Goal: Task Accomplishment & Management: Complete application form

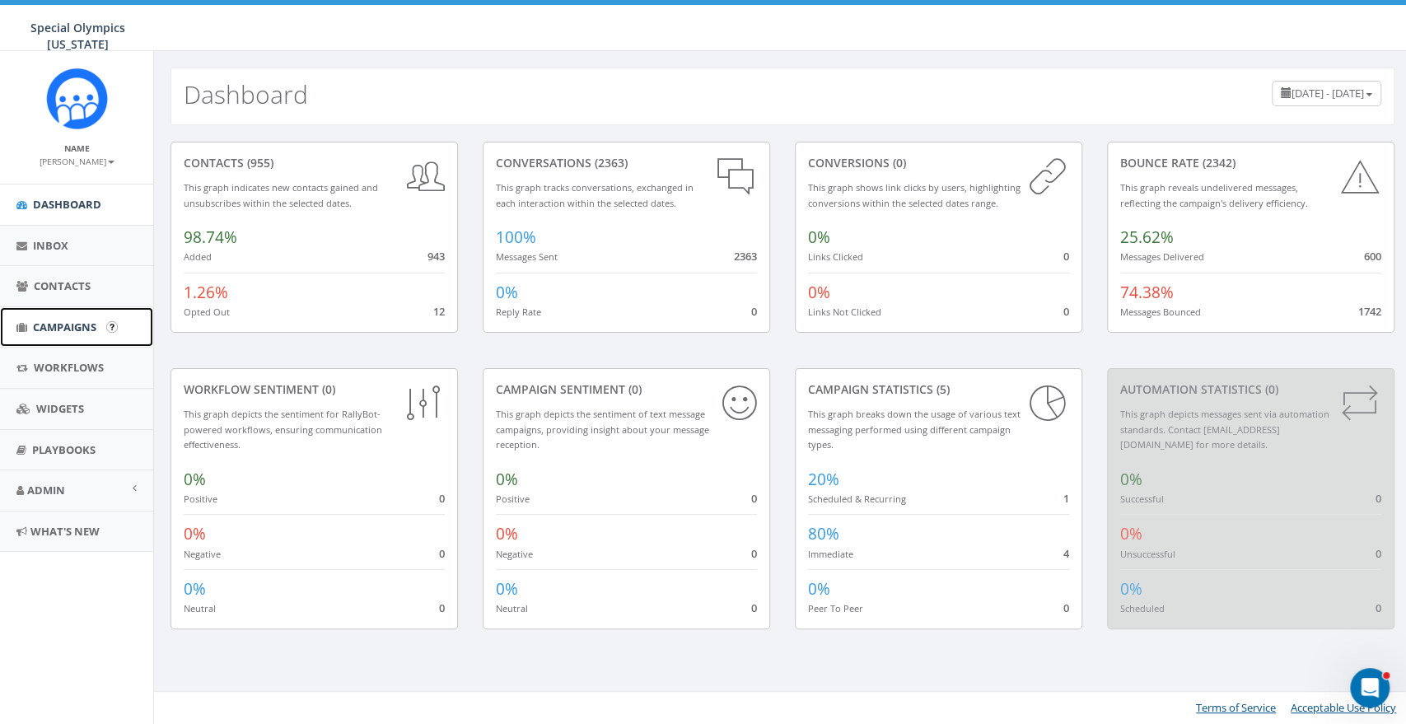
click at [72, 332] on span "Campaigns" at bounding box center [64, 327] width 63 height 15
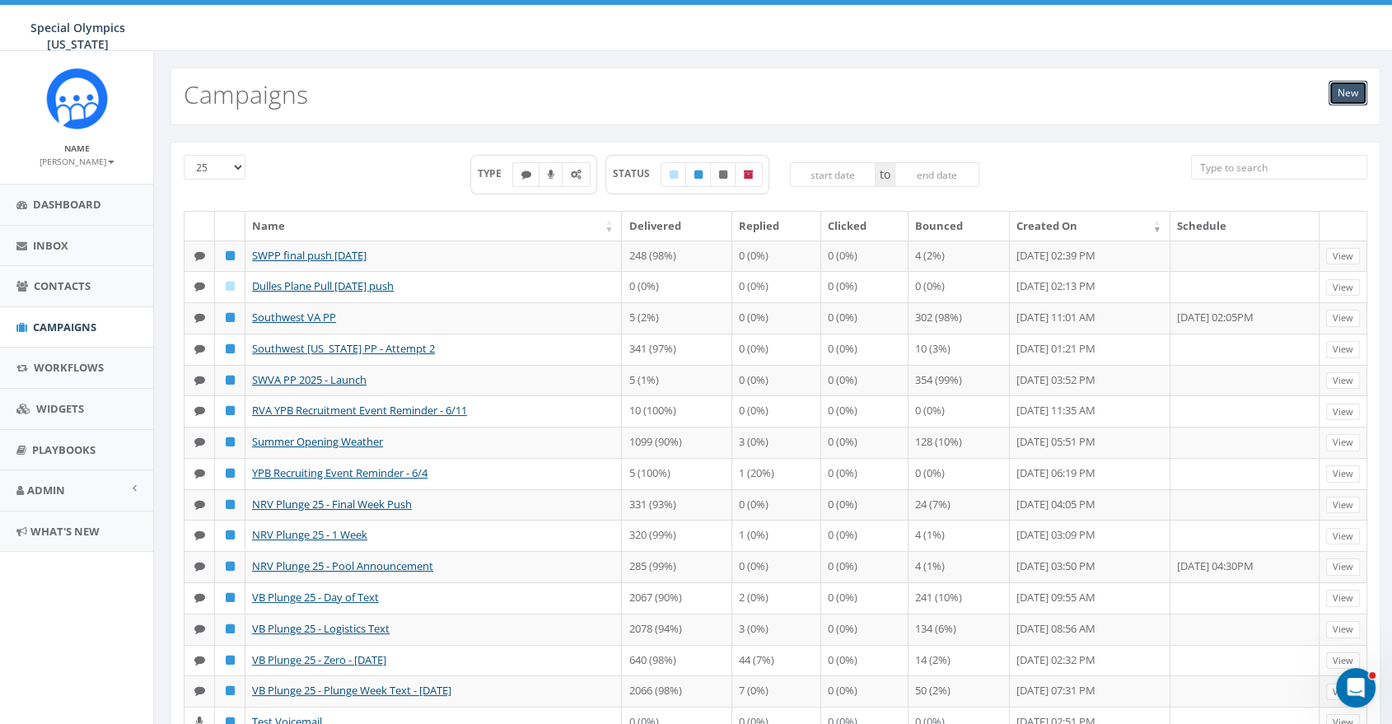
click at [1340, 91] on link "New" at bounding box center [1348, 93] width 39 height 25
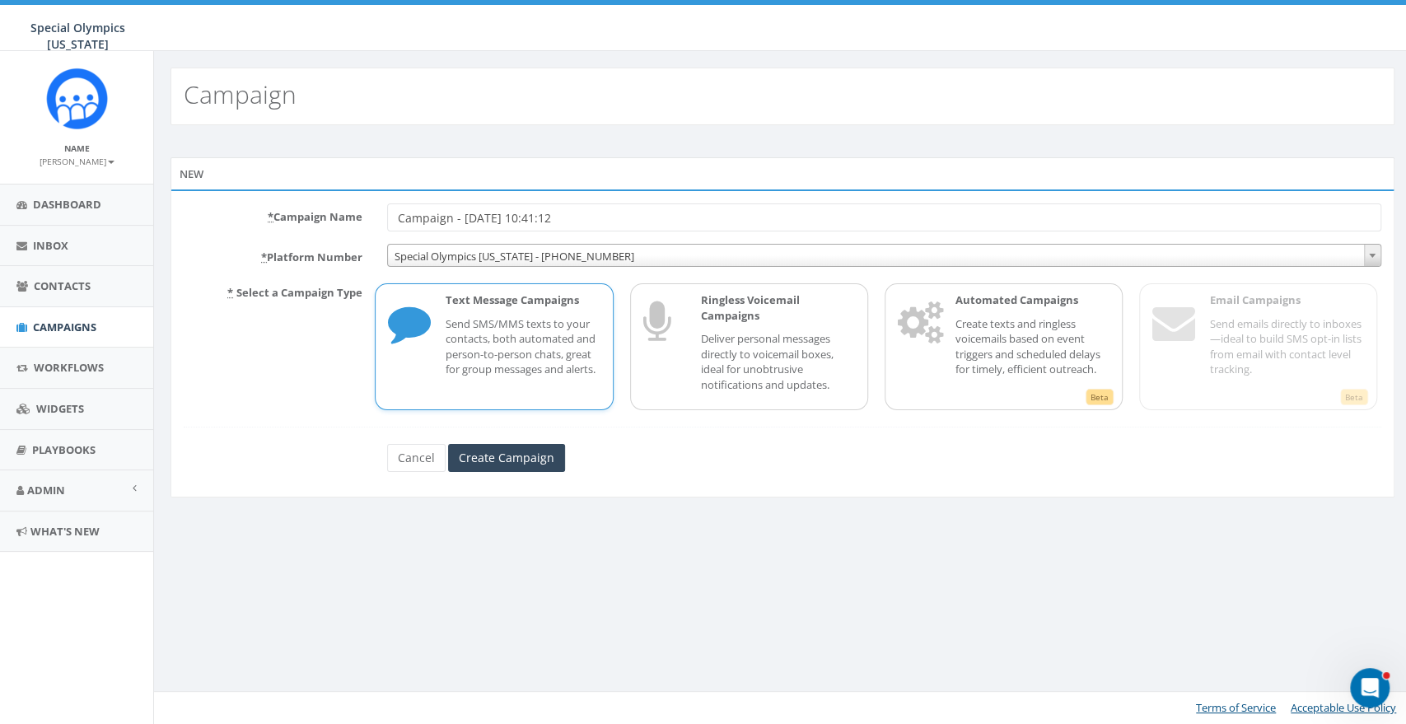
drag, startPoint x: 586, startPoint y: 220, endPoint x: 382, endPoint y: 199, distance: 204.5
click at [382, 199] on div "* Campaign Name Campaign - 09/24/2025, 10:41:12 * Platform Number Special Olymp…" at bounding box center [783, 342] width 1224 height 307
type input "9"
type input "SWPP [DATE] last text"
click at [507, 460] on input "Create Campaign" at bounding box center [506, 458] width 117 height 28
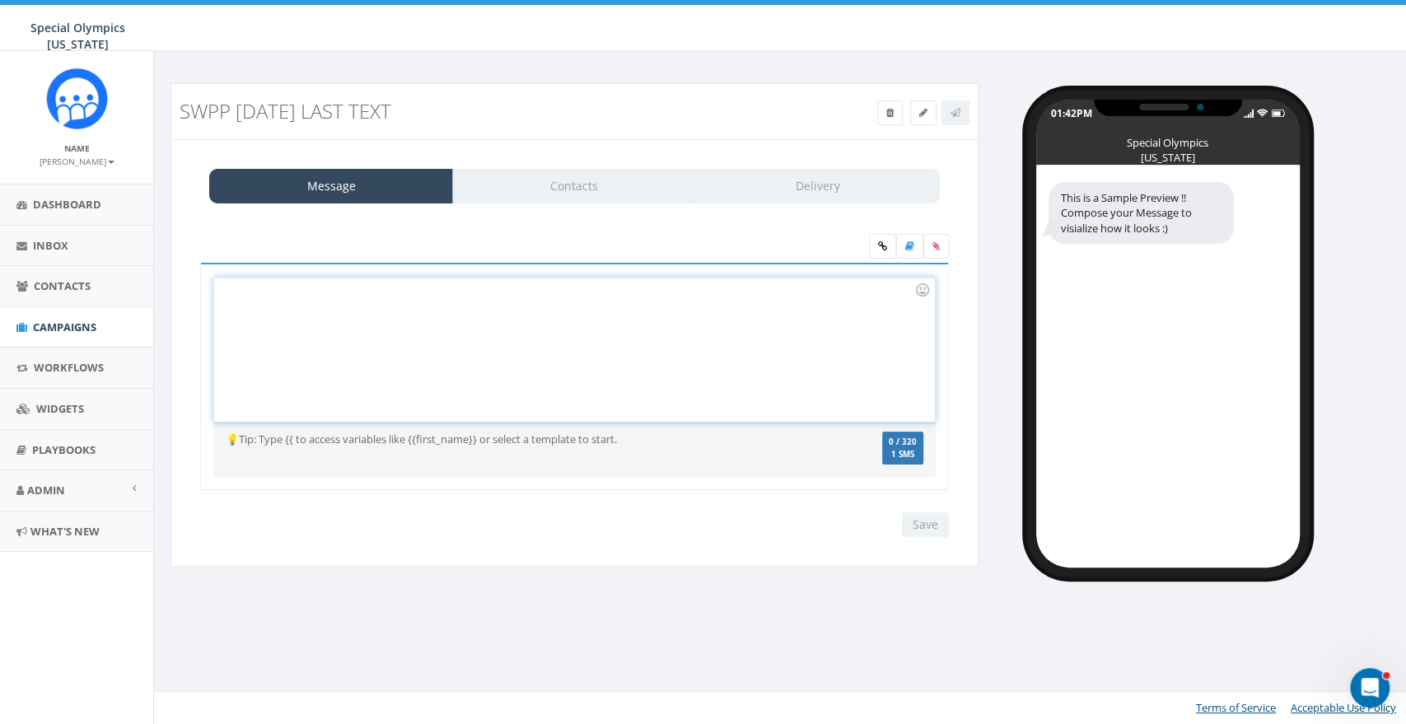
click at [451, 340] on div at bounding box center [574, 350] width 720 height 144
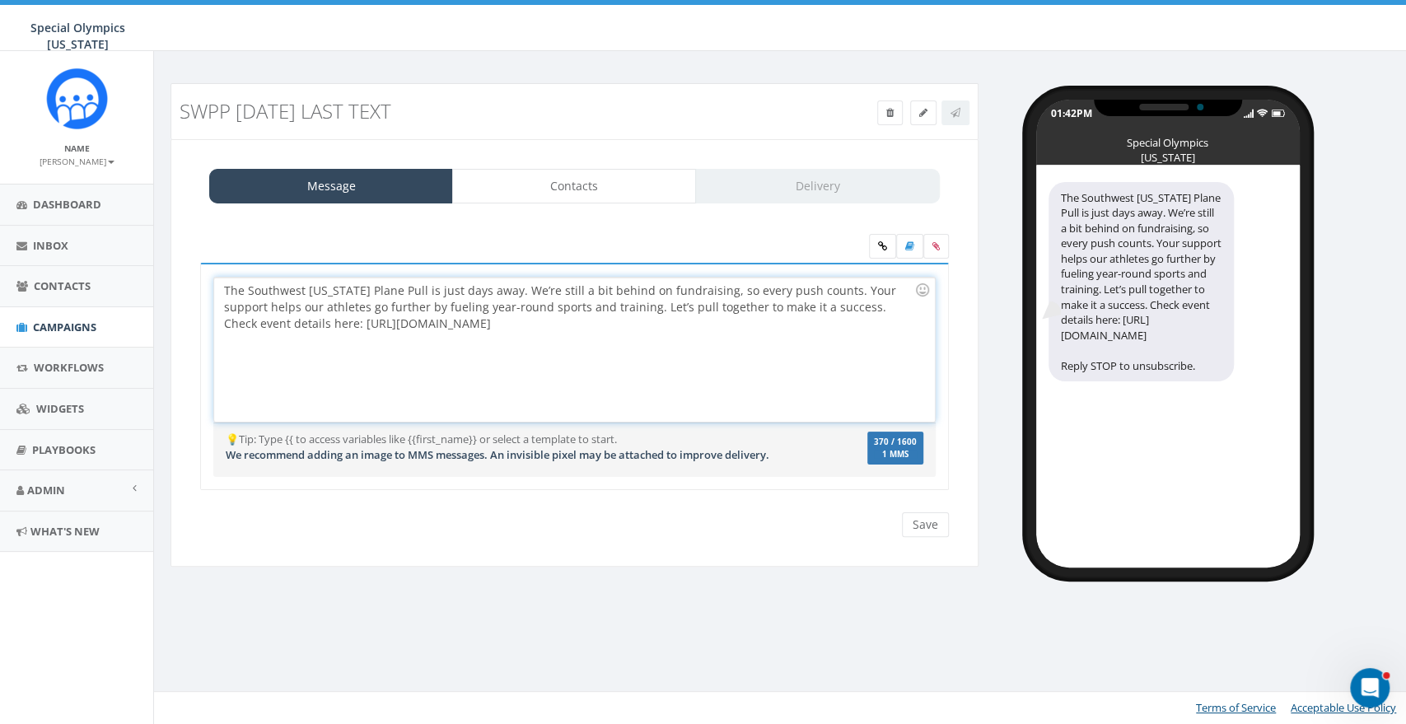
click at [738, 367] on div "The Southwest Virginia Plane Pull is just days away. We’re still a bit behind o…" at bounding box center [574, 350] width 720 height 144
click at [1103, 382] on div "The Southwest Virginia Plane Pull is just days away. We’re still a bit behind o…" at bounding box center [1141, 282] width 185 height 200
click at [922, 521] on input "Save" at bounding box center [925, 524] width 47 height 25
click at [922, 521] on div "Save Next" at bounding box center [921, 524] width 55 height 25
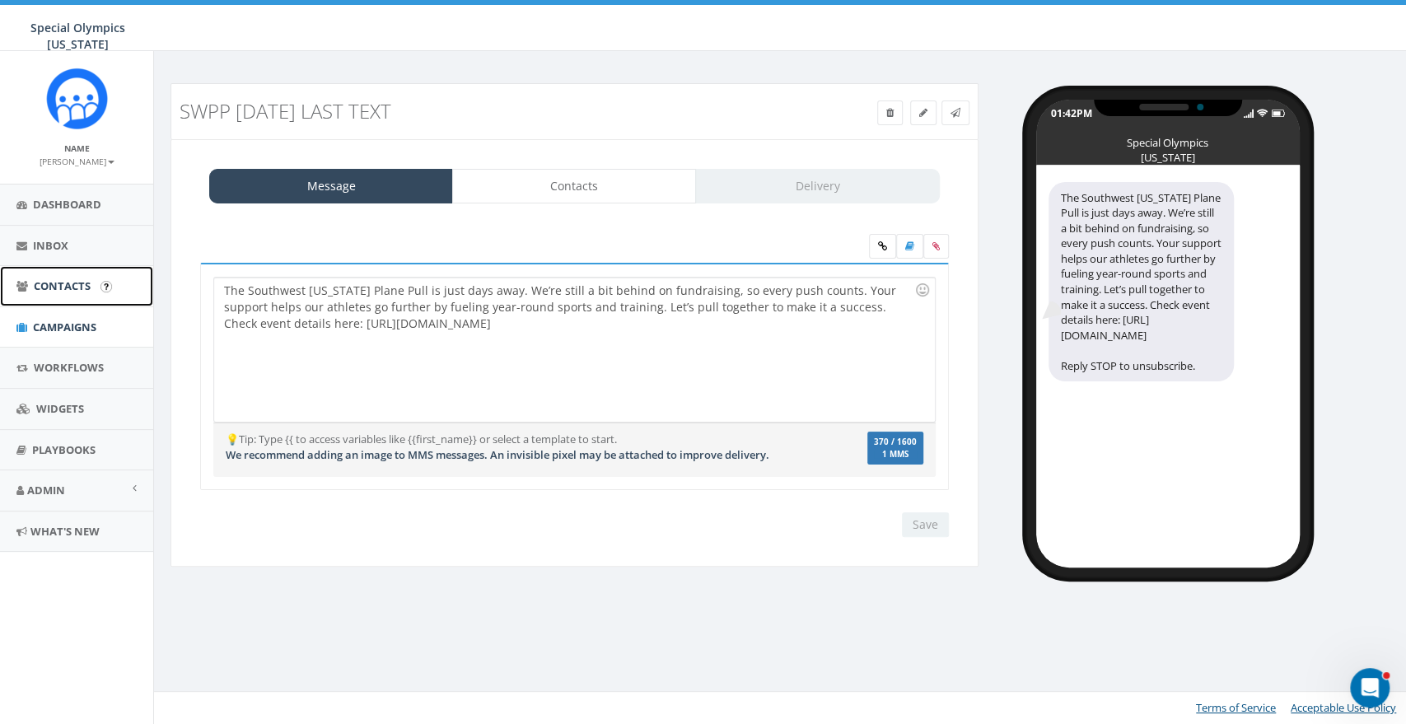
click at [35, 282] on span "Contacts" at bounding box center [62, 285] width 57 height 15
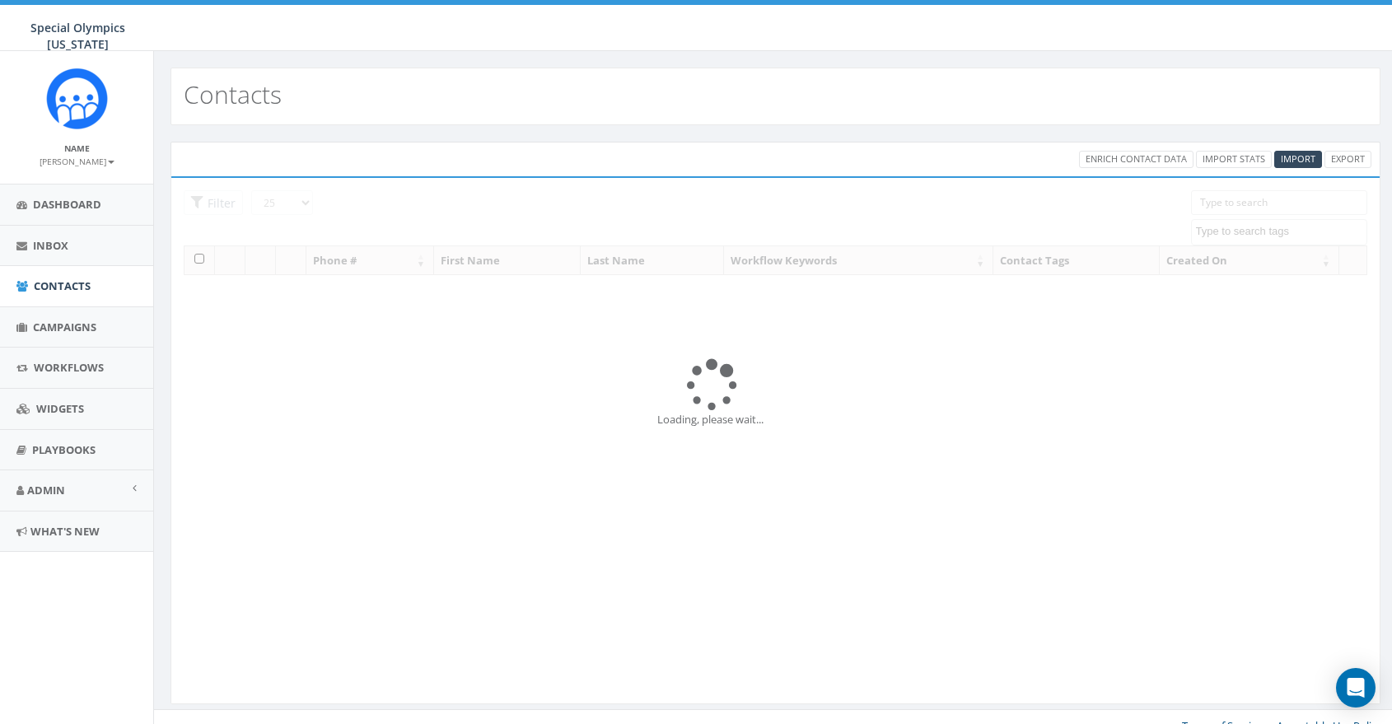
select select
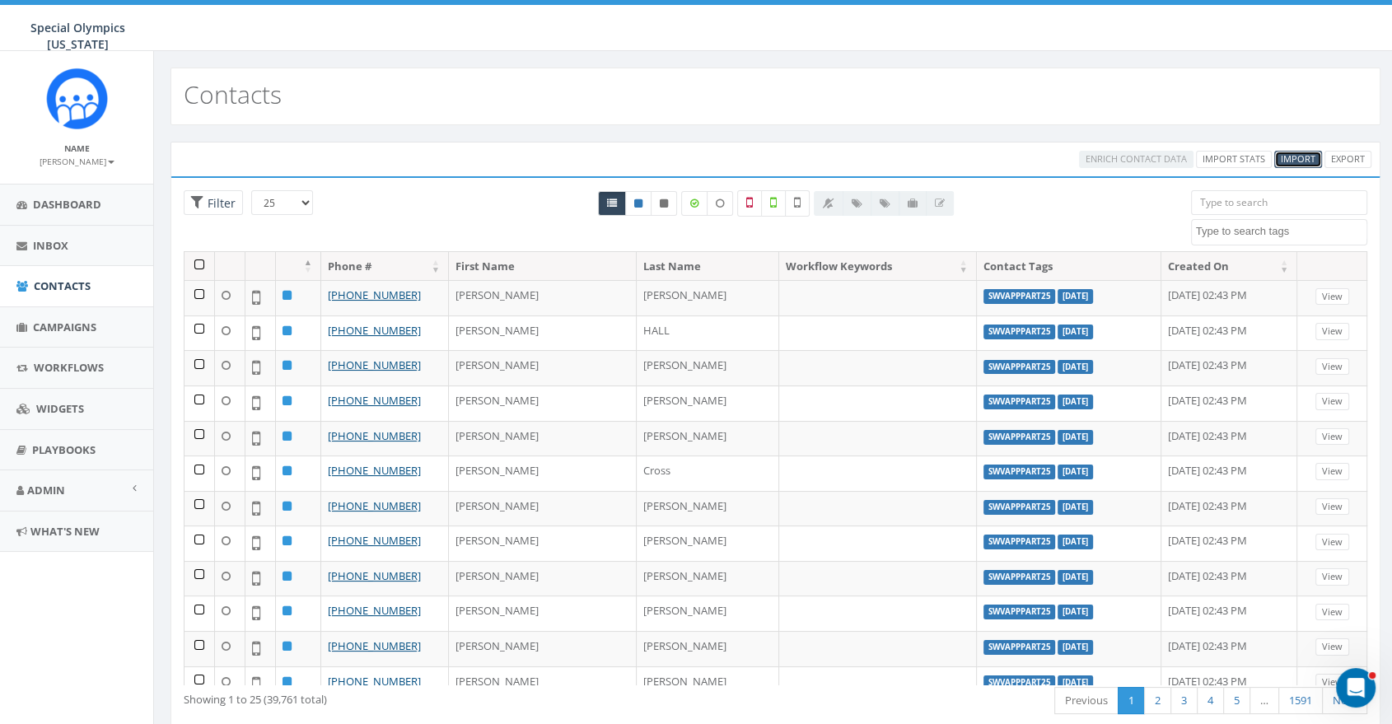
click at [1306, 157] on span "Import" at bounding box center [1298, 158] width 35 height 12
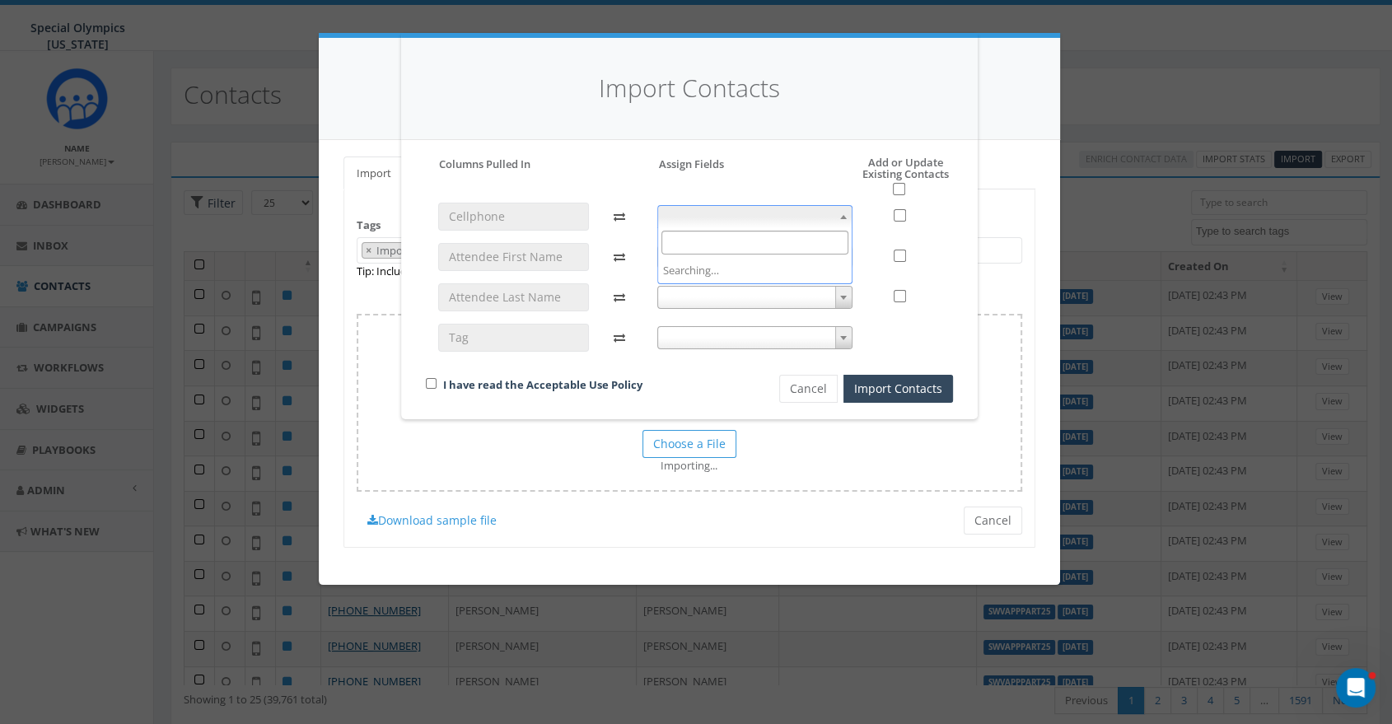
click at [837, 216] on span at bounding box center [843, 216] width 16 height 21
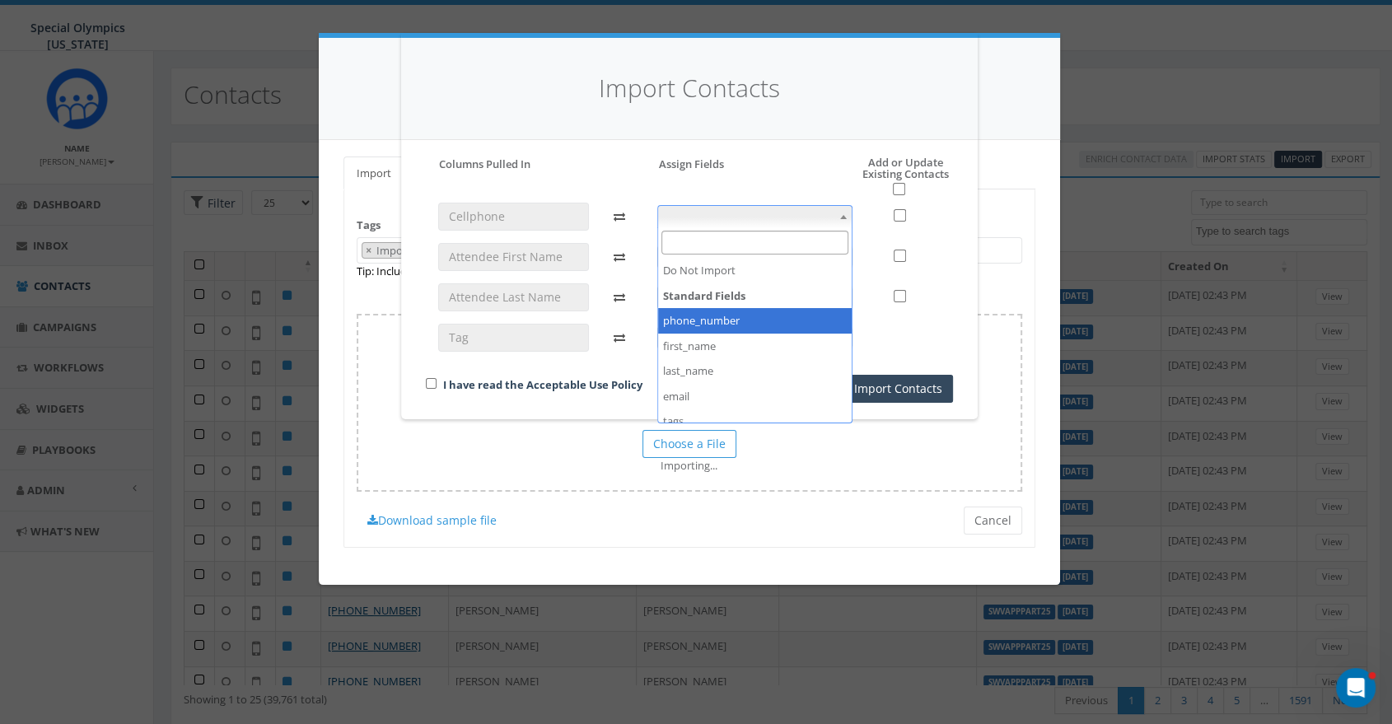
select select "phone_number"
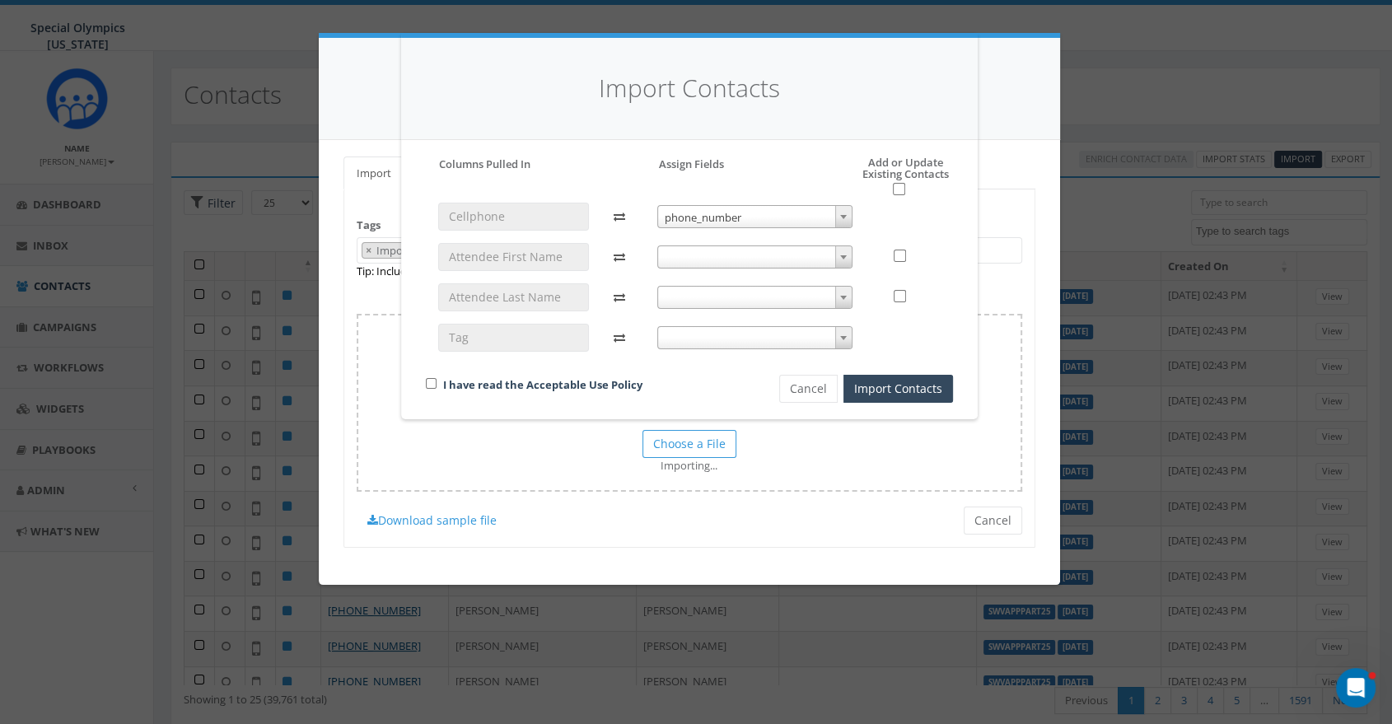
click at [796, 254] on span at bounding box center [754, 256] width 195 height 23
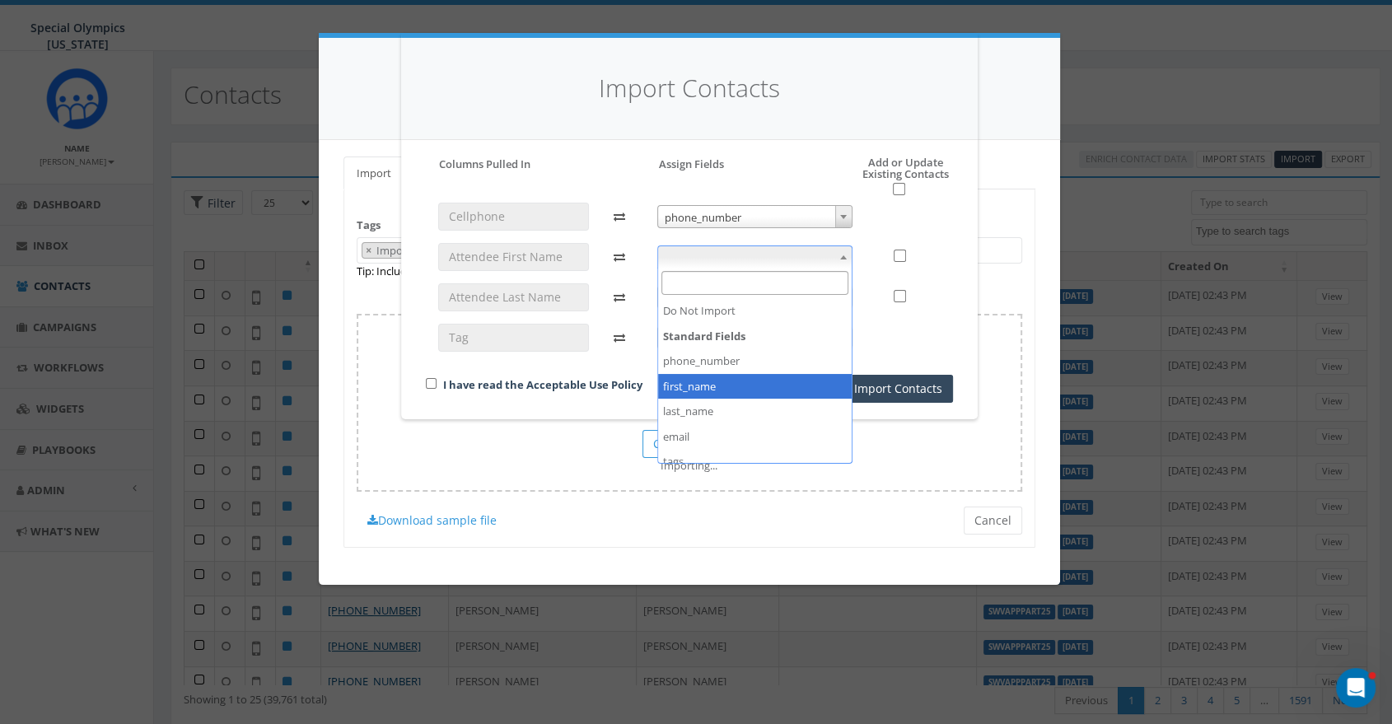
select select "first_name"
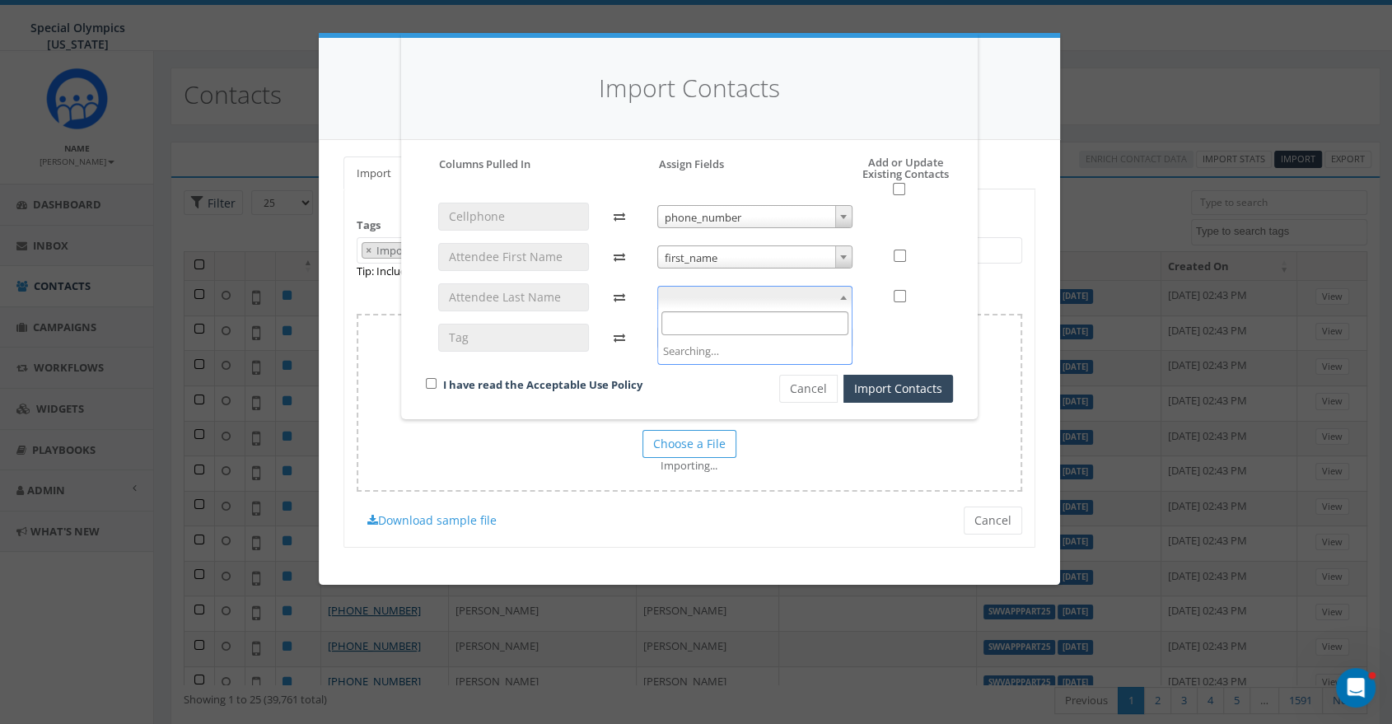
click at [731, 297] on span at bounding box center [754, 297] width 195 height 23
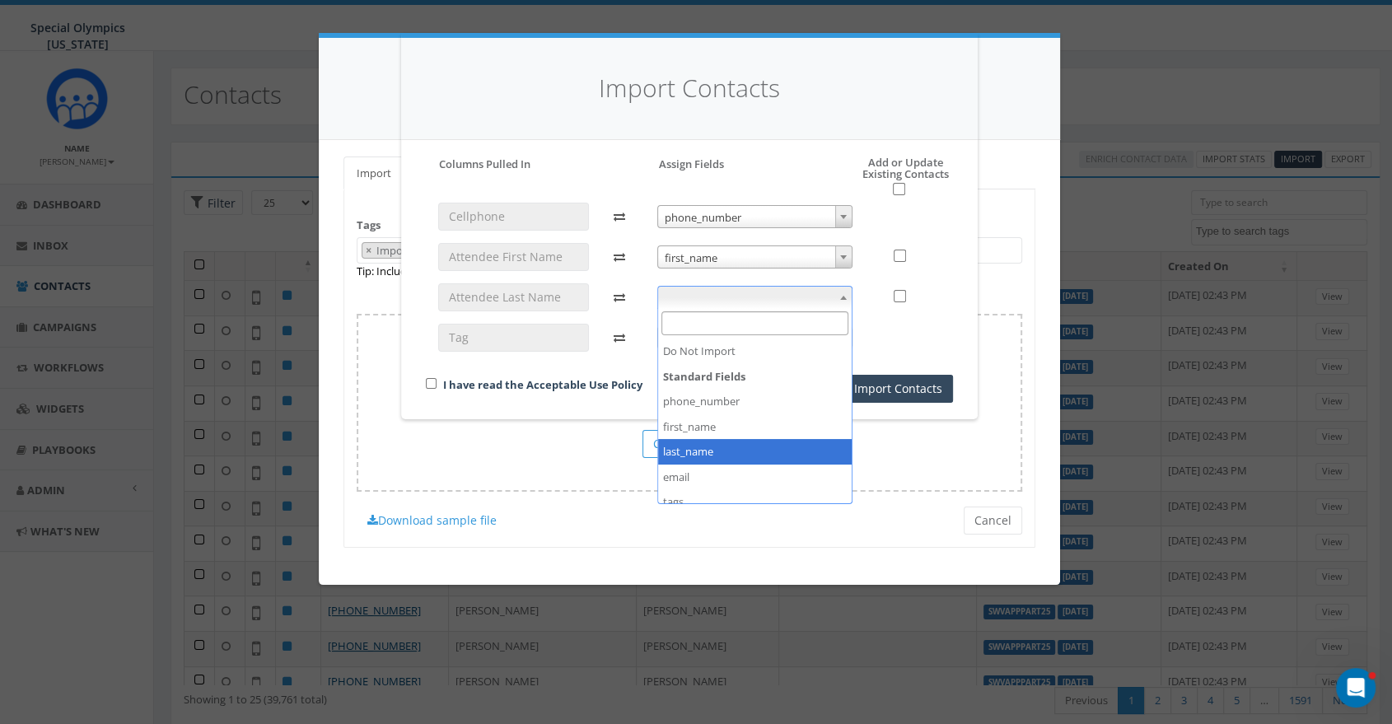
select select "last_name"
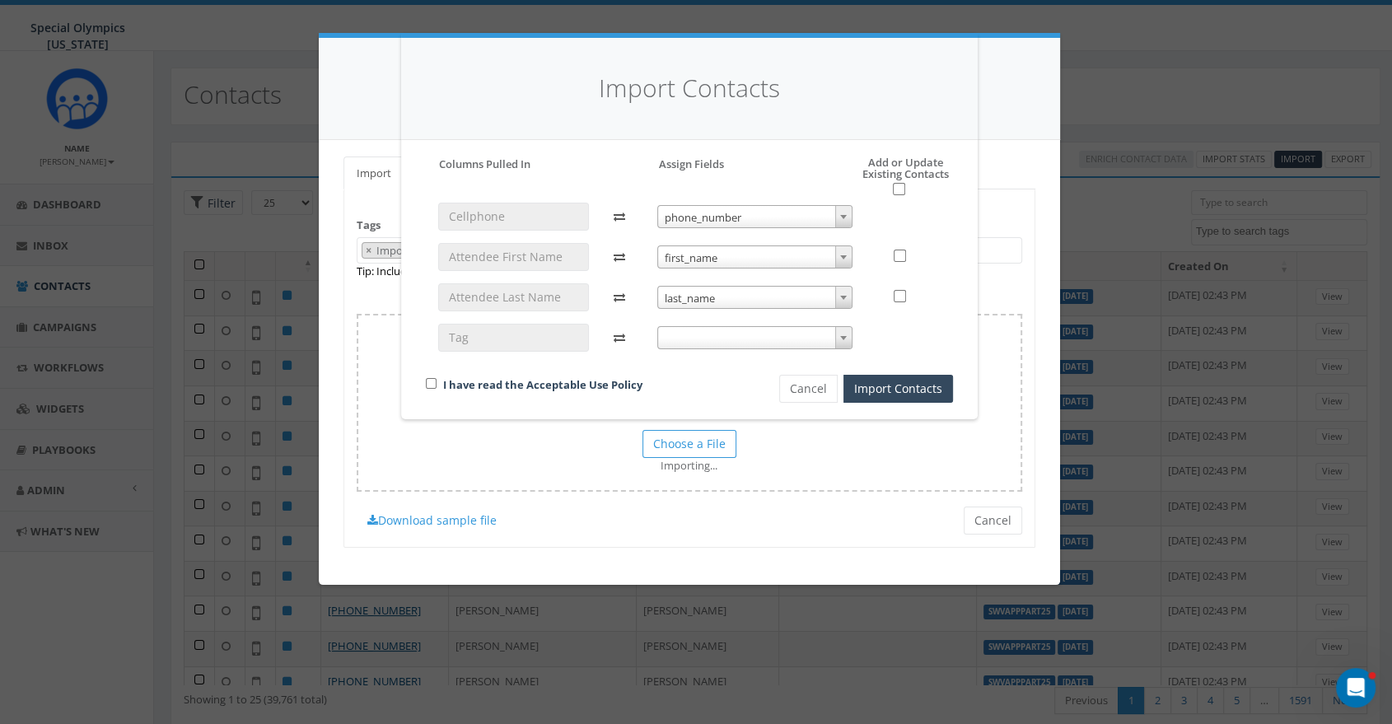
click at [719, 341] on span at bounding box center [754, 337] width 195 height 23
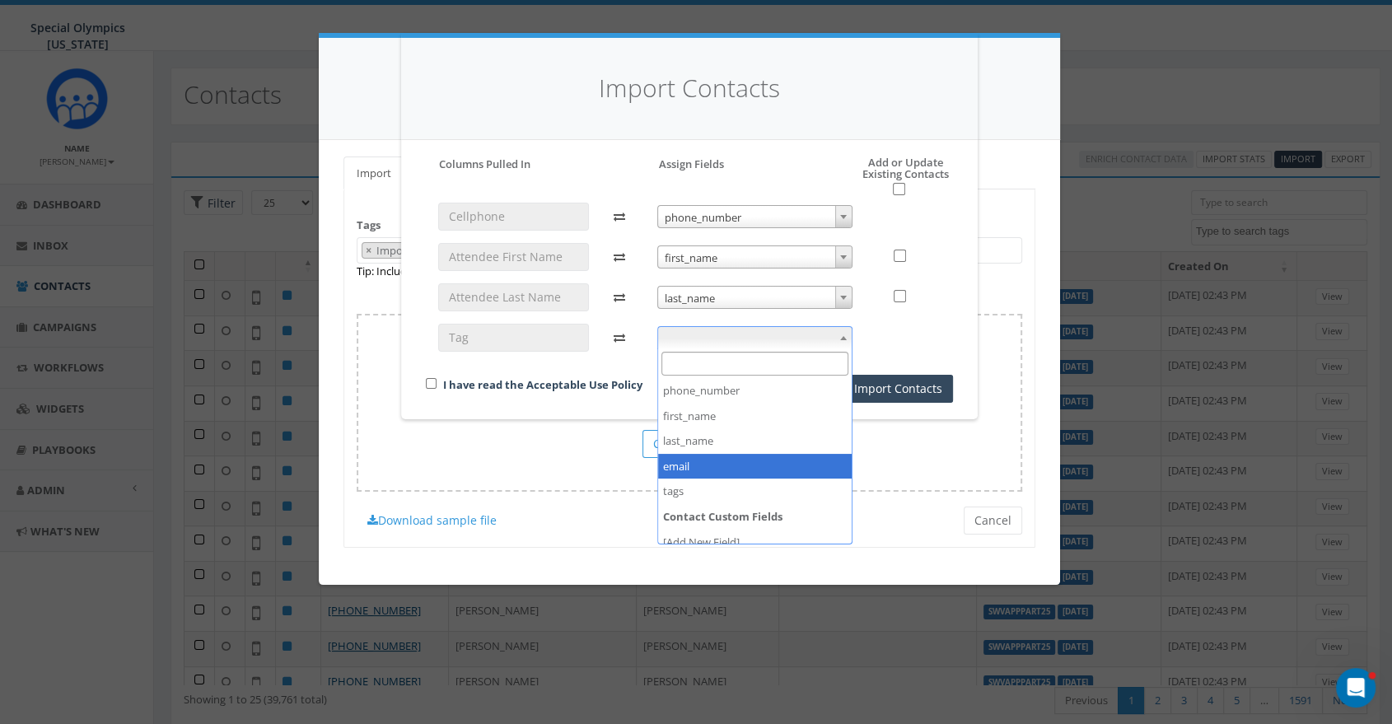
scroll to position [62, 0]
select select "tags"
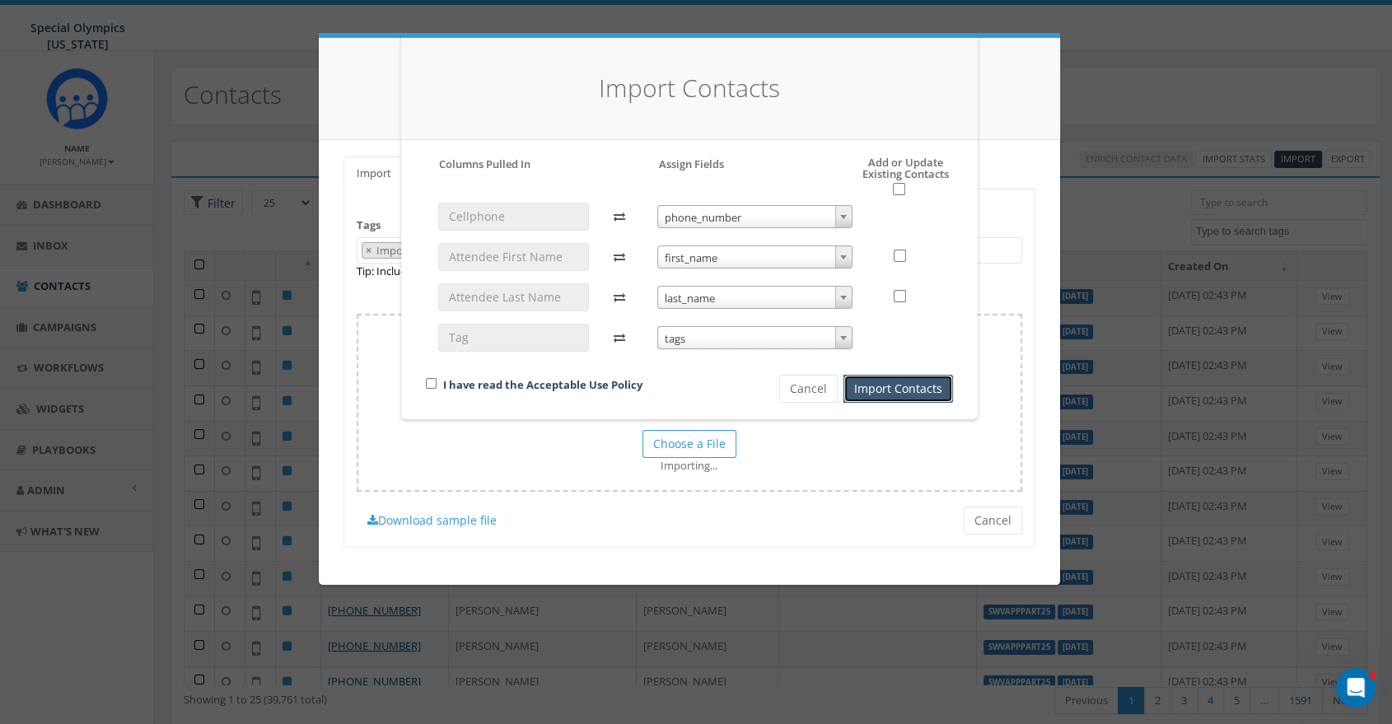
click at [925, 385] on button "Import Contacts" at bounding box center [898, 389] width 110 height 28
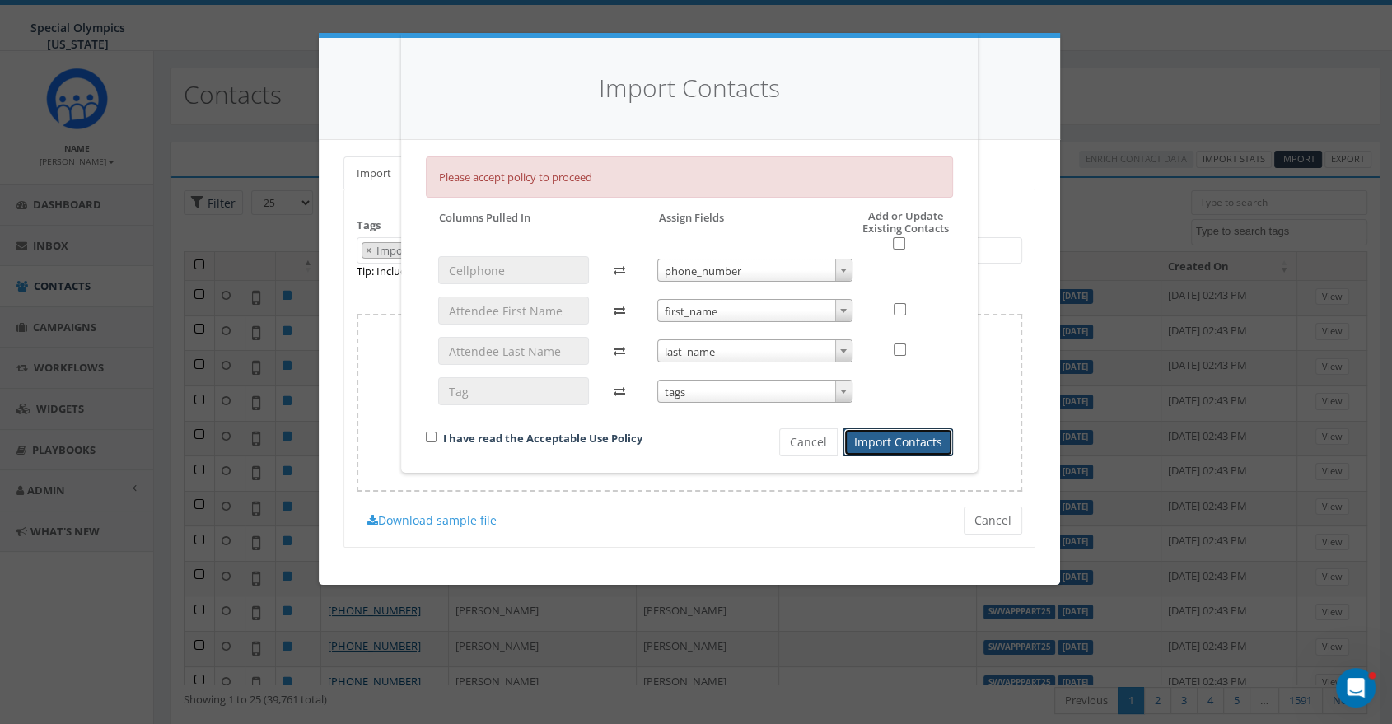
click at [437, 440] on div "I have read the Acceptable Use Policy" at bounding box center [575, 439] width 322 height 22
click at [422, 431] on div "I have read the Acceptable Use Policy" at bounding box center [575, 439] width 322 height 22
click at [437, 433] on div "I have read the Acceptable Use Policy" at bounding box center [575, 439] width 322 height 22
click at [435, 437] on input "checkbox" at bounding box center [431, 437] width 11 height 11
checkbox input "true"
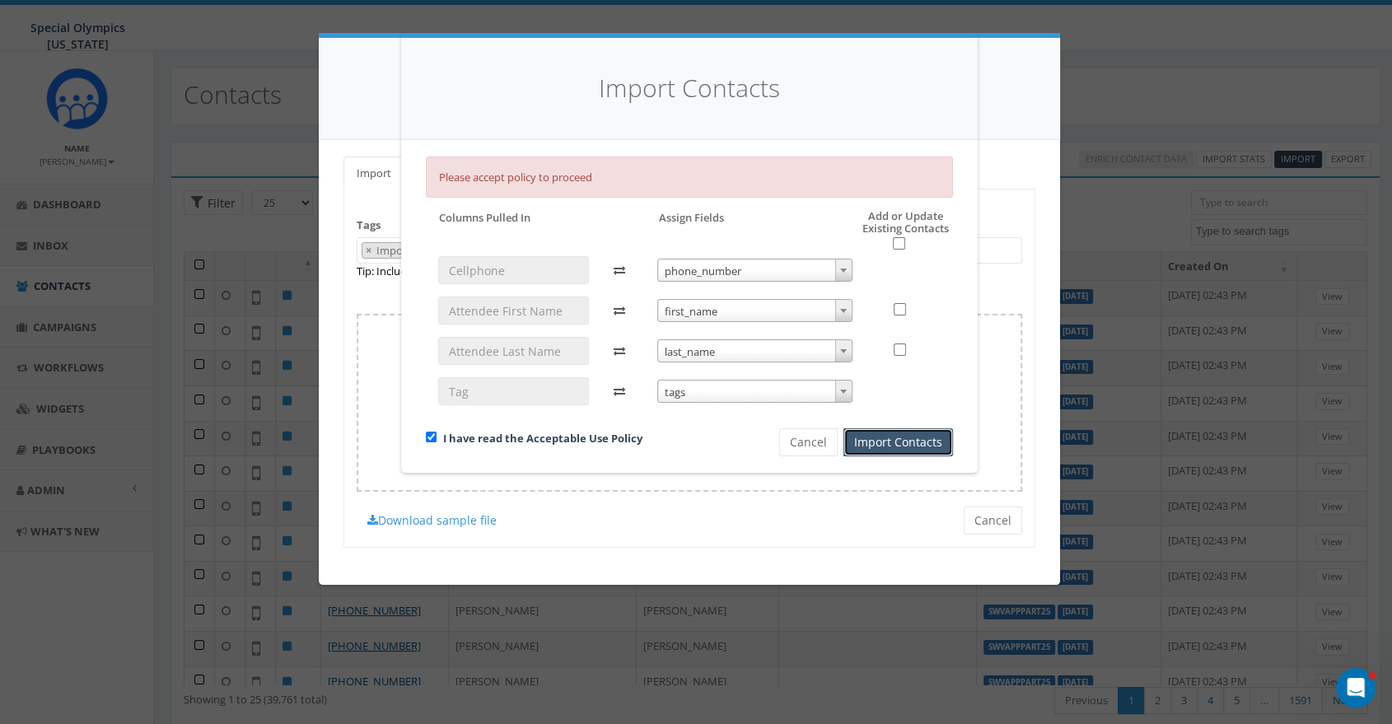
click at [887, 446] on button "Import Contacts" at bounding box center [898, 442] width 110 height 28
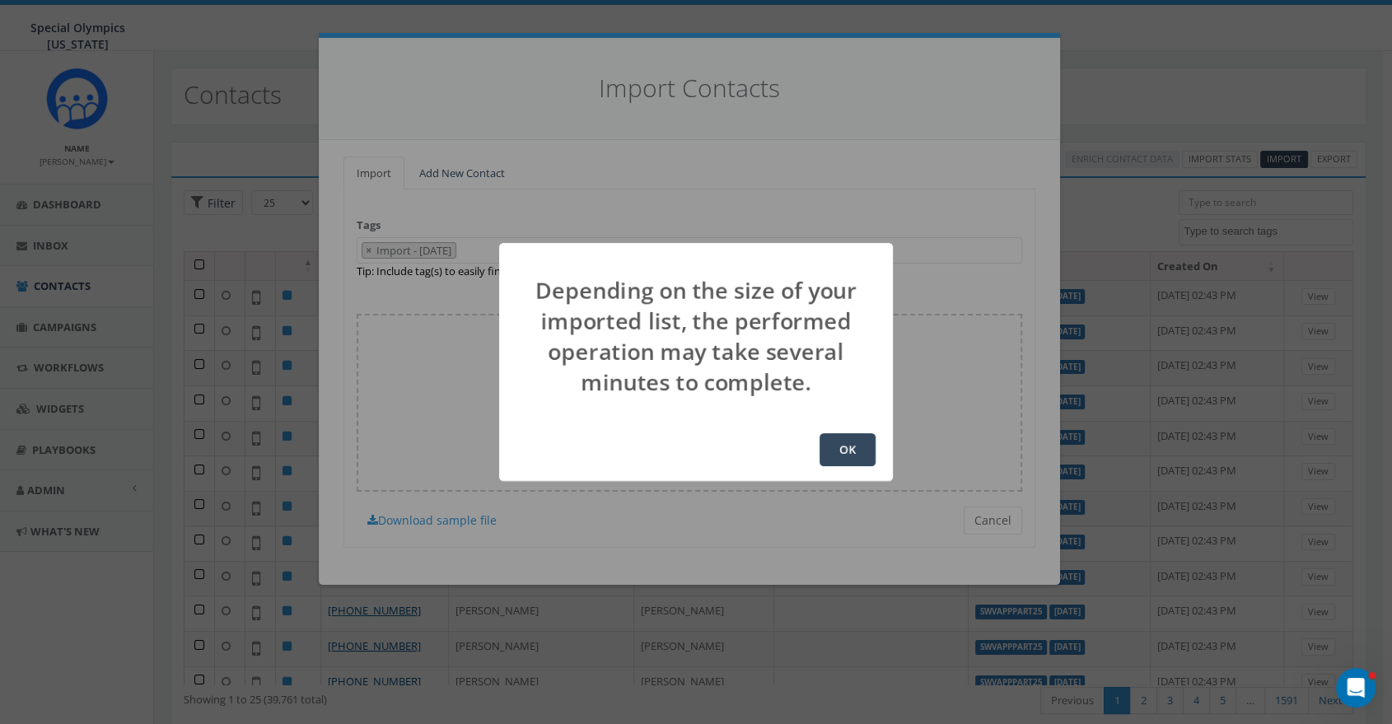
click at [848, 453] on button "OK" at bounding box center [848, 449] width 56 height 33
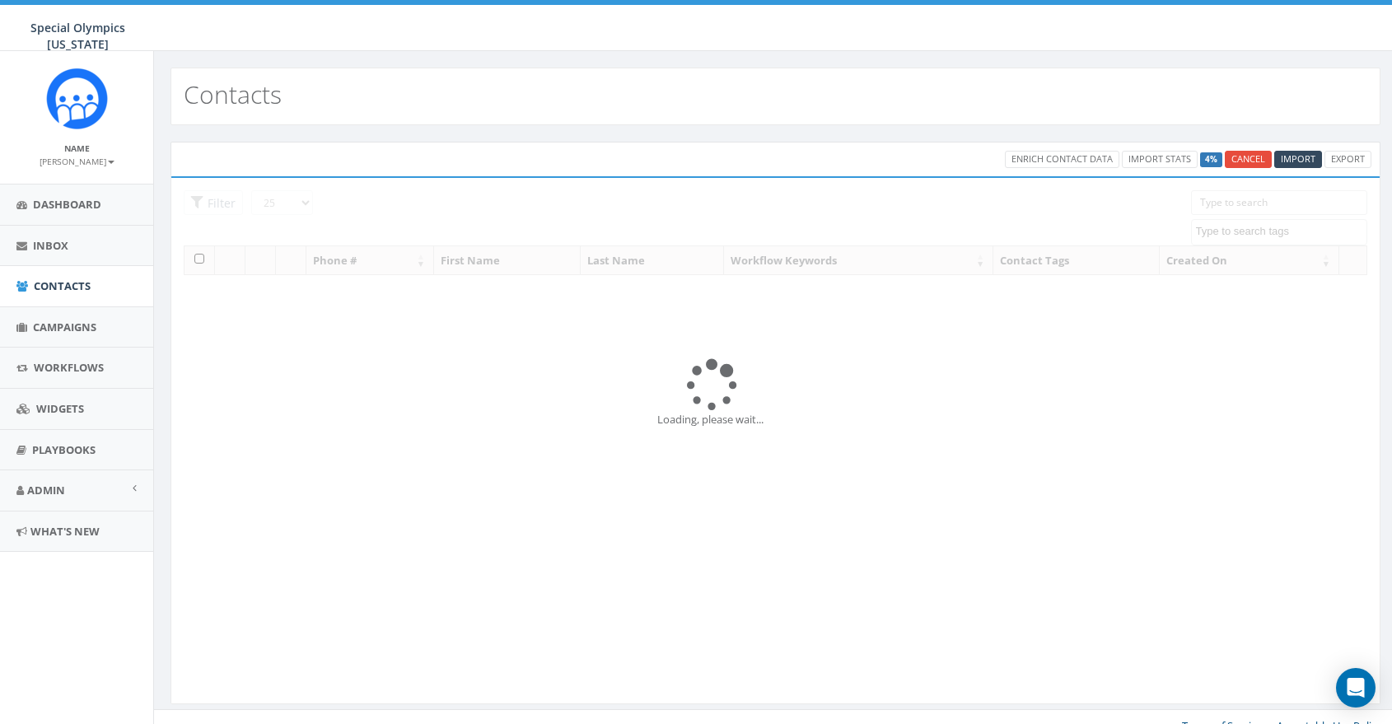
select select
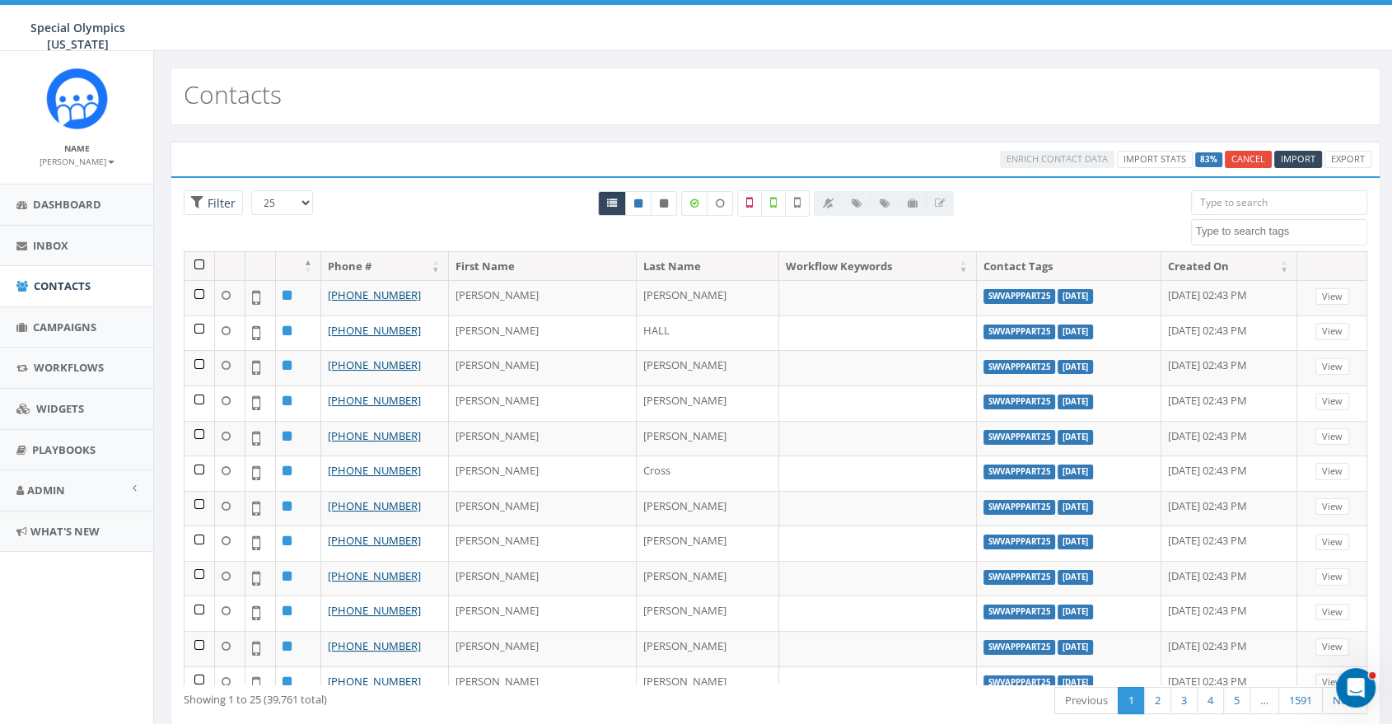
click at [1227, 240] on span at bounding box center [1279, 232] width 177 height 26
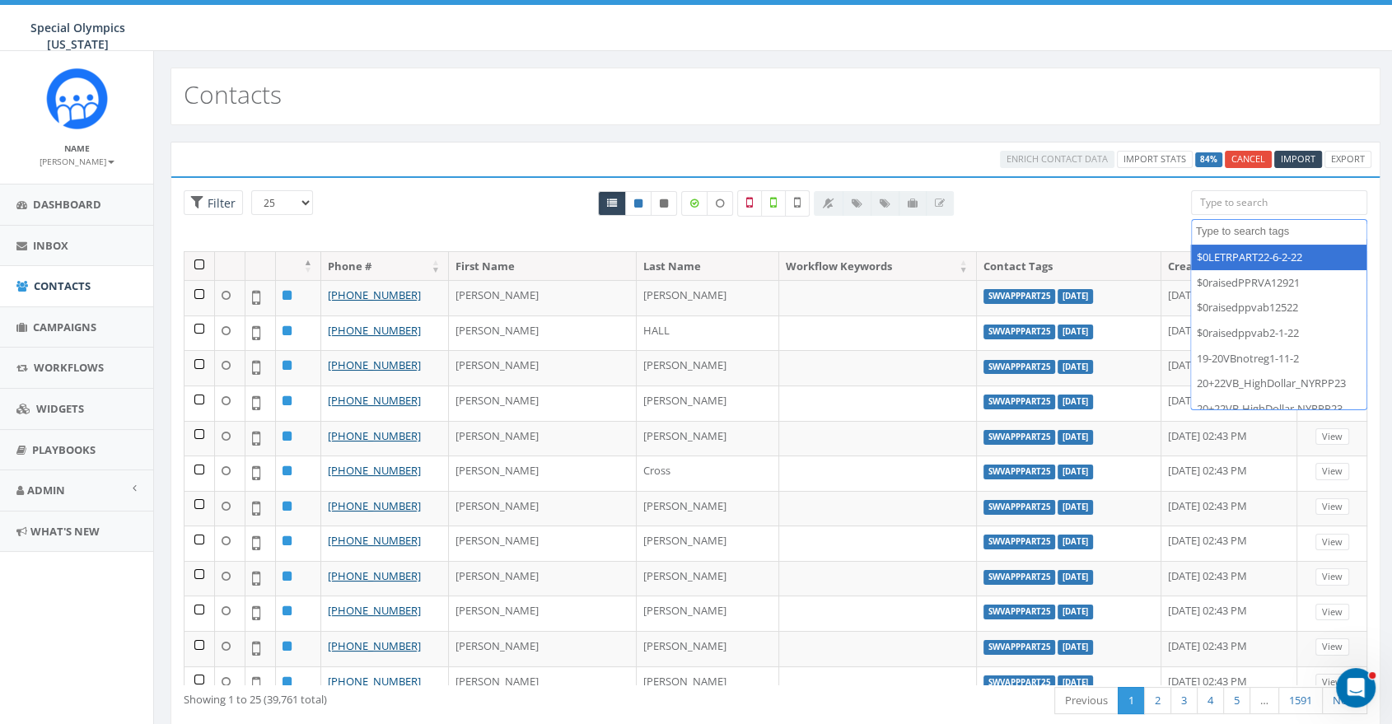
paste textarea "SWVAPPpart25"
type textarea "SWVAPPpart25"
select select "SWVAPPpart25"
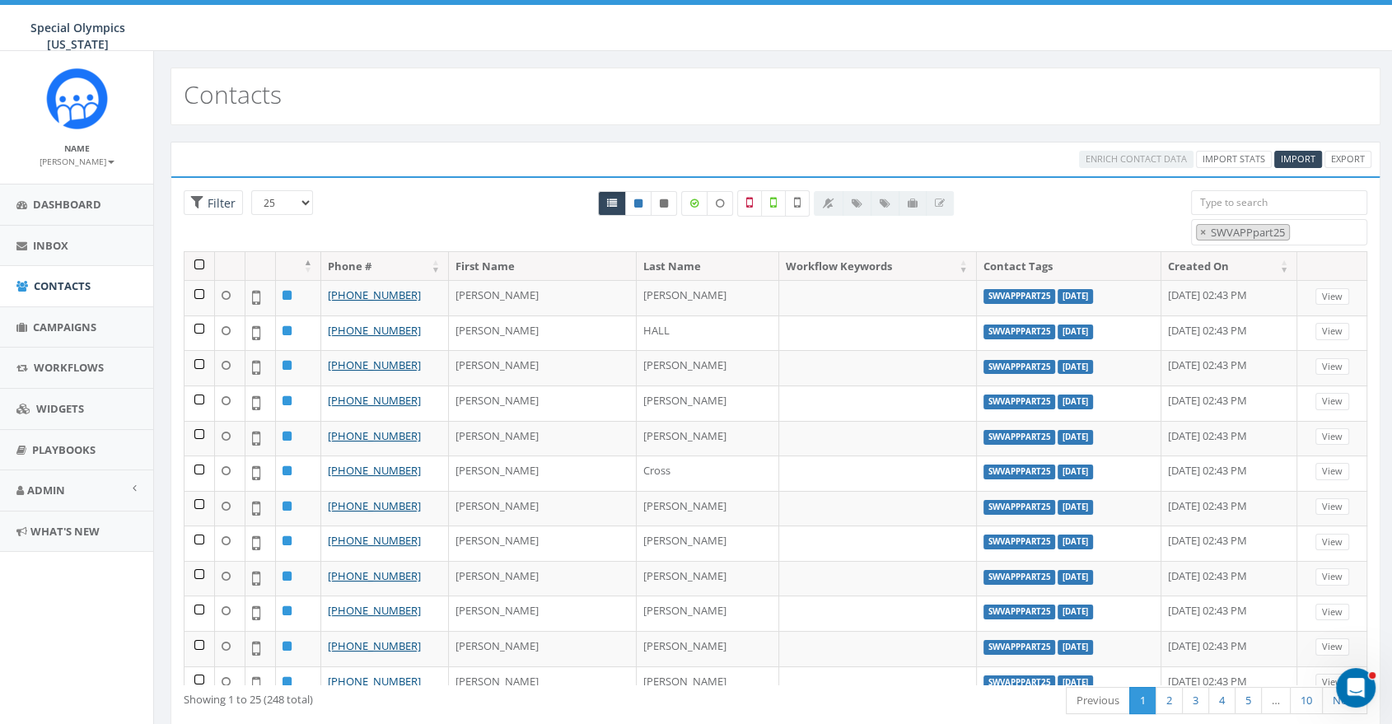
click at [198, 264] on th at bounding box center [200, 266] width 30 height 29
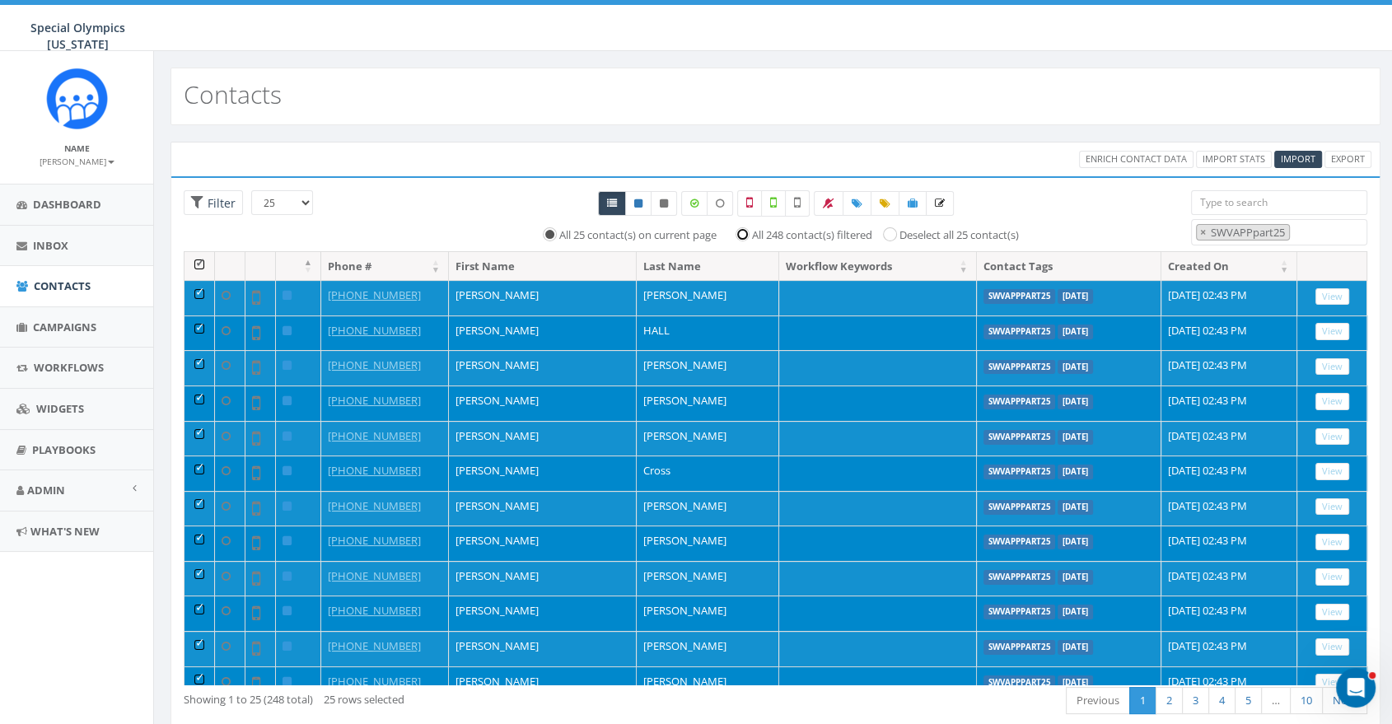
click at [745, 236] on input "All 248 contact(s) filtered" at bounding box center [746, 233] width 11 height 11
radio input "true"
click at [914, 202] on icon at bounding box center [913, 204] width 10 height 10
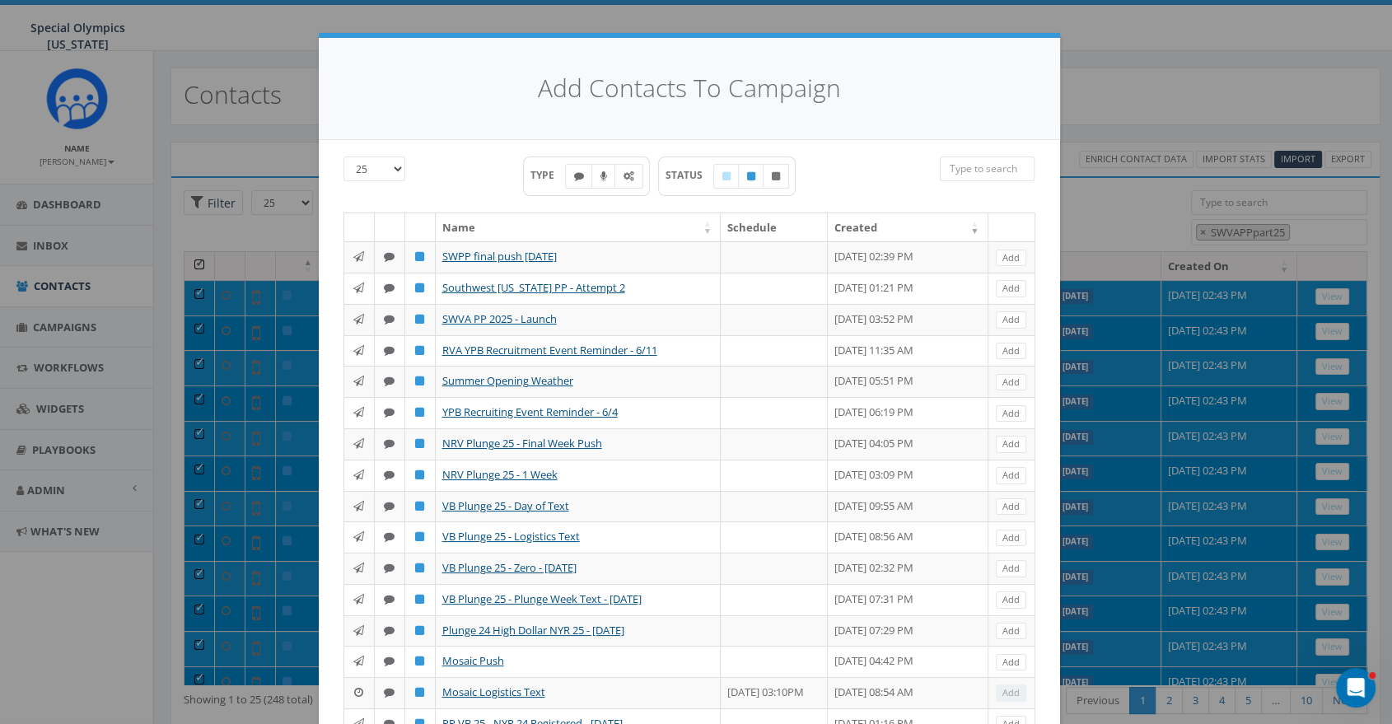
click at [868, 228] on th "Created" at bounding box center [908, 227] width 161 height 29
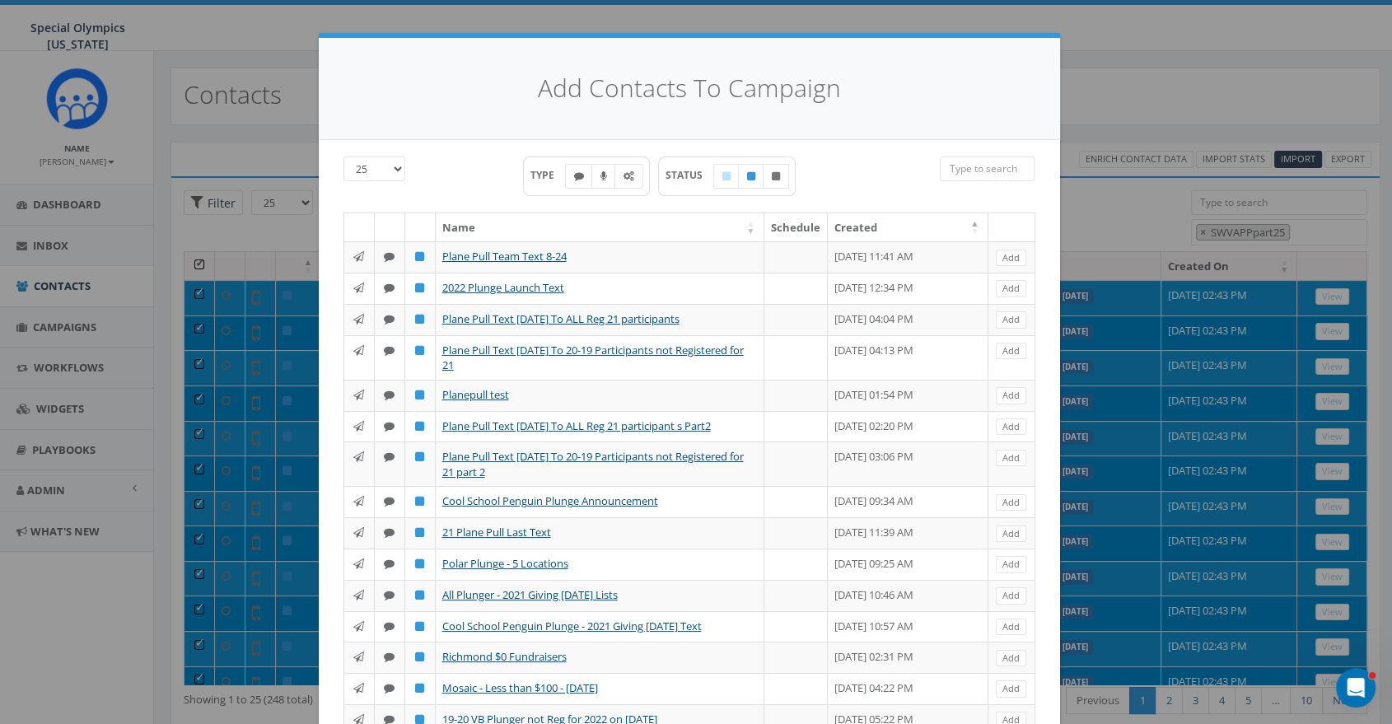
click at [868, 227] on th "Created" at bounding box center [908, 227] width 161 height 29
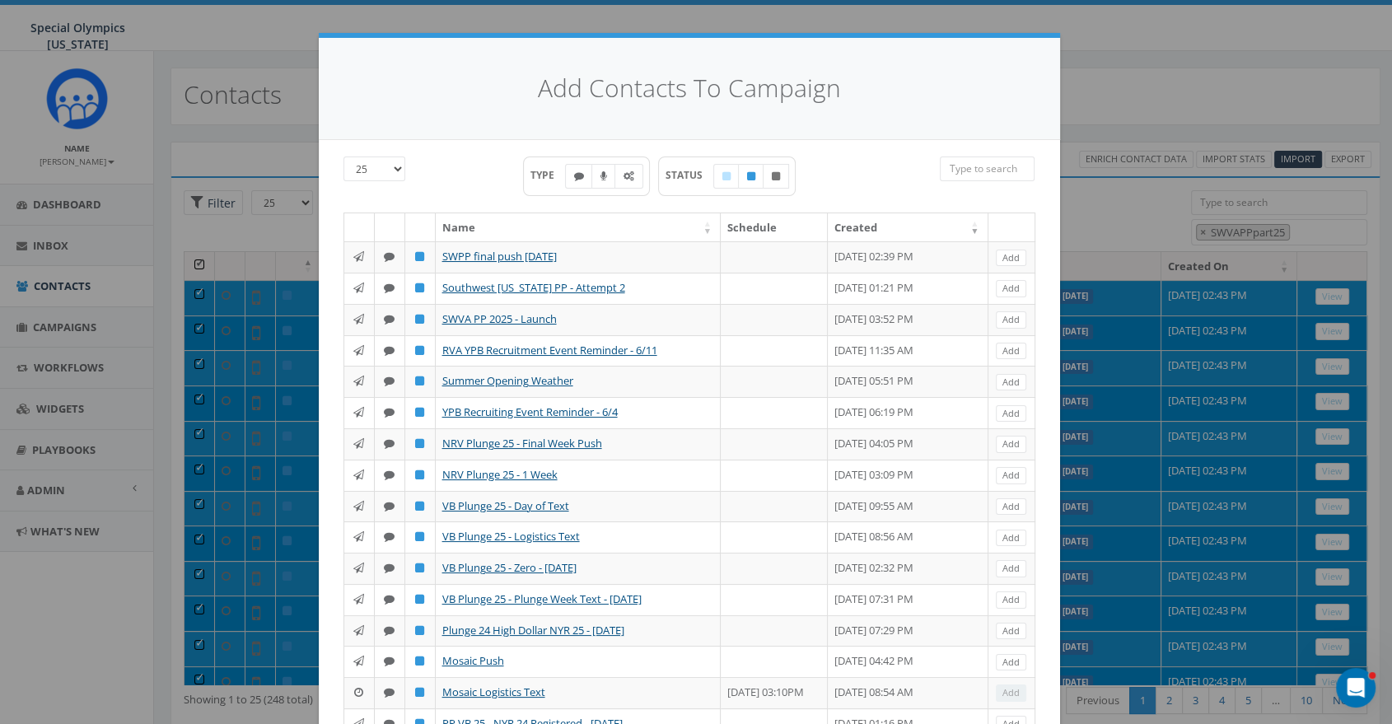
click at [1110, 77] on div "Add Contacts To Campaign 25 50 100 TYPE STATUS Name Schedule Created SWPP final…" at bounding box center [696, 362] width 1392 height 724
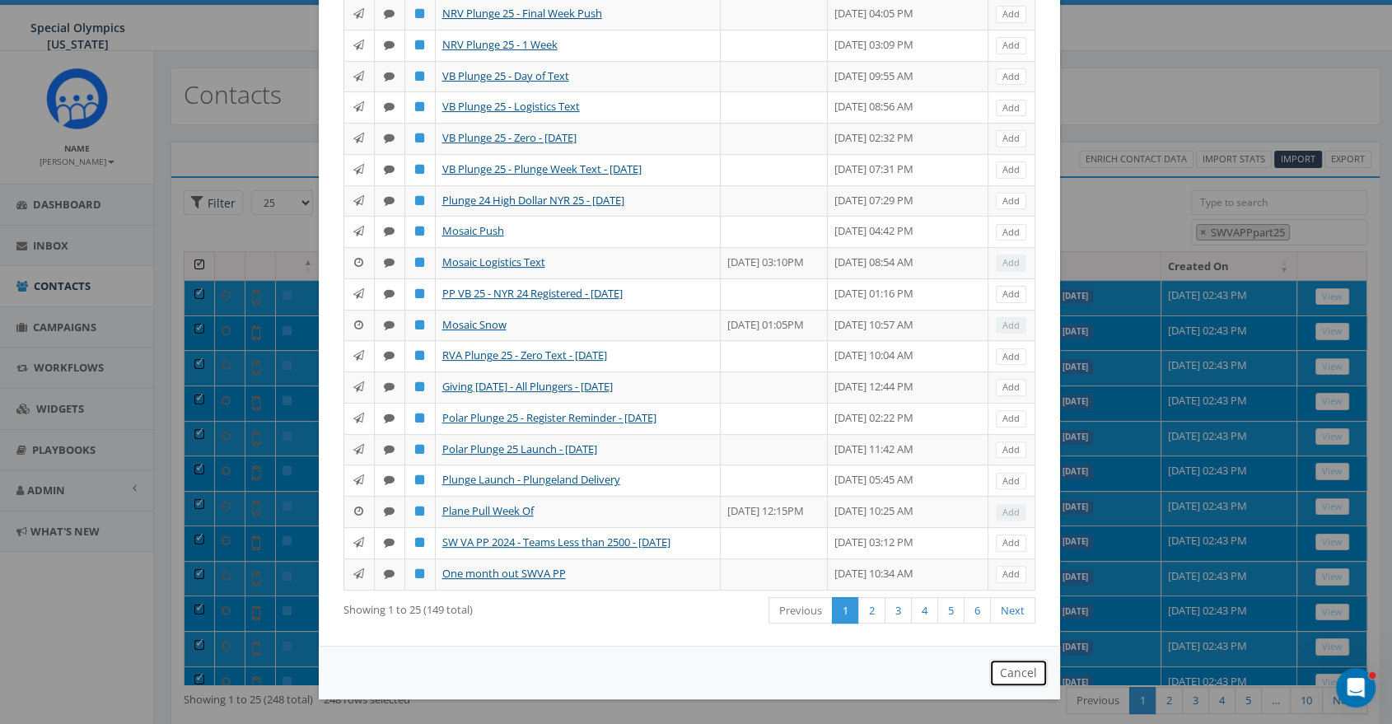
click at [1008, 677] on button "Cancel" at bounding box center [1018, 673] width 58 height 28
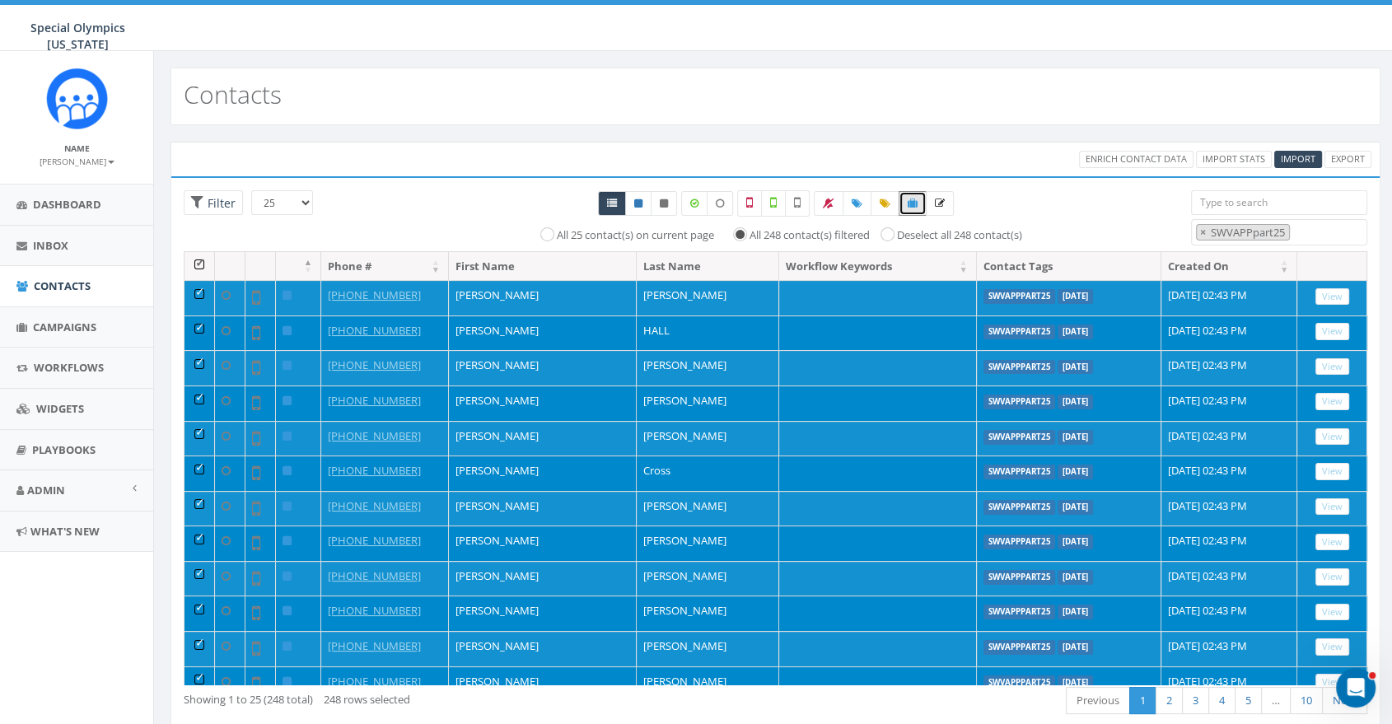
click at [1265, 236] on span "SWVAPPpart25" at bounding box center [1249, 232] width 80 height 15
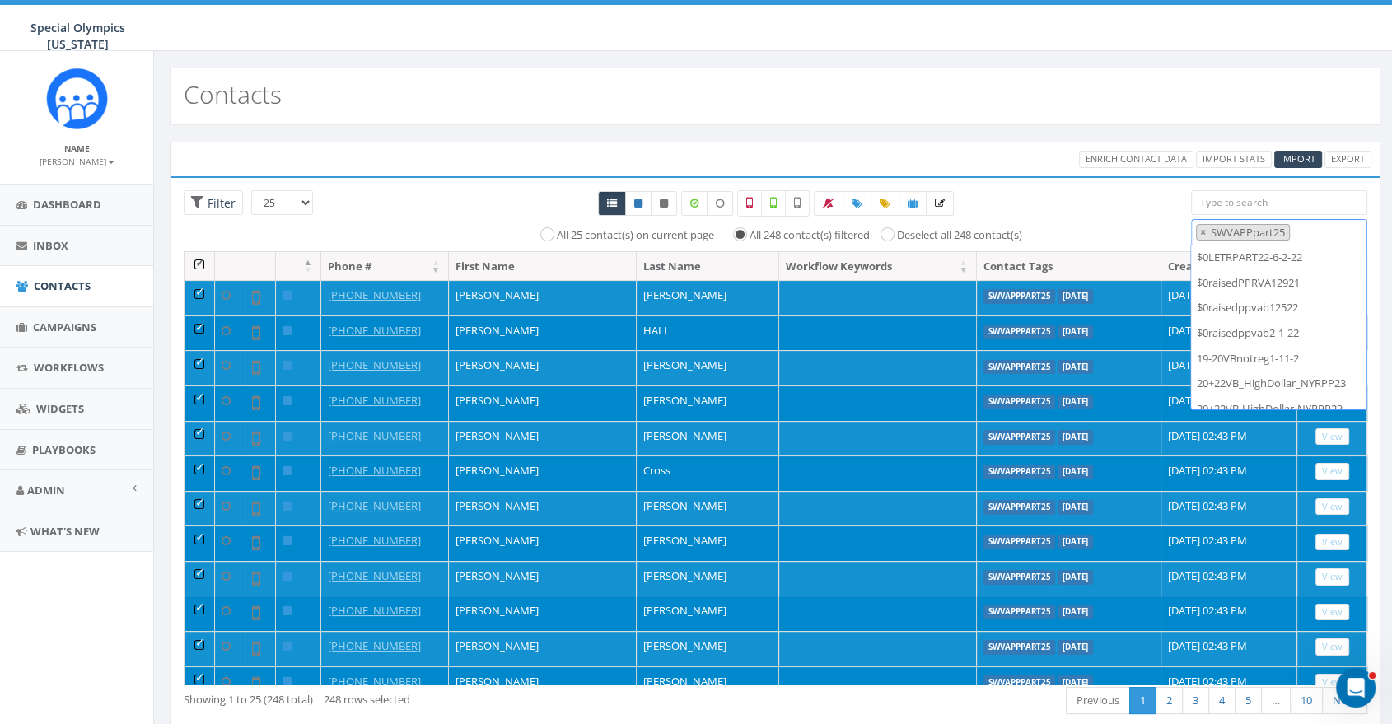
scroll to position [23292, 0]
click at [1265, 224] on li "× SWVAPPpart25" at bounding box center [1243, 232] width 94 height 17
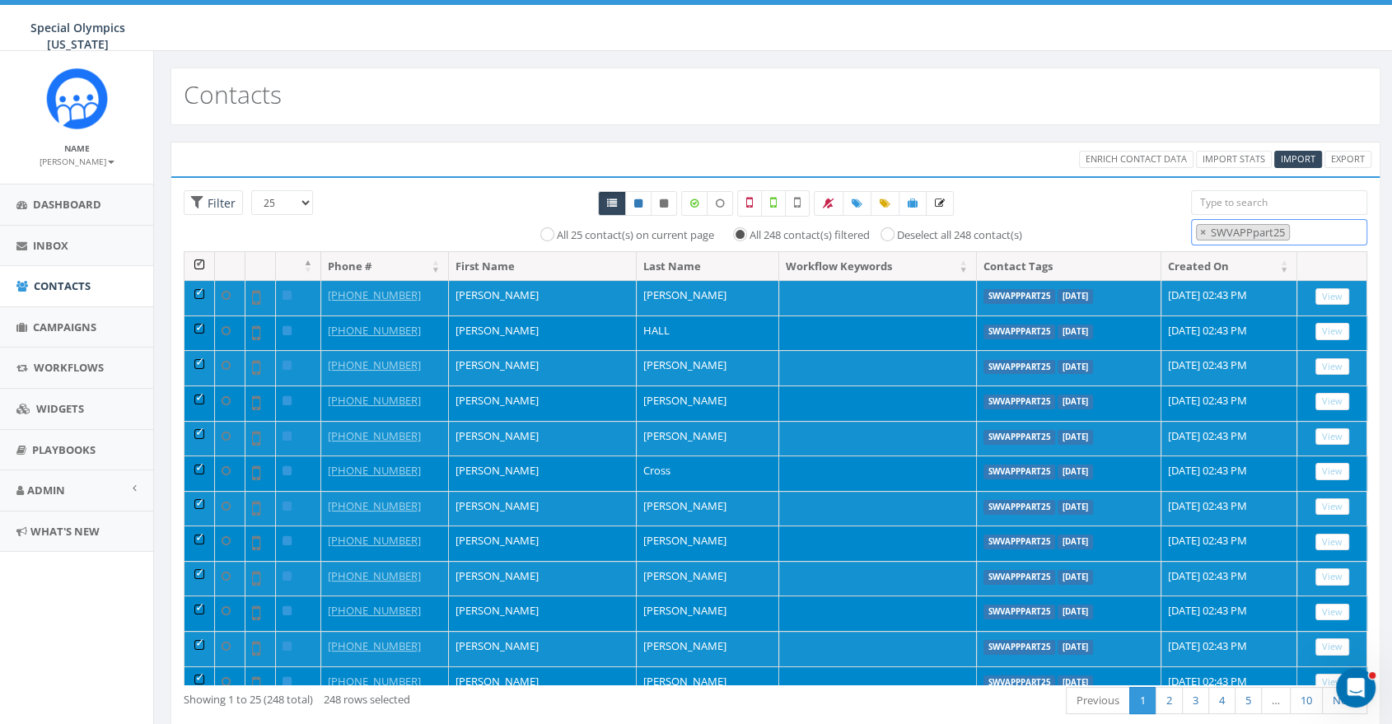
click at [1265, 224] on li "× SWVAPPpart25" at bounding box center [1243, 232] width 94 height 17
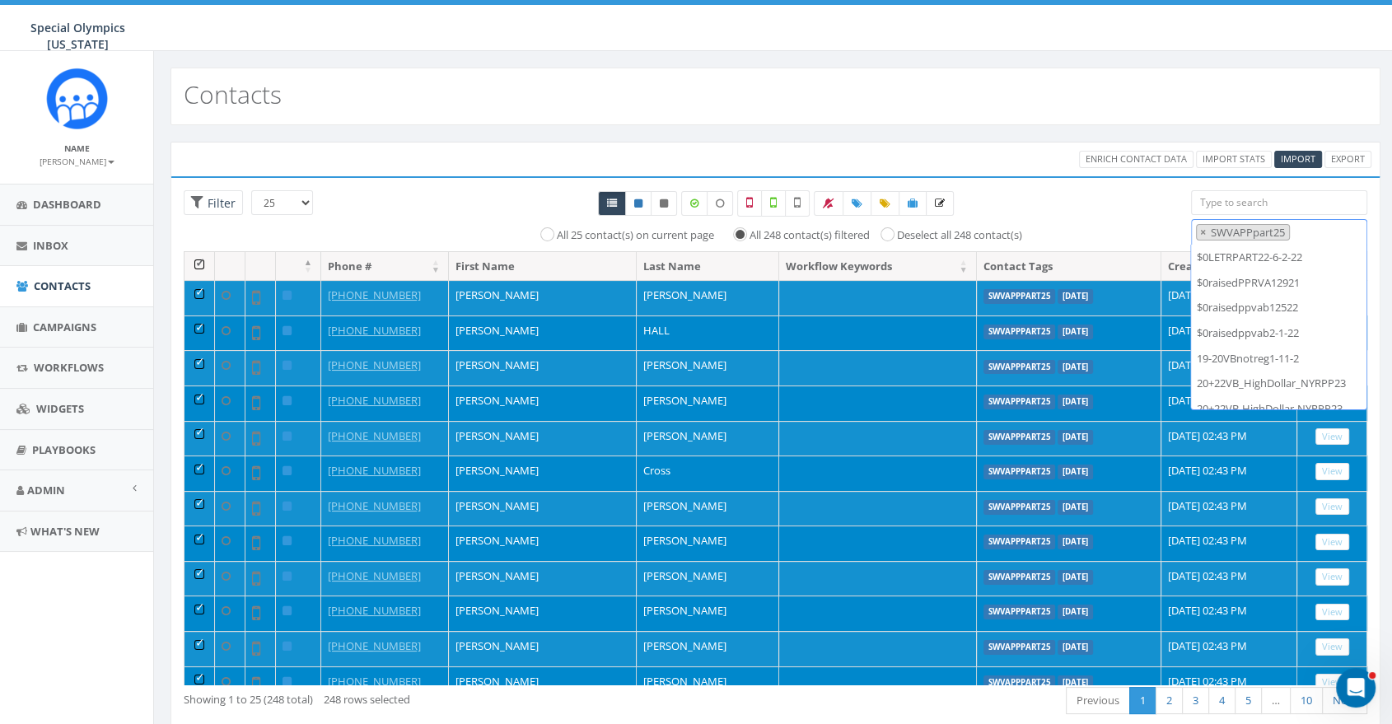
click at [1265, 224] on li "× SWVAPPpart25" at bounding box center [1243, 232] width 94 height 17
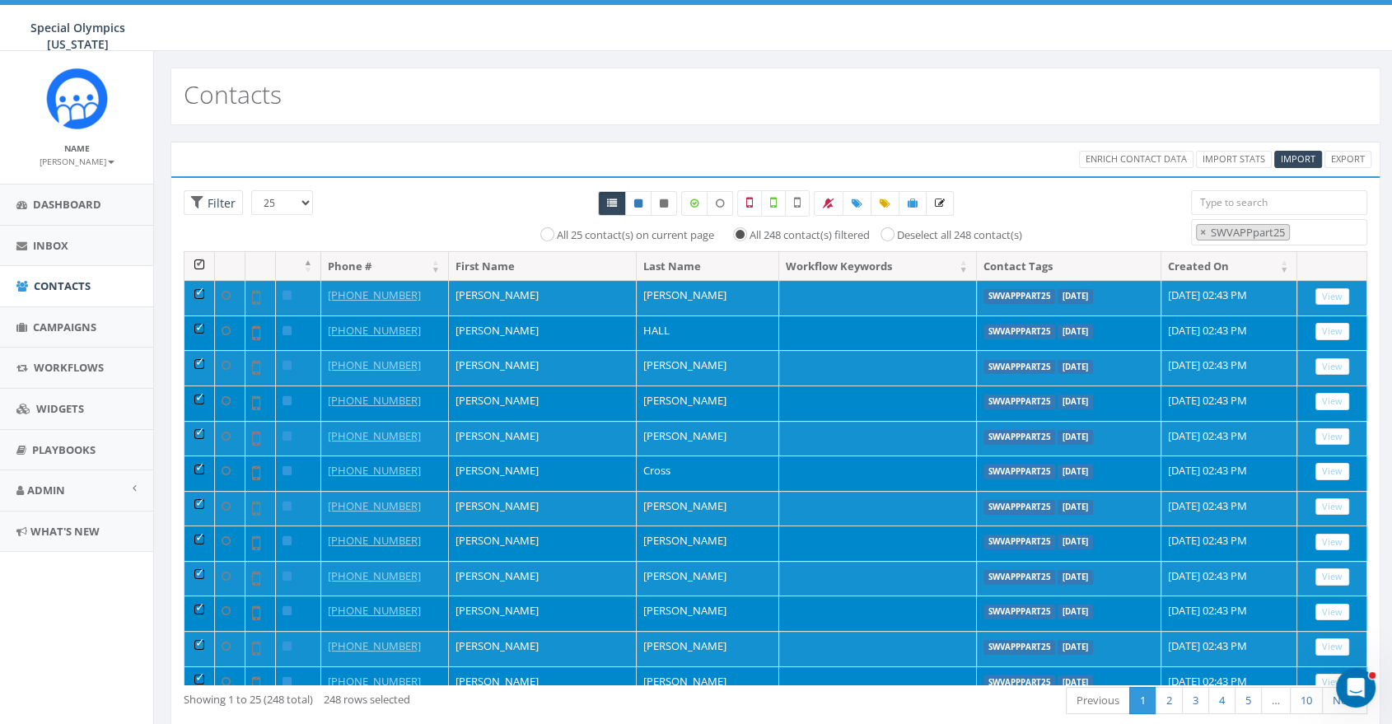
drag, startPoint x: 1301, startPoint y: 232, endPoint x: 1192, endPoint y: 231, distance: 109.6
click at [1191, 231] on span "× SWVAPPpart25" at bounding box center [1279, 232] width 177 height 27
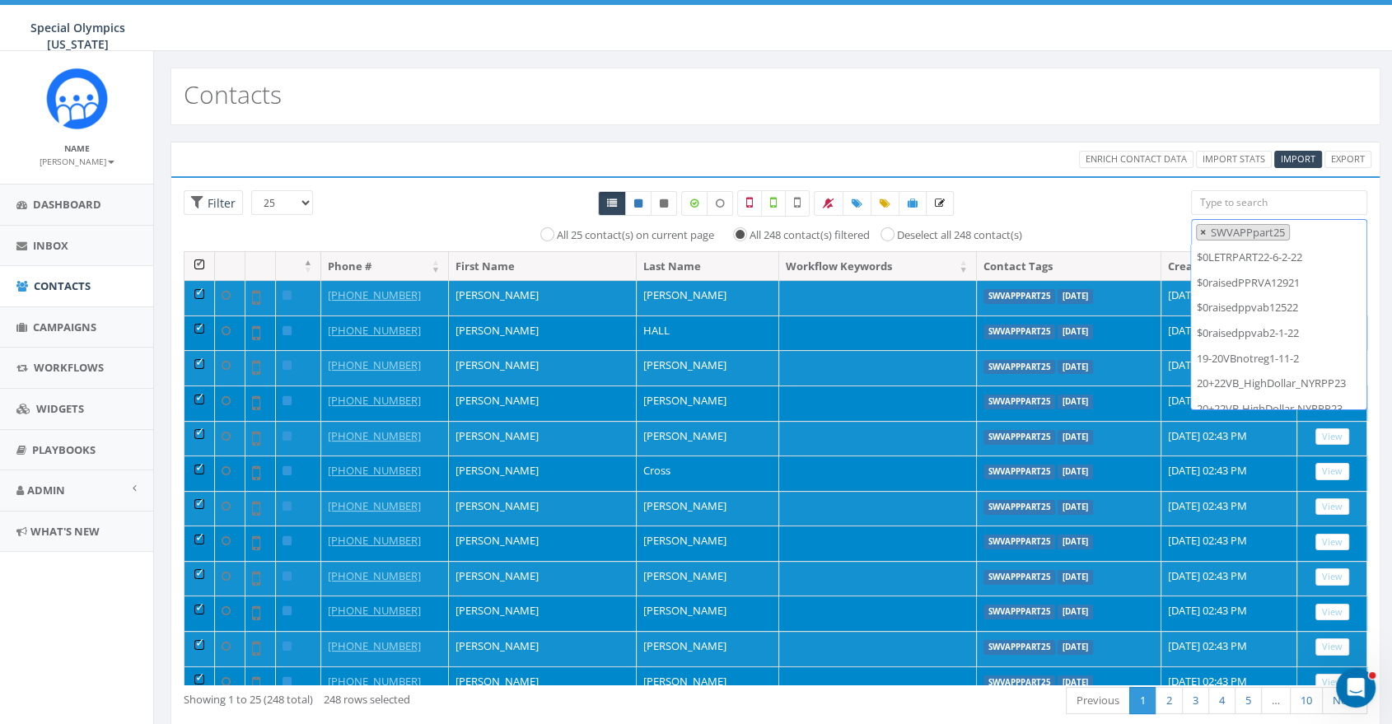
scroll to position [23317, 0]
select select "SWVAPPpart24"
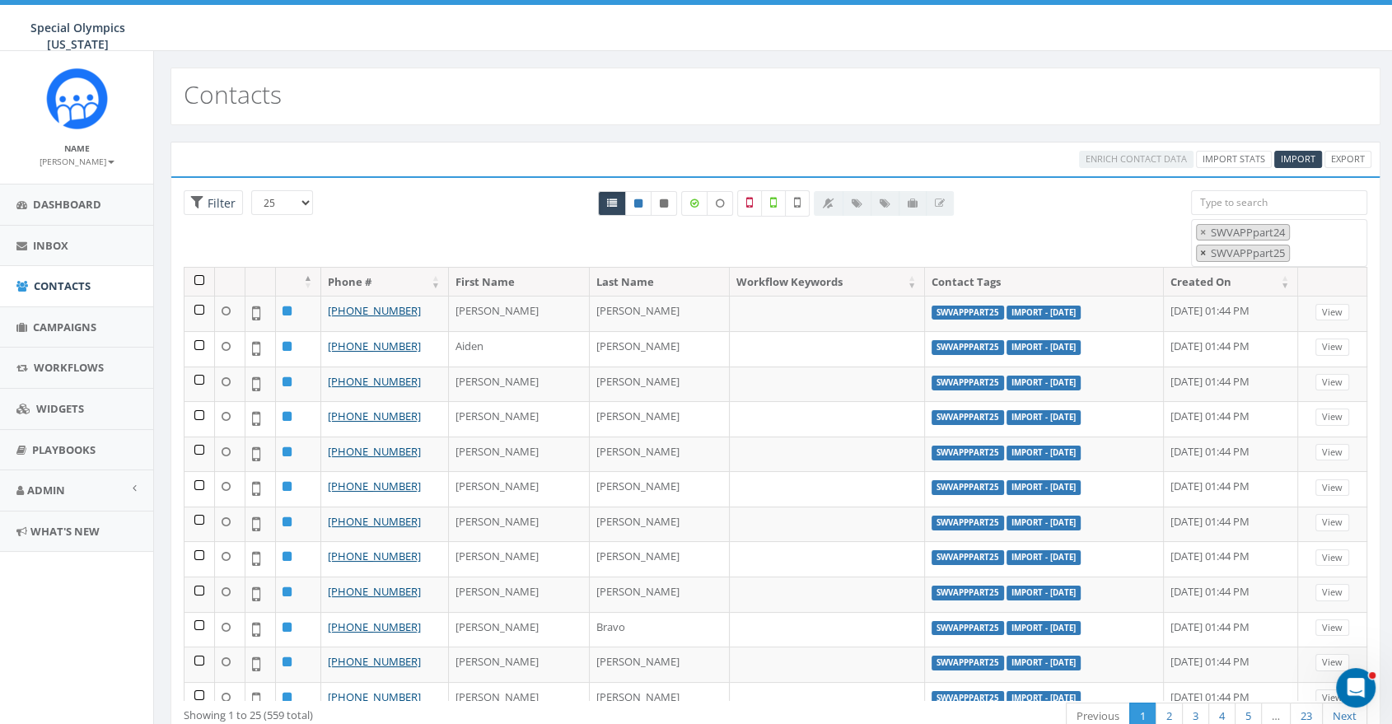
click at [1203, 245] on span "×" at bounding box center [1203, 252] width 6 height 15
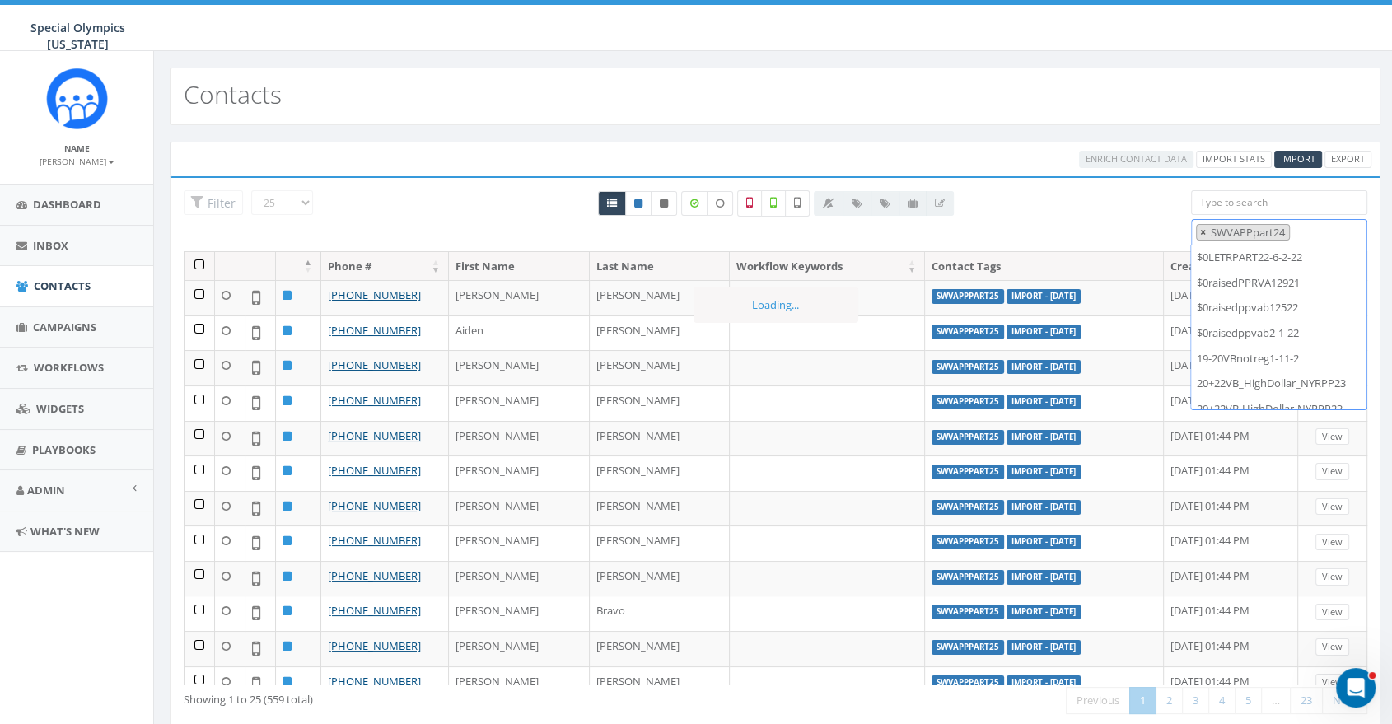
scroll to position [23292, 0]
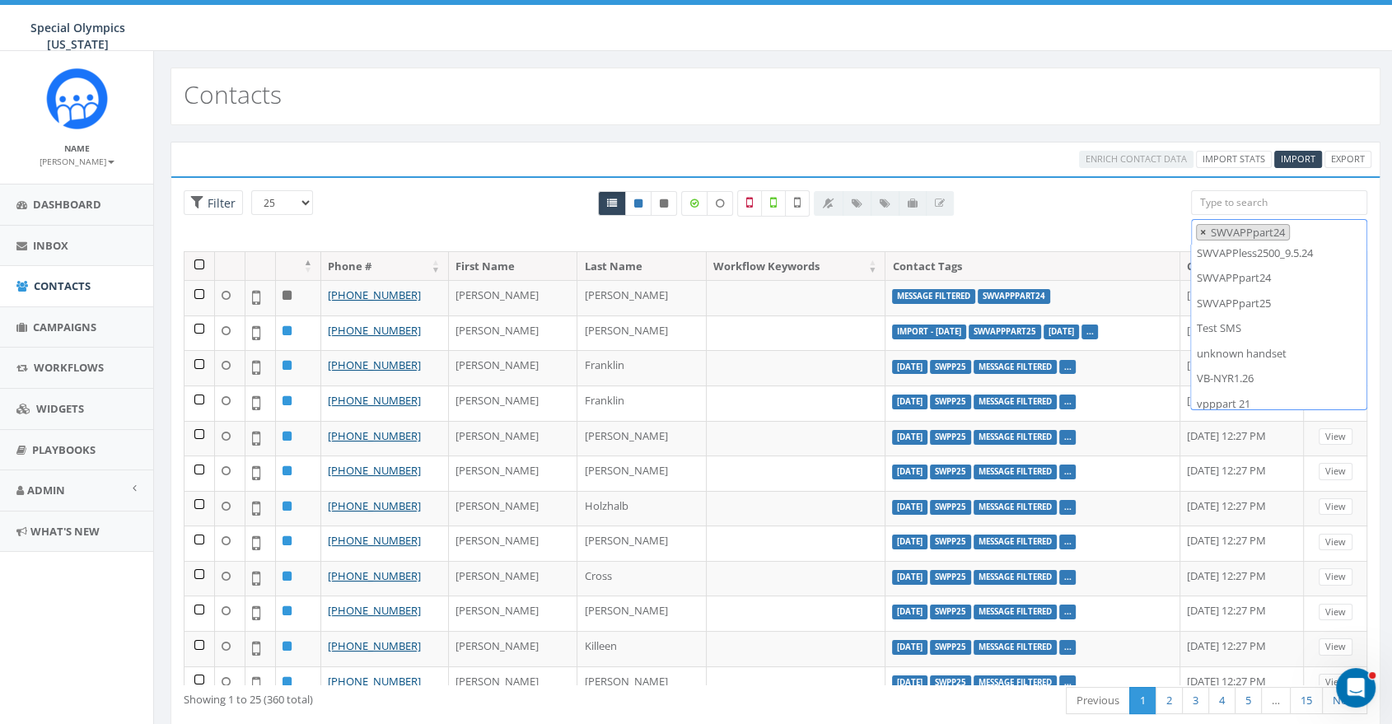
click at [1200, 236] on span "×" at bounding box center [1203, 232] width 6 height 15
select select
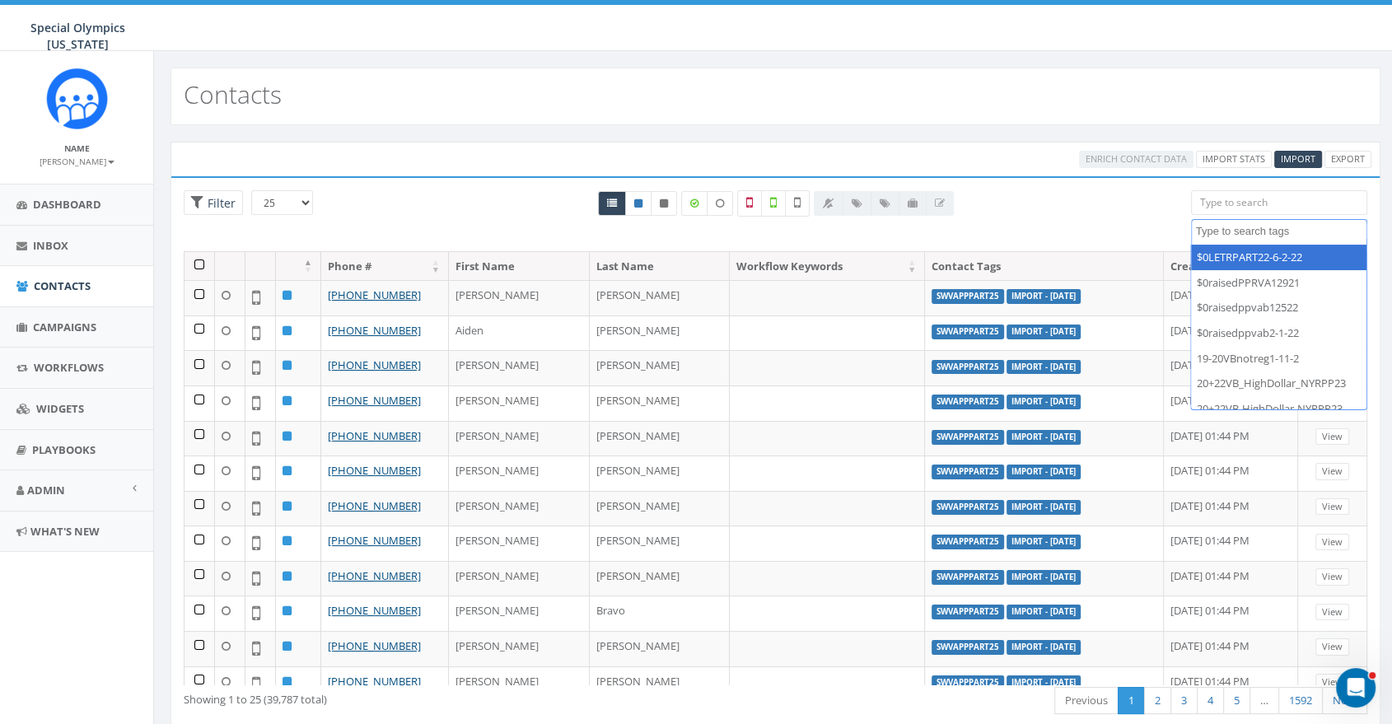
click at [1153, 192] on div "All 0 contact(s) on current page All 360 contact(s) filtered Deselect all 248 c…" at bounding box center [776, 220] width 806 height 61
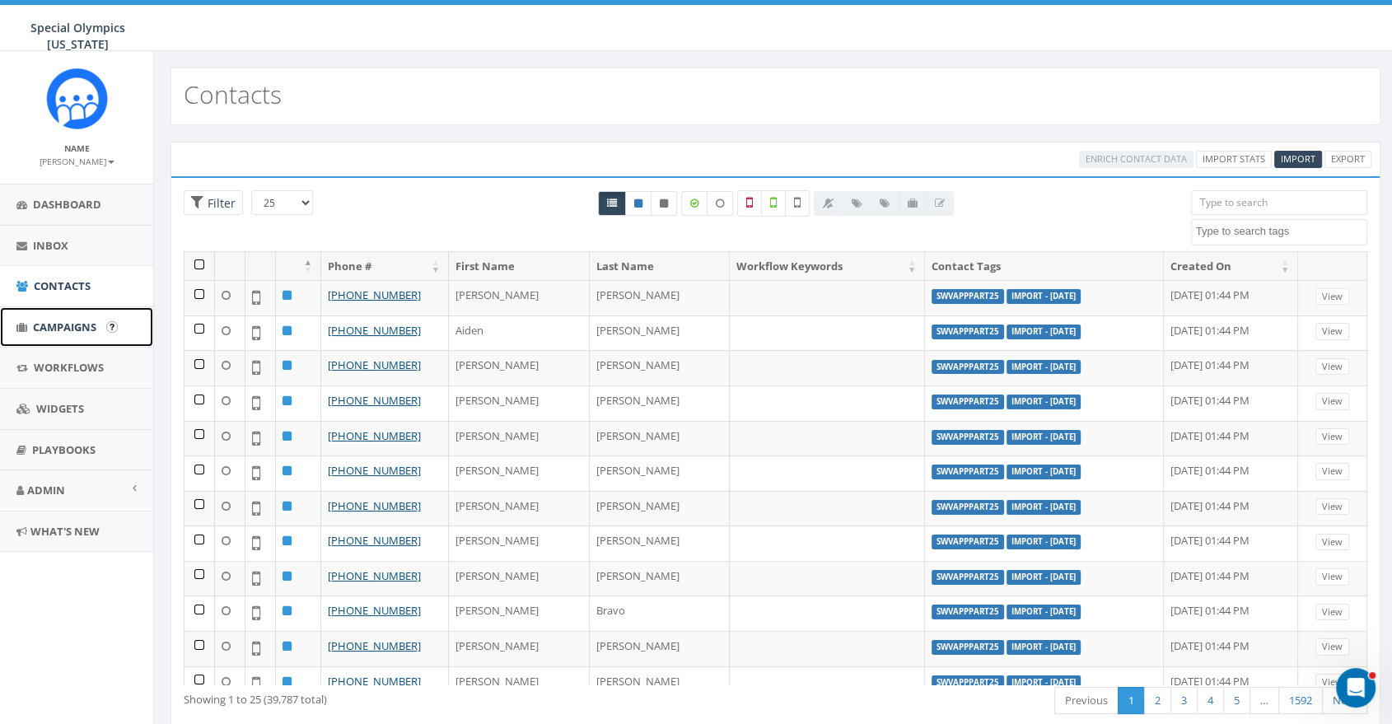
click at [67, 332] on span "Campaigns" at bounding box center [64, 327] width 63 height 15
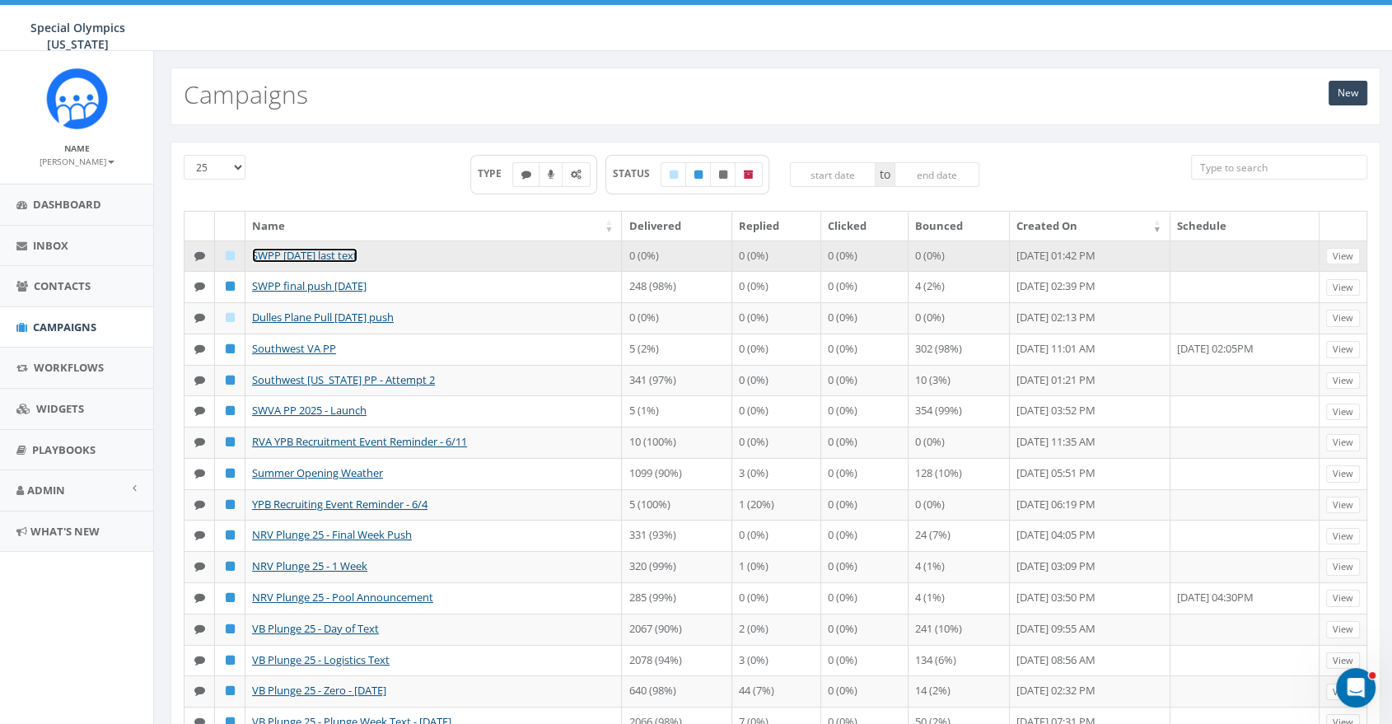
click at [326, 261] on link "SWPP [DATE] last text" at bounding box center [304, 255] width 105 height 15
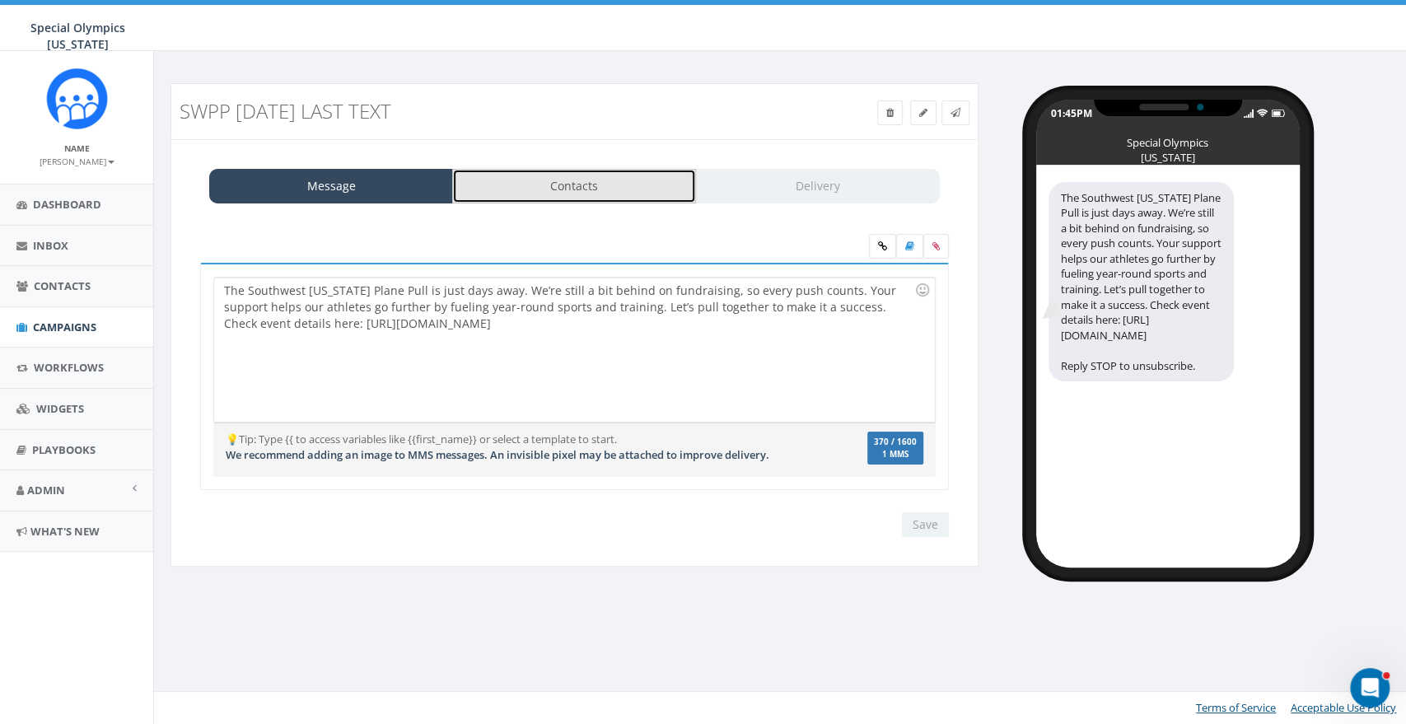
click at [587, 199] on link "Contacts" at bounding box center [574, 186] width 244 height 35
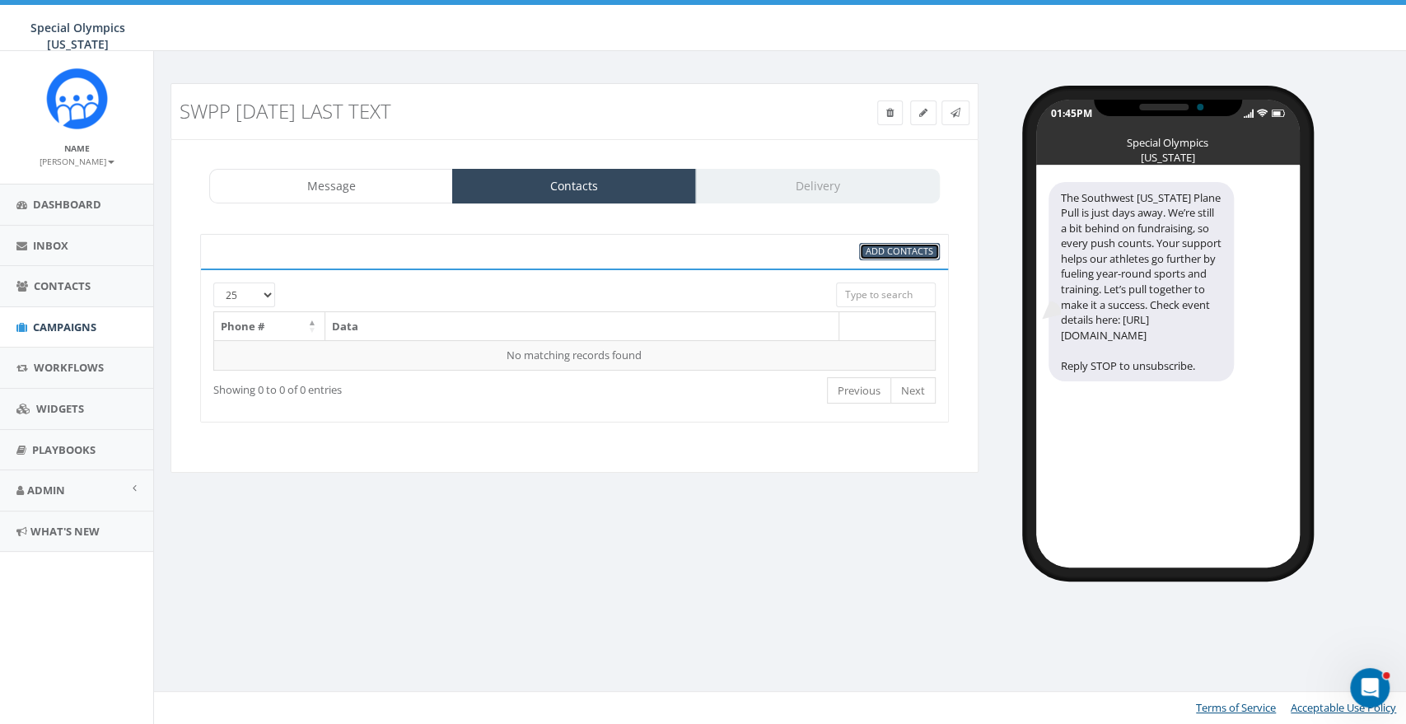
click at [881, 248] on span "Add Contacts" at bounding box center [900, 251] width 68 height 12
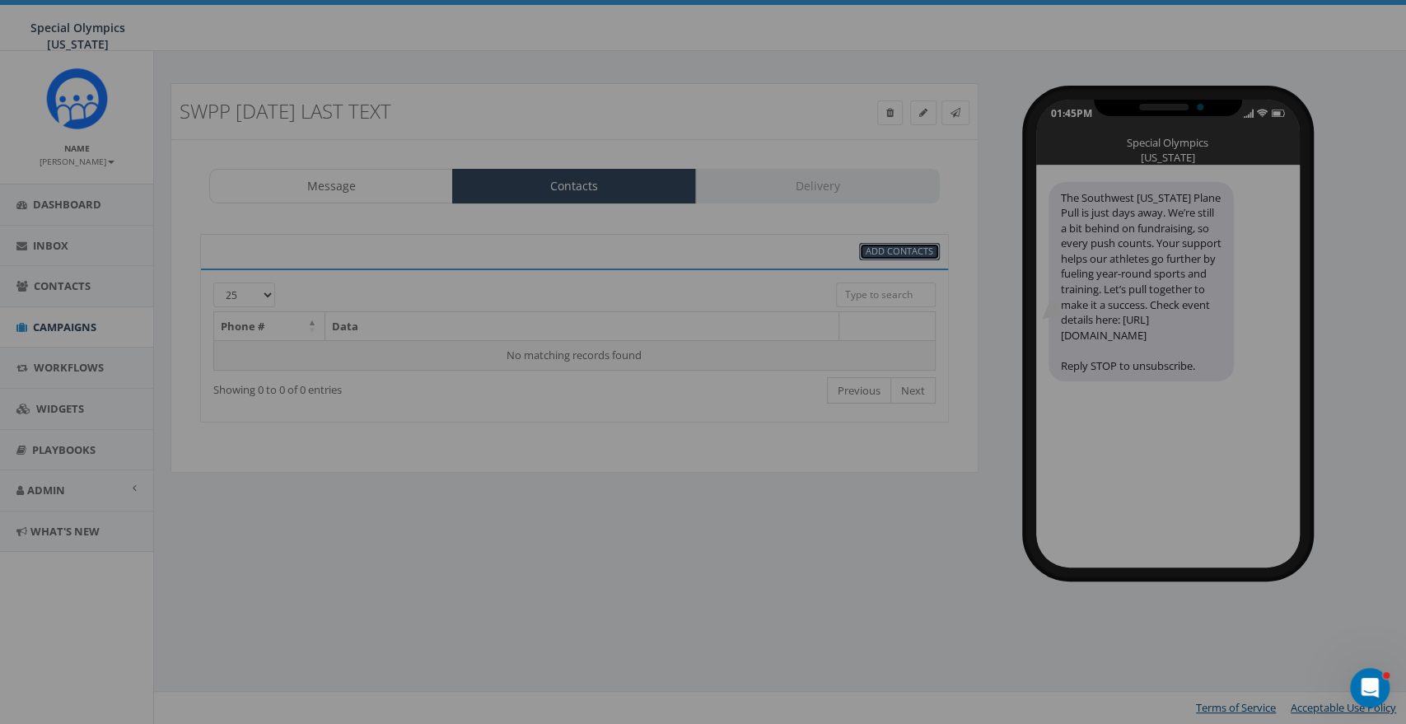
select select
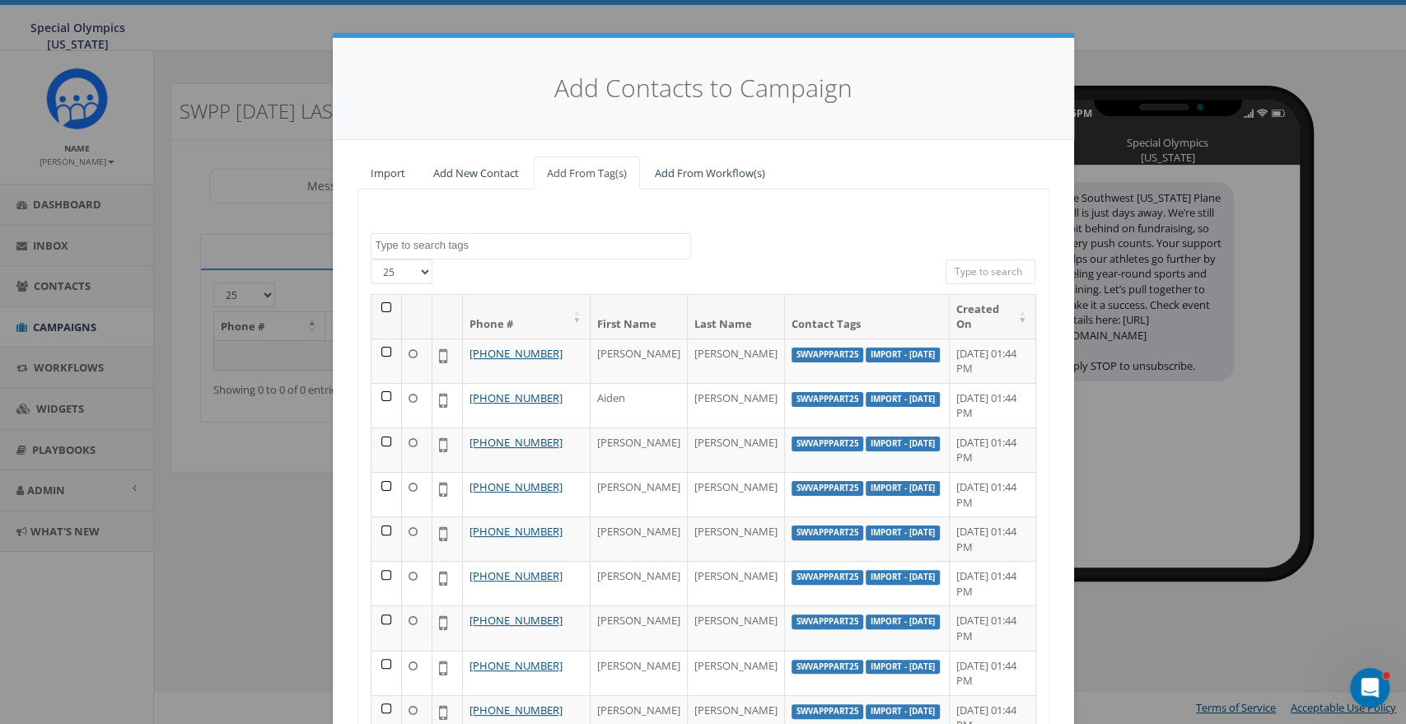
click at [514, 246] on textarea "Search" at bounding box center [533, 245] width 315 height 15
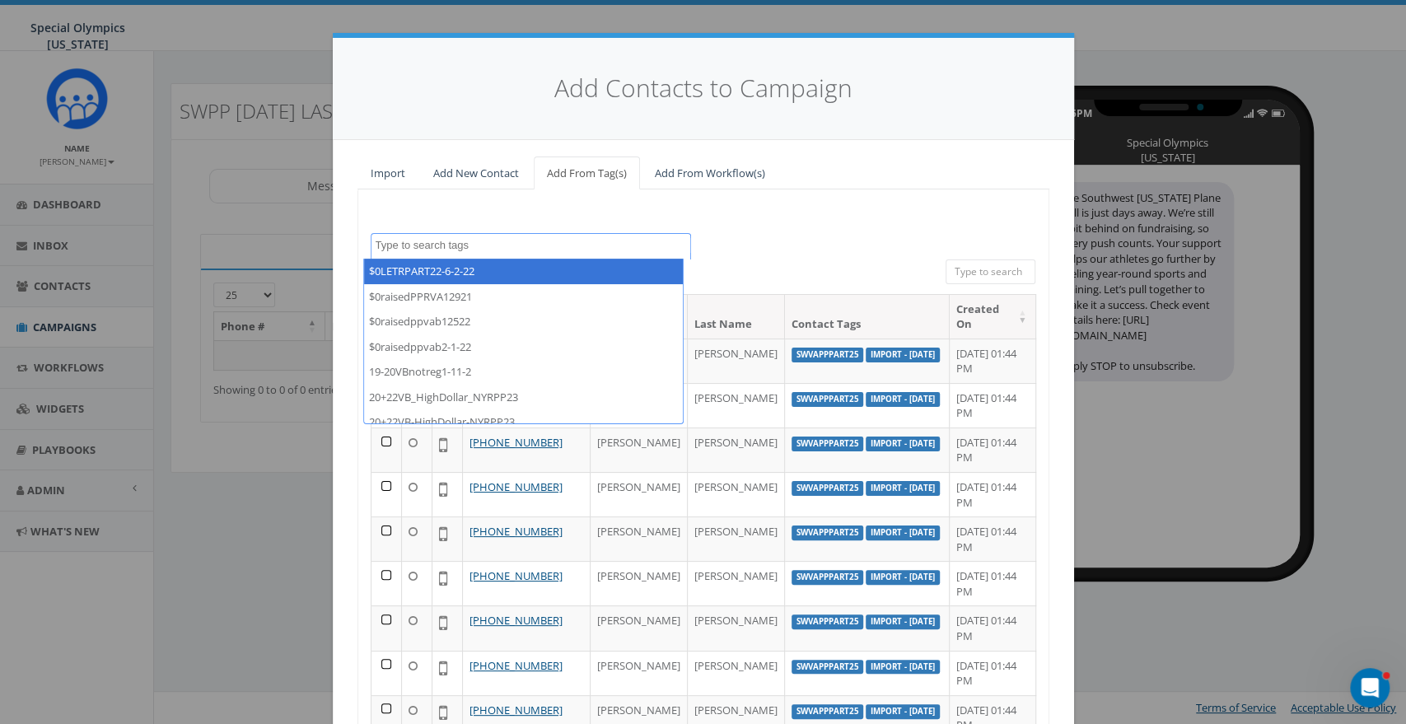
drag, startPoint x: 514, startPoint y: 246, endPoint x: 470, endPoint y: 251, distance: 43.9
click at [470, 251] on textarea "Search" at bounding box center [533, 245] width 315 height 15
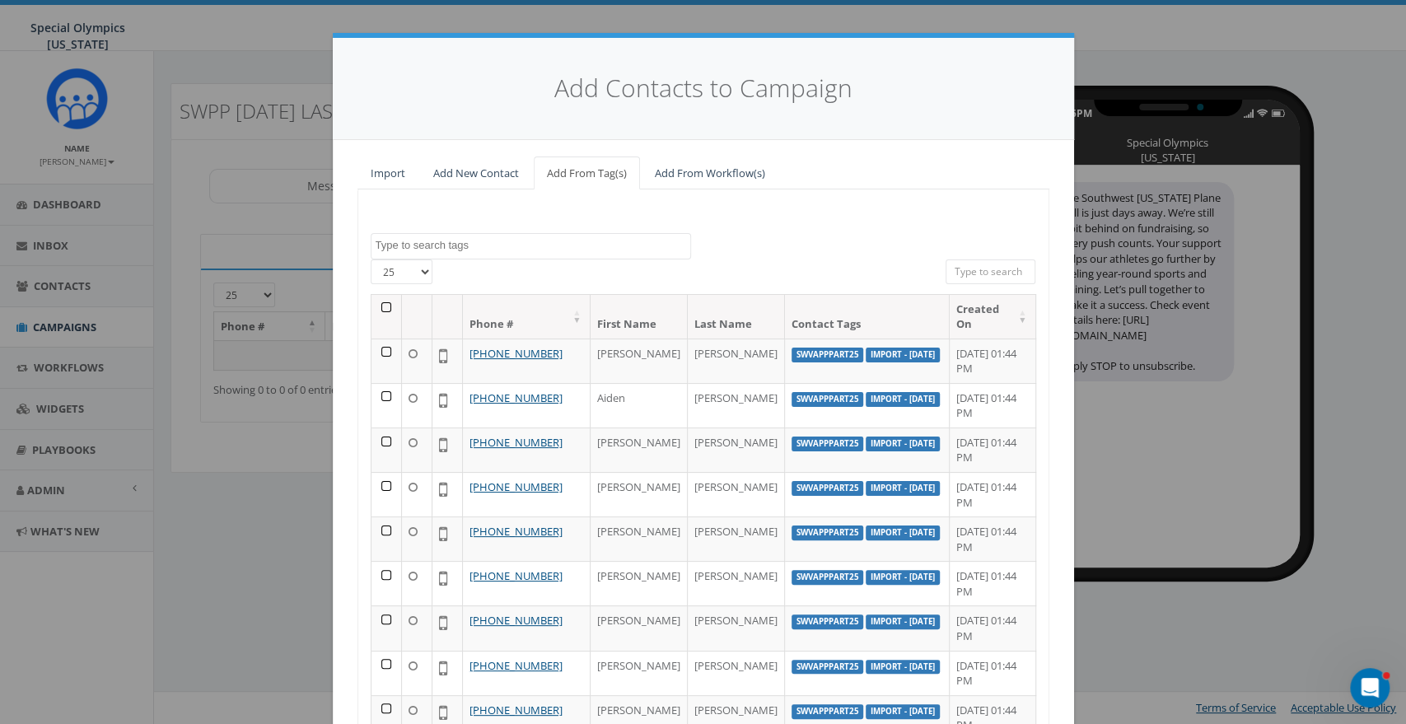
paste textarea "SWVAPPpart25"
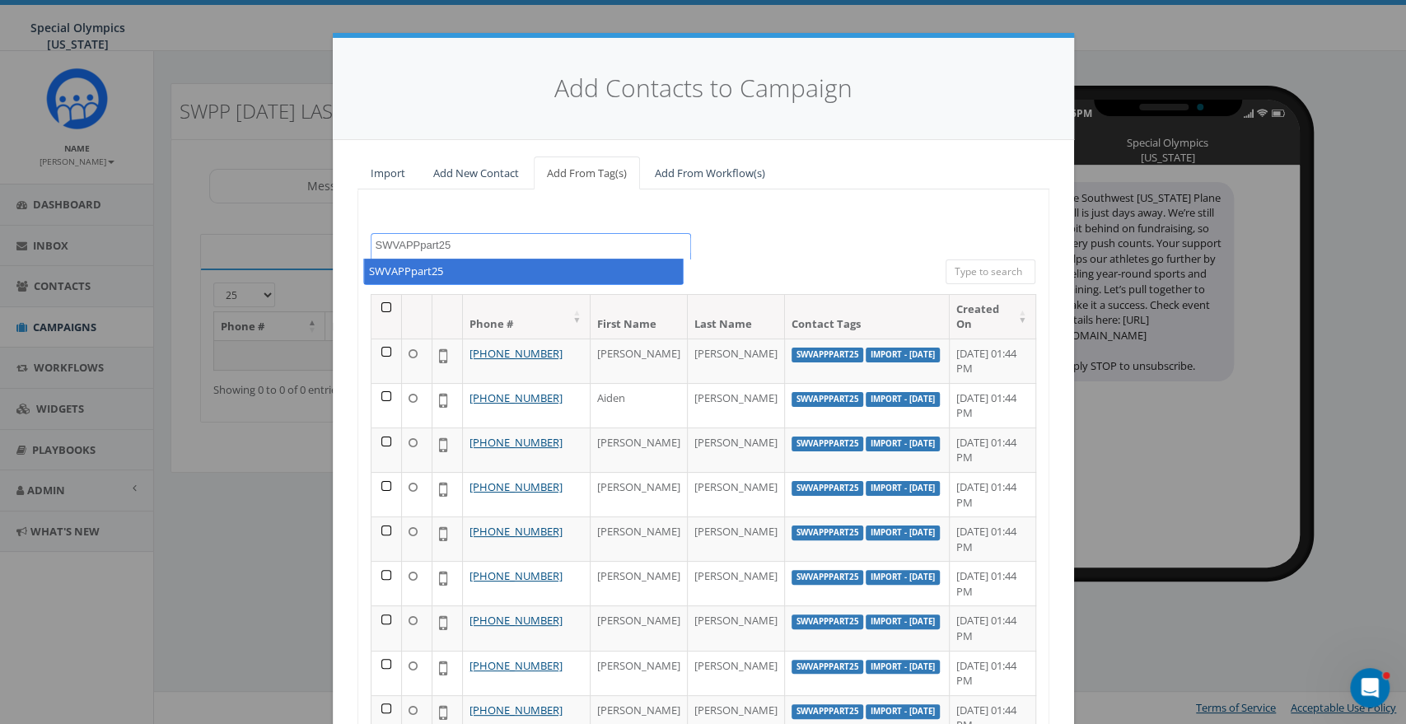
type textarea "SWVAPPpart25"
select select "SWVAPPpart25"
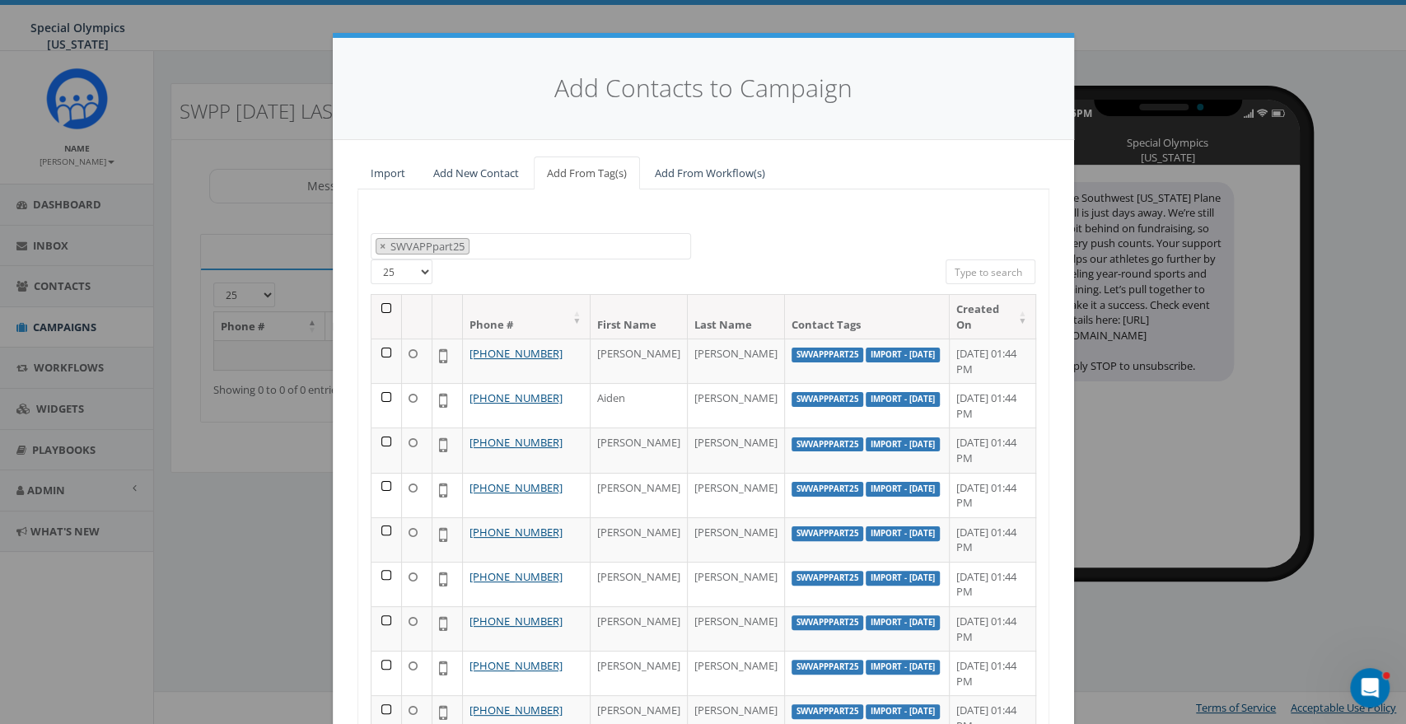
click at [371, 301] on th at bounding box center [386, 317] width 30 height 44
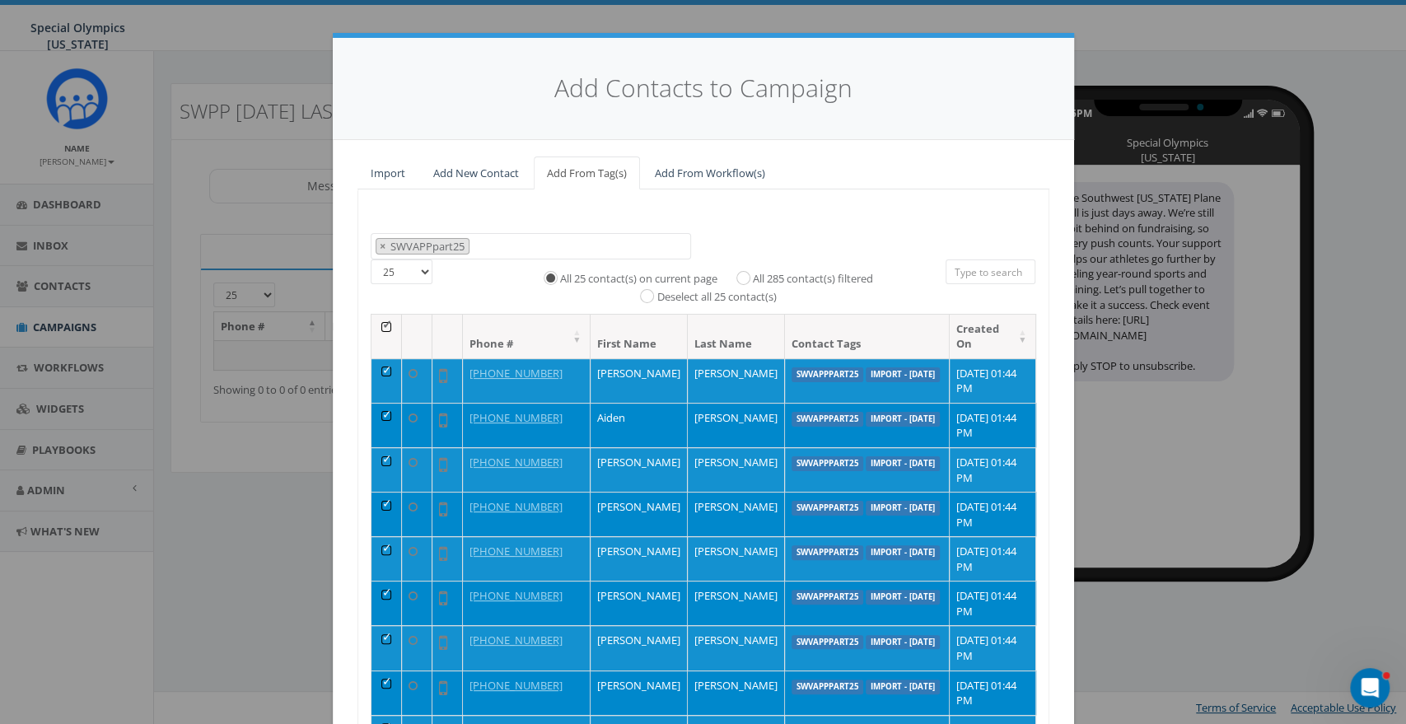
click at [753, 277] on label "All 285 contact(s) filtered" at bounding box center [813, 279] width 120 height 16
click at [742, 277] on input "All 285 contact(s) filtered" at bounding box center [747, 276] width 11 height 11
radio input "true"
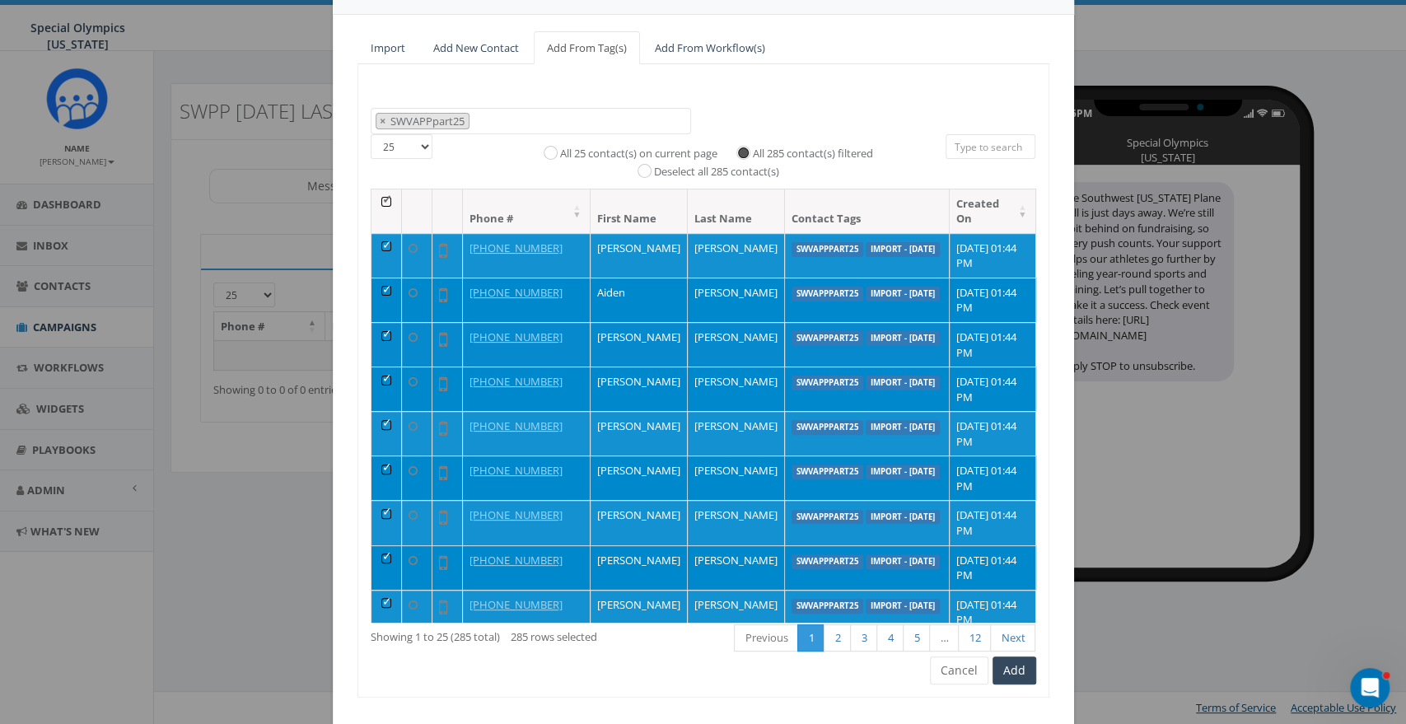
scroll to position [159, 0]
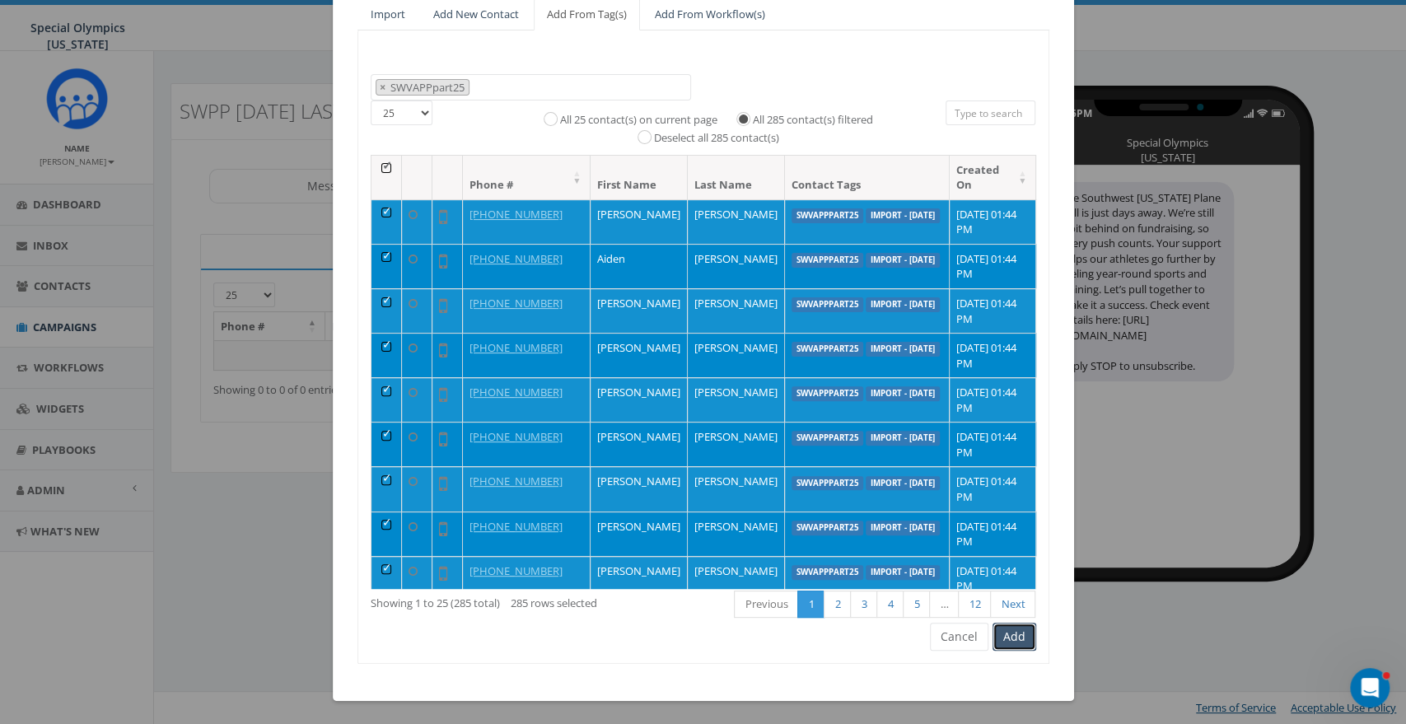
click at [1015, 639] on button "Add" at bounding box center [1015, 637] width 44 height 28
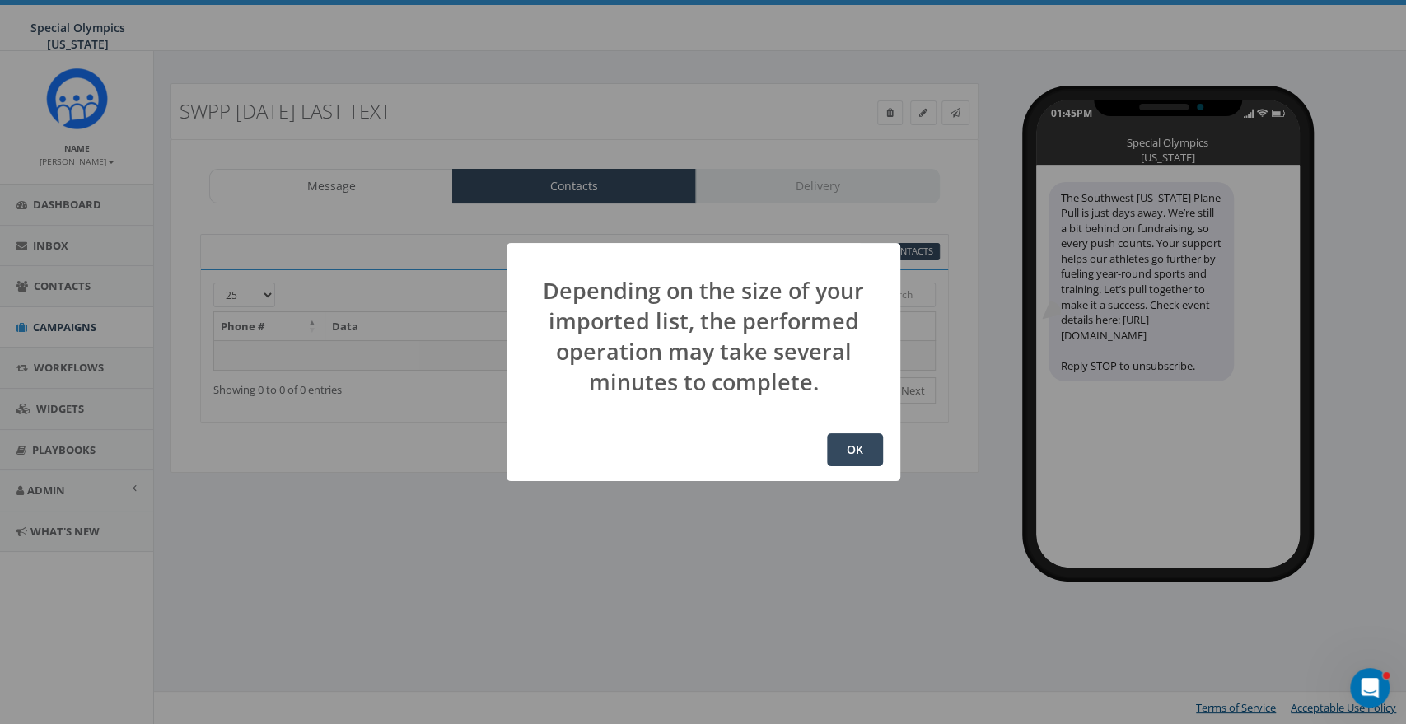
click at [867, 465] on div "OK" at bounding box center [704, 449] width 394 height 63
click at [858, 433] on button "OK" at bounding box center [855, 449] width 56 height 33
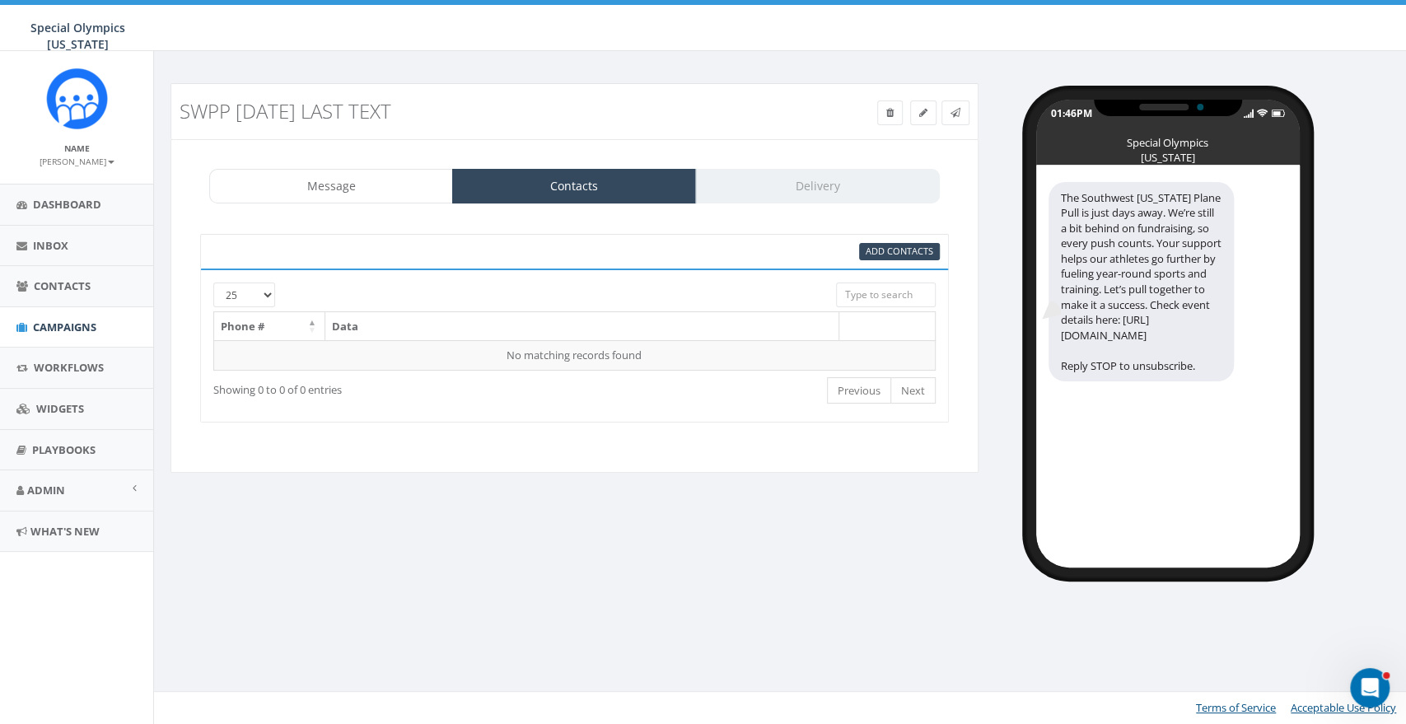
click at [65, 162] on small "[PERSON_NAME]" at bounding box center [77, 162] width 75 height 12
click at [81, 208] on link "Sign Out" at bounding box center [82, 207] width 130 height 21
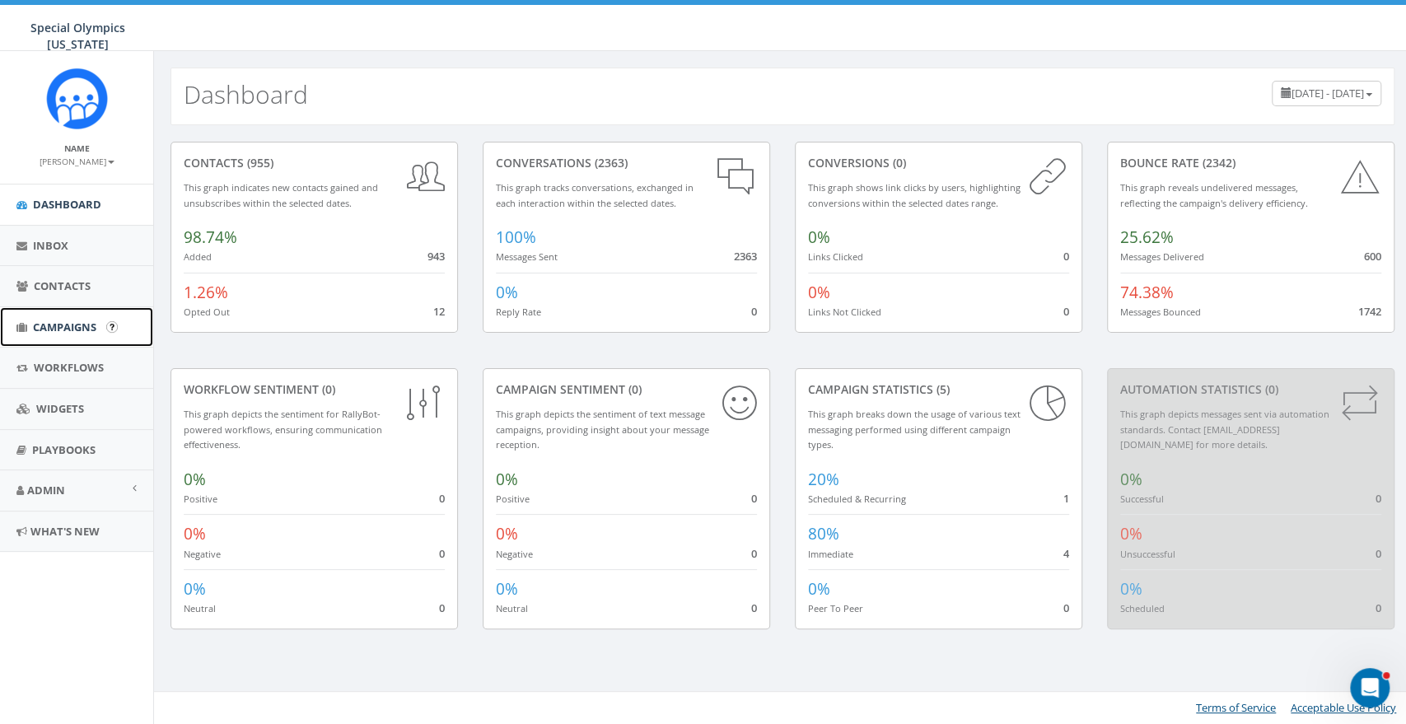
click at [64, 332] on span "Campaigns" at bounding box center [64, 327] width 63 height 15
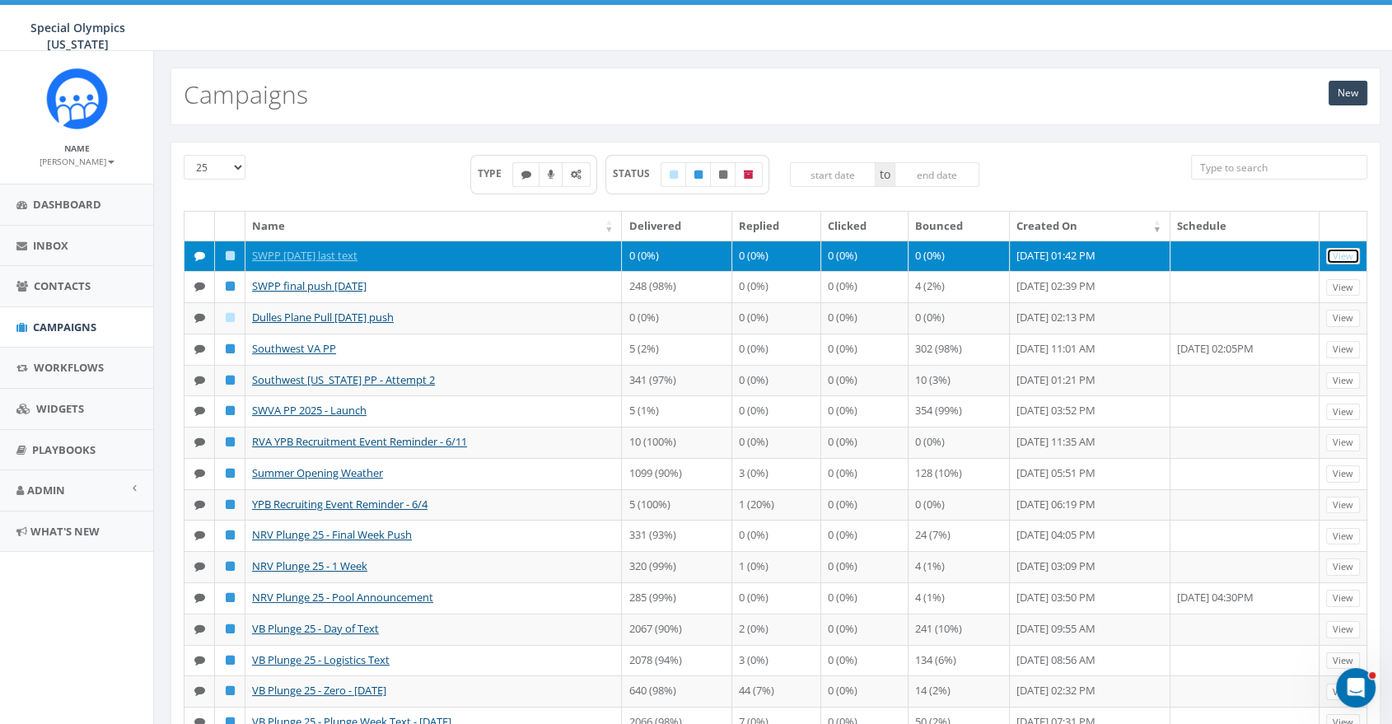
click at [1345, 261] on link "View" at bounding box center [1343, 256] width 34 height 17
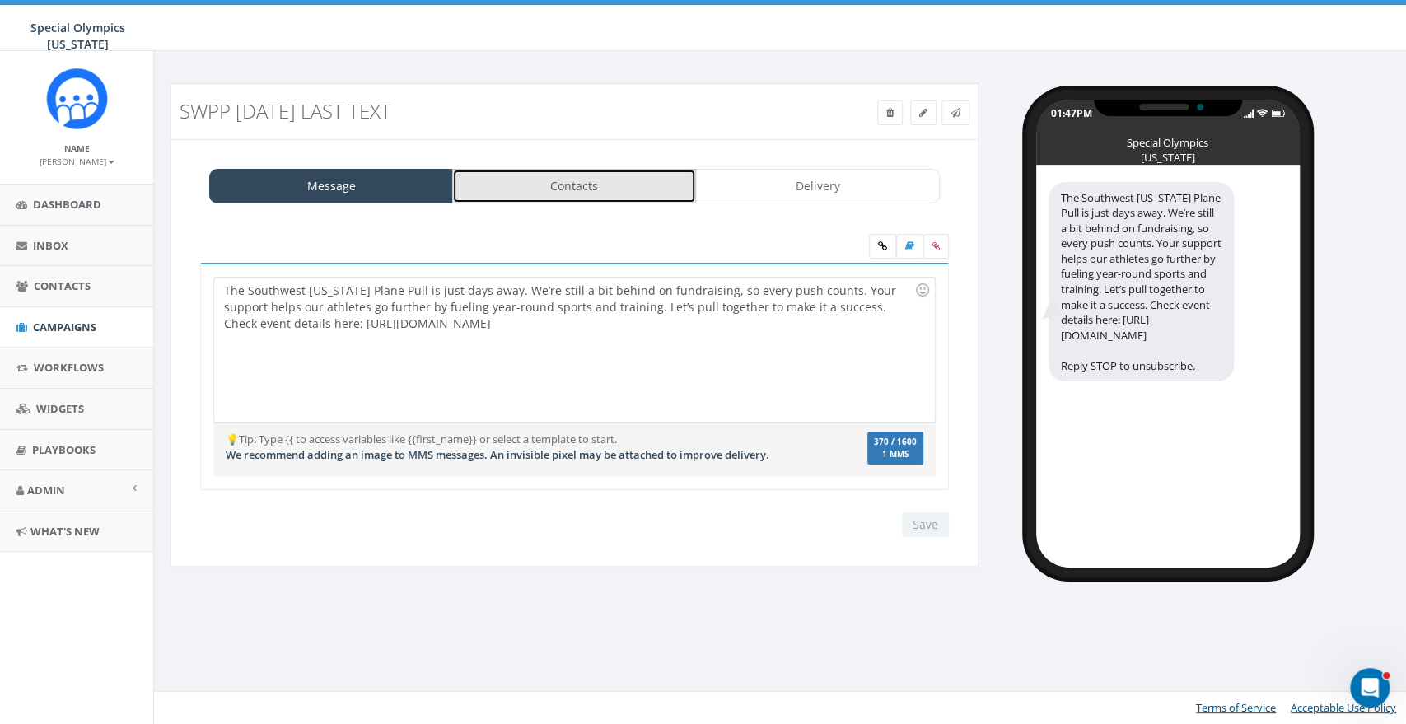
click at [644, 185] on link "Contacts" at bounding box center [574, 186] width 244 height 35
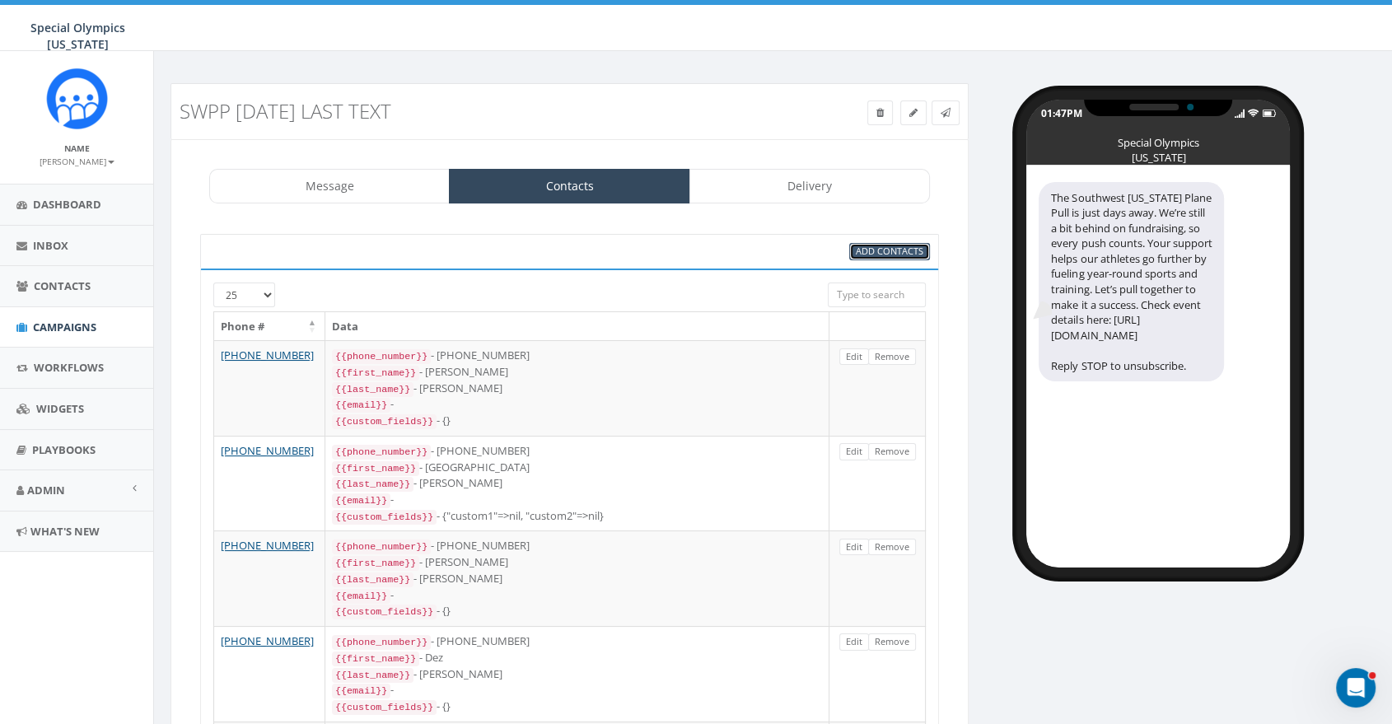
click at [880, 254] on span "Add Contacts" at bounding box center [890, 251] width 68 height 12
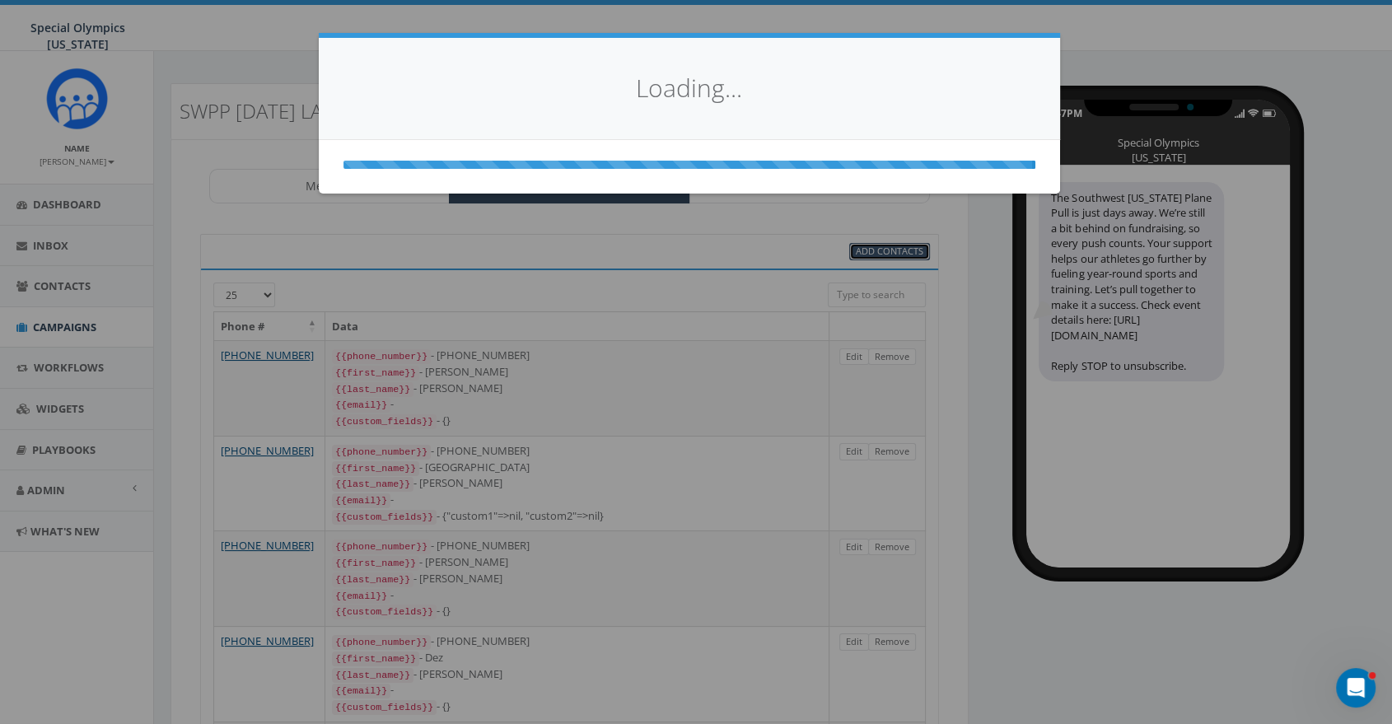
select select
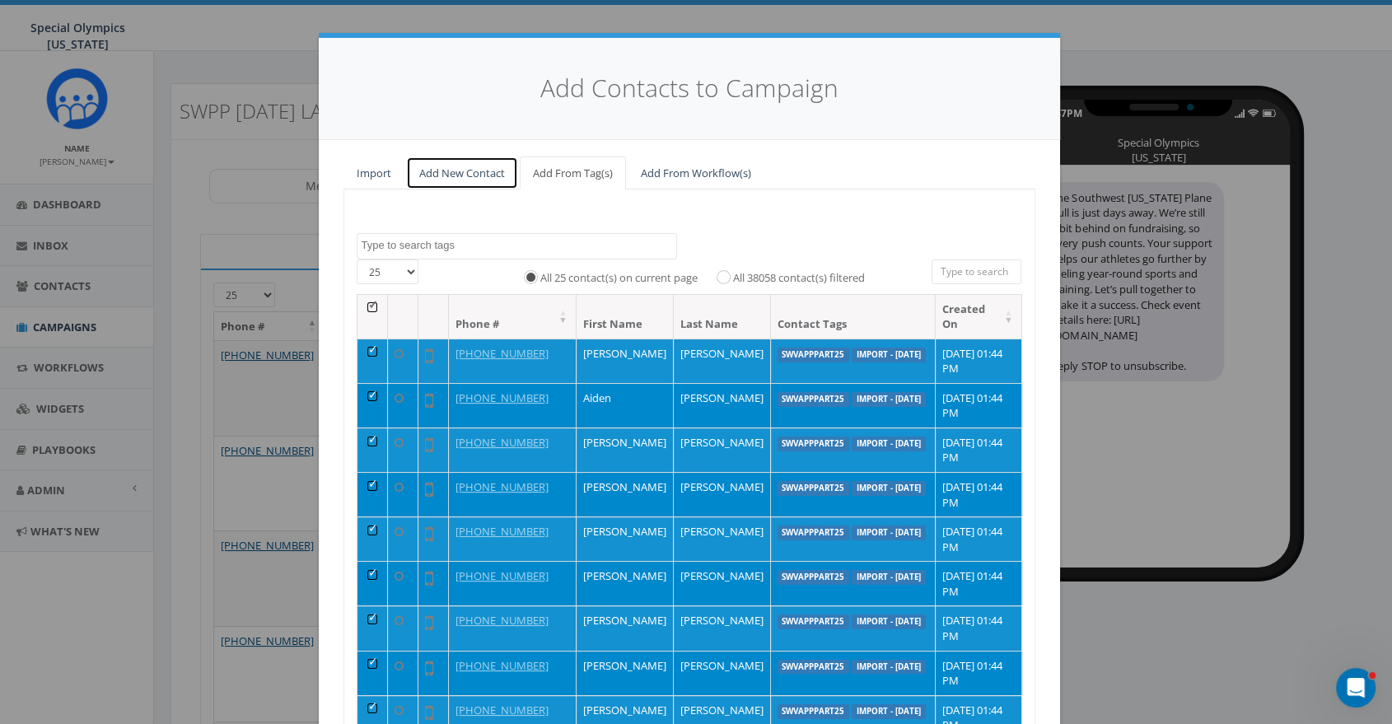
click at [442, 171] on link "Add New Contact" at bounding box center [462, 174] width 112 height 34
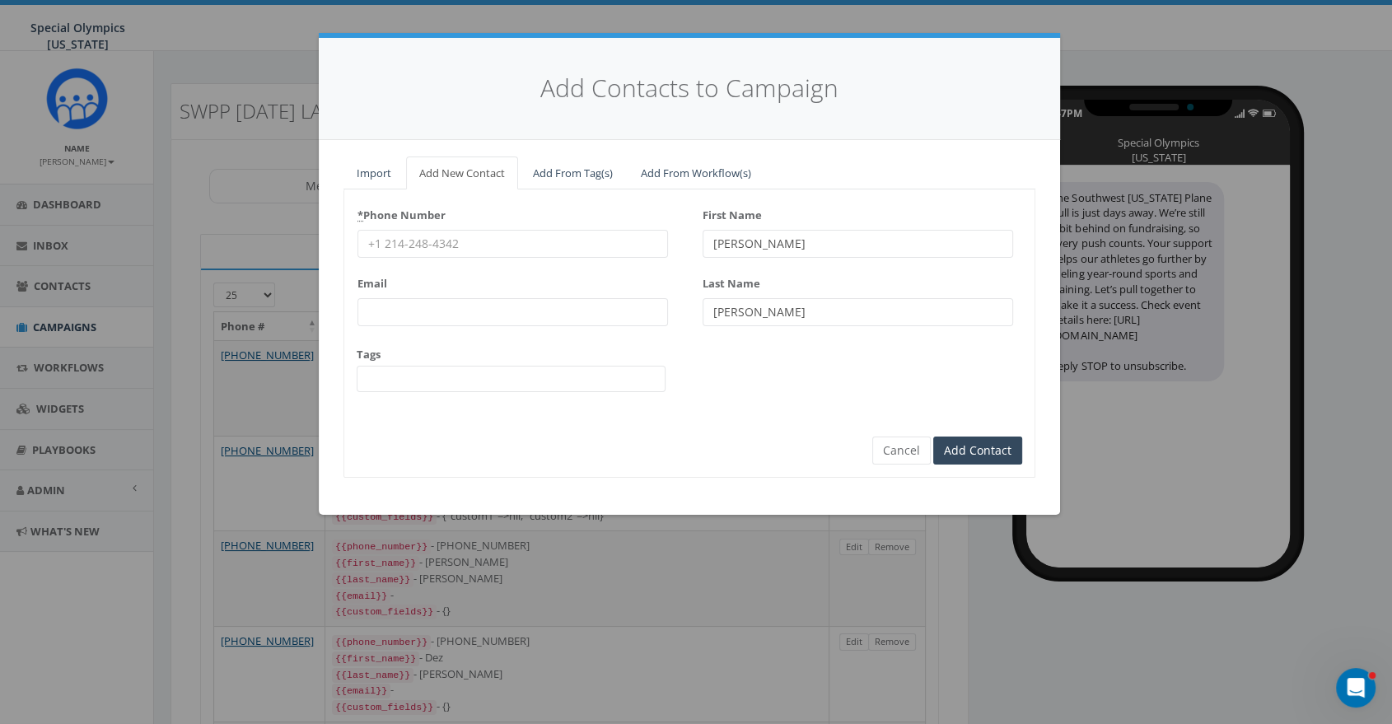
click at [457, 246] on input "* Phone Number" at bounding box center [512, 244] width 311 height 28
type input "18044676011"
type input "atekavec@specialolympicsva.org"
type input "Aliza"
type input "Tekavec"
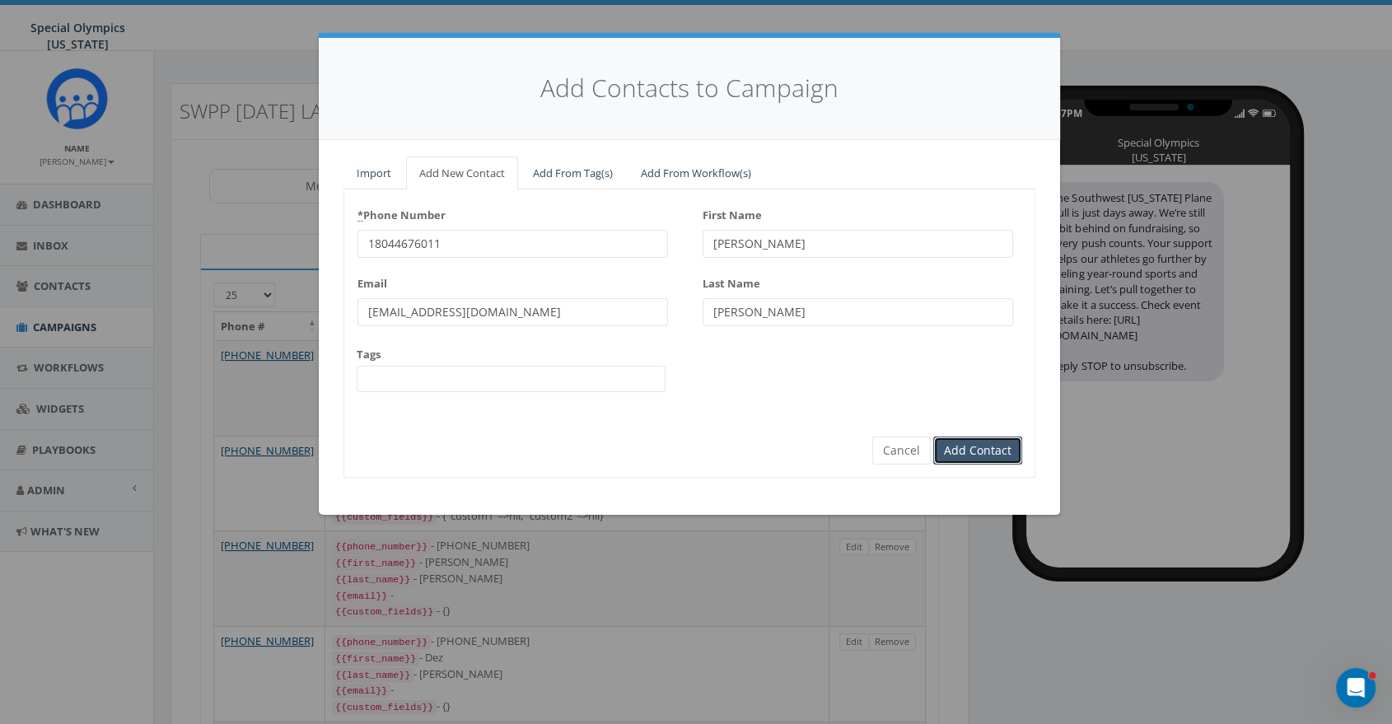
click at [984, 453] on input "Add Contact" at bounding box center [977, 451] width 89 height 28
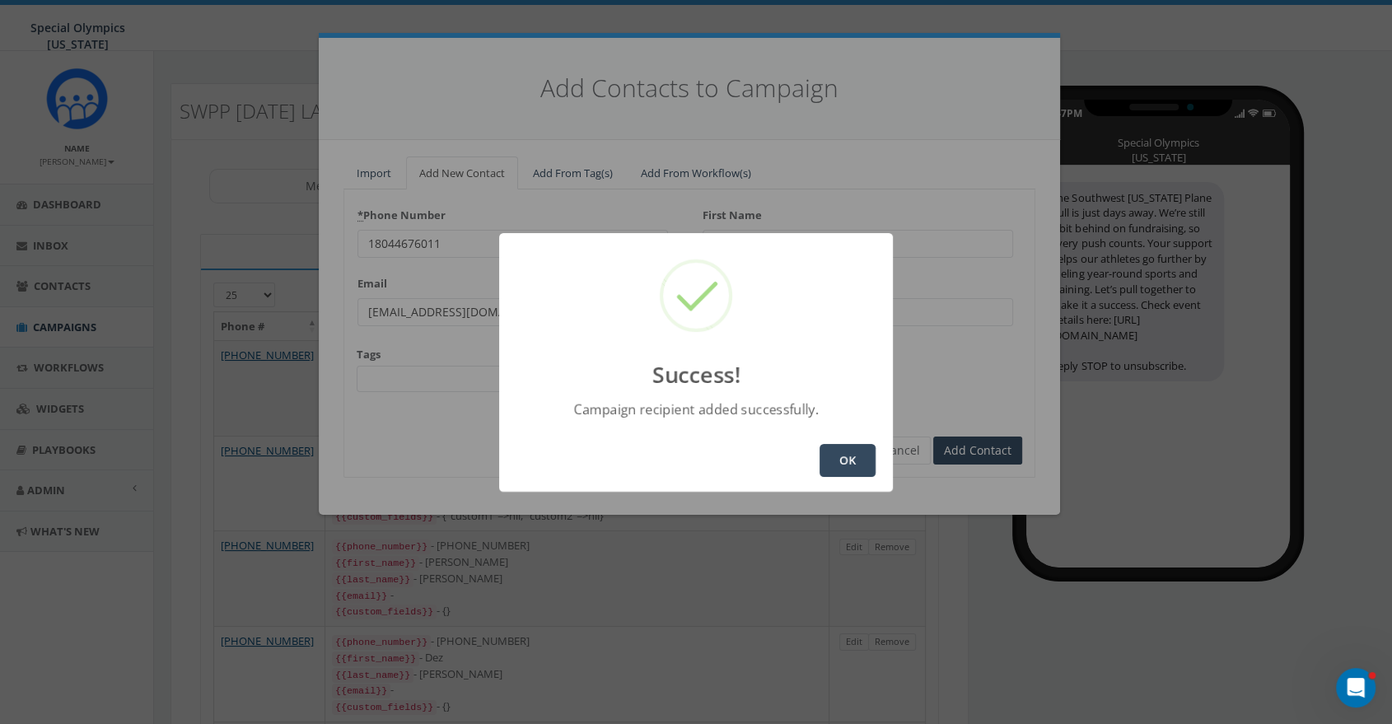
click at [846, 463] on button "OK" at bounding box center [848, 460] width 56 height 33
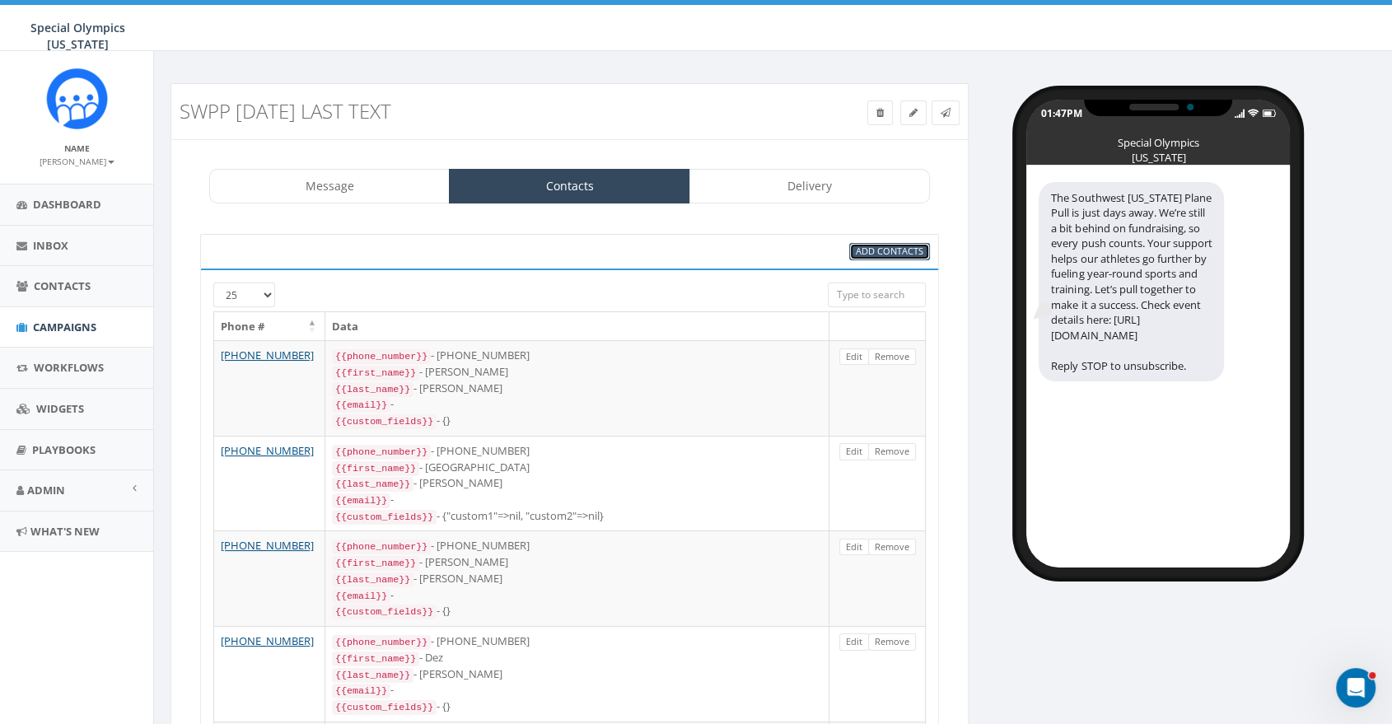
click at [886, 255] on span "Add Contacts" at bounding box center [890, 251] width 68 height 12
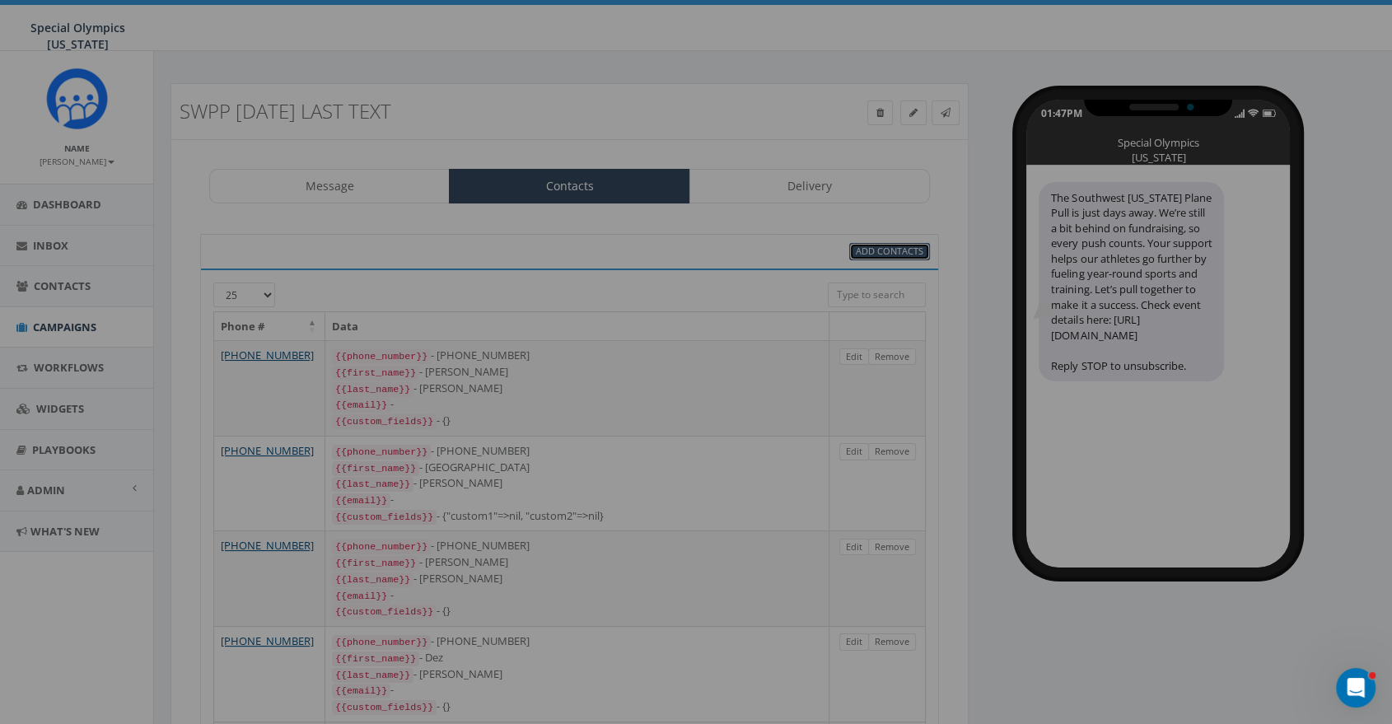
select select
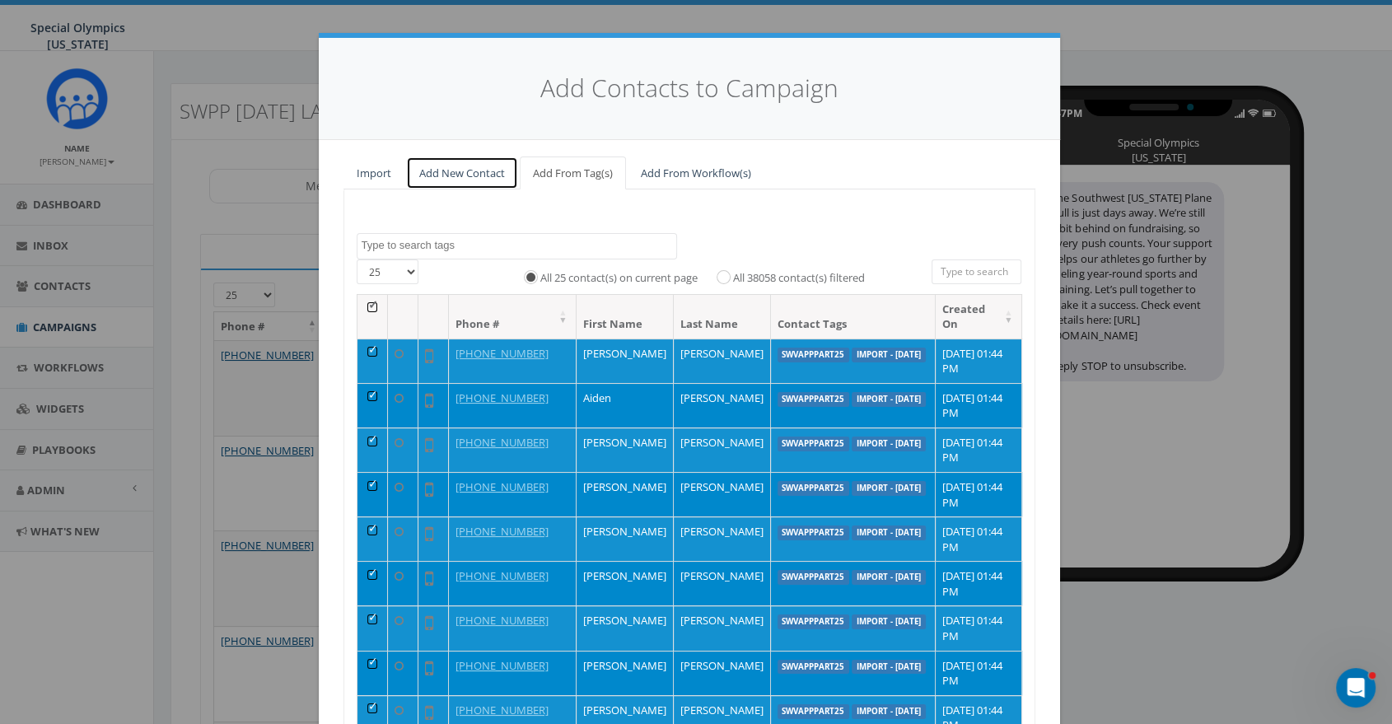
click at [480, 175] on link "Add New Contact" at bounding box center [462, 174] width 112 height 34
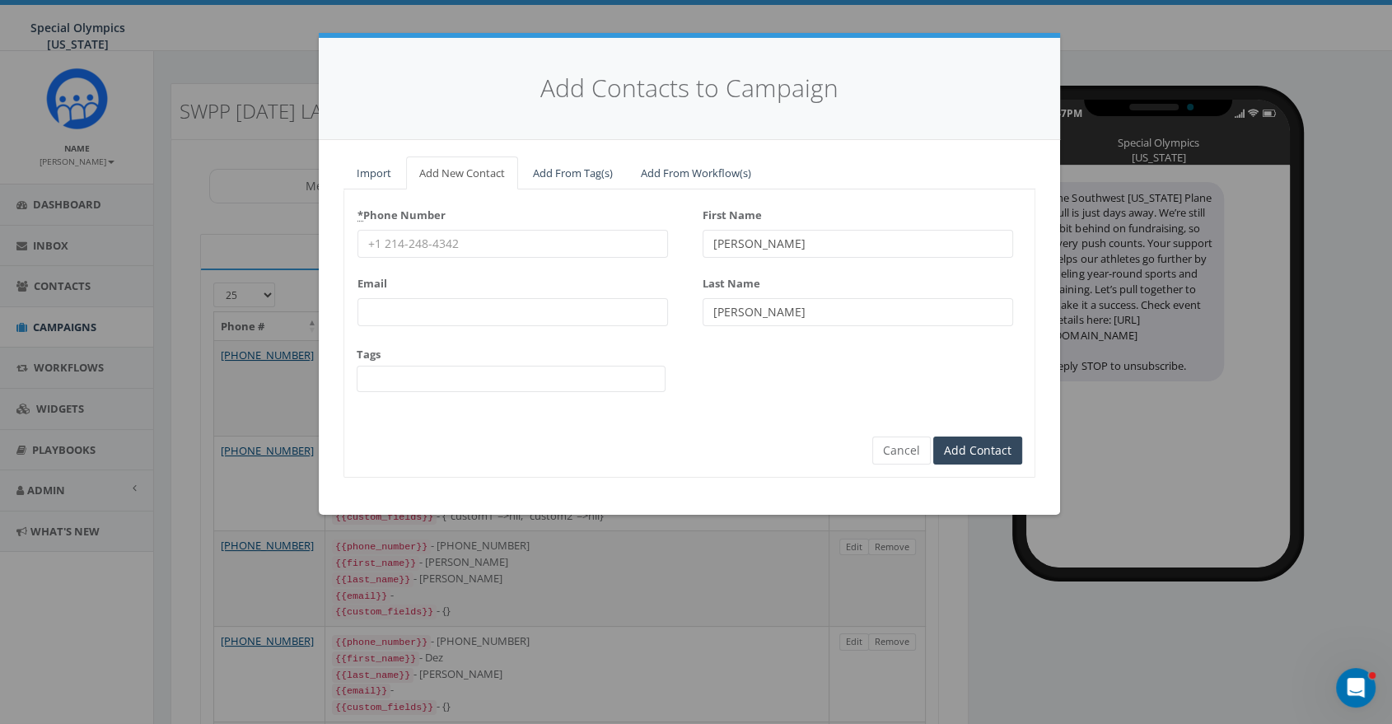
click at [791, 246] on input "Bryan" at bounding box center [858, 244] width 311 height 28
type input "B"
click at [792, 320] on input "Schubring" at bounding box center [858, 312] width 311 height 28
type input "S"
click at [784, 237] on input "First Name" at bounding box center [858, 244] width 311 height 28
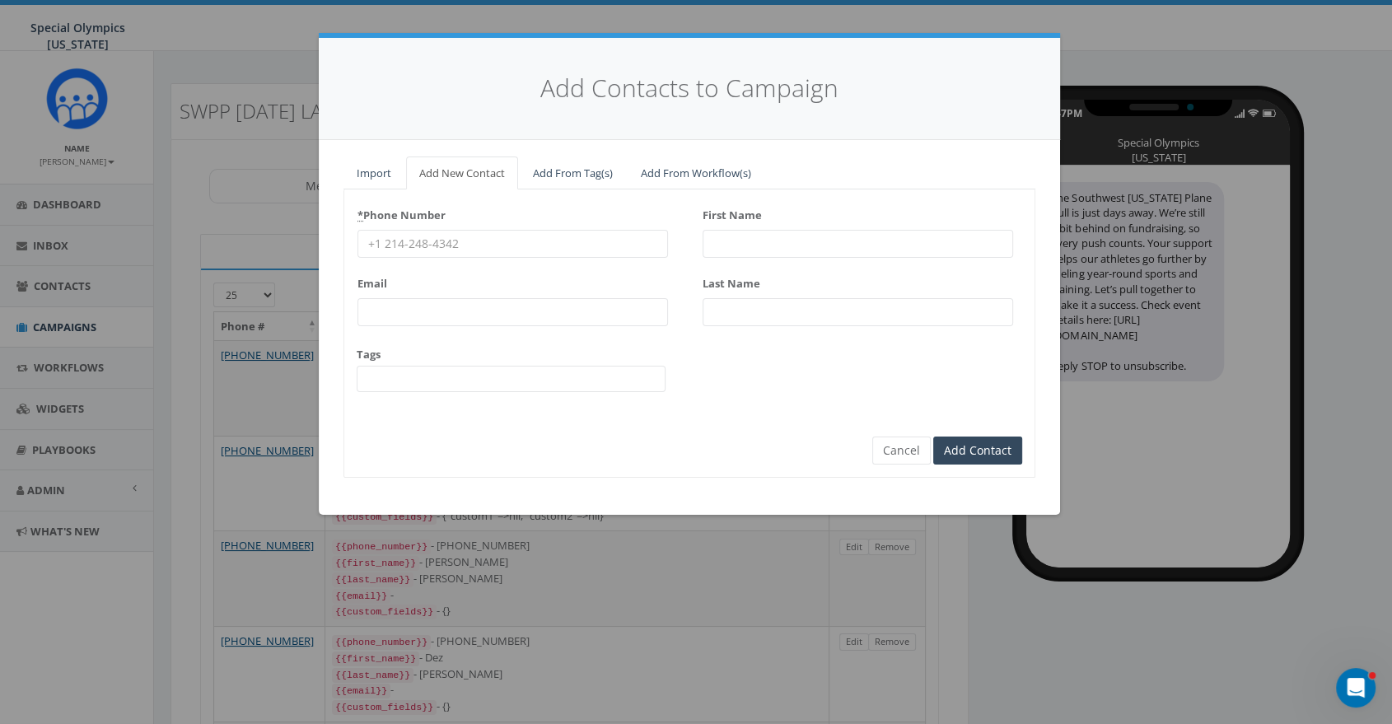
click at [740, 237] on input "First Name" at bounding box center [858, 244] width 311 height 28
type input "Sean"
type input "Wallach"
click at [699, 382] on div "* Phone Number Email Tags $0LETRPART22-6-2-22 $0raisedPPRVA12921 $0raisedppvab1…" at bounding box center [689, 304] width 690 height 204
click at [568, 240] on input "* Phone Number" at bounding box center [512, 244] width 311 height 28
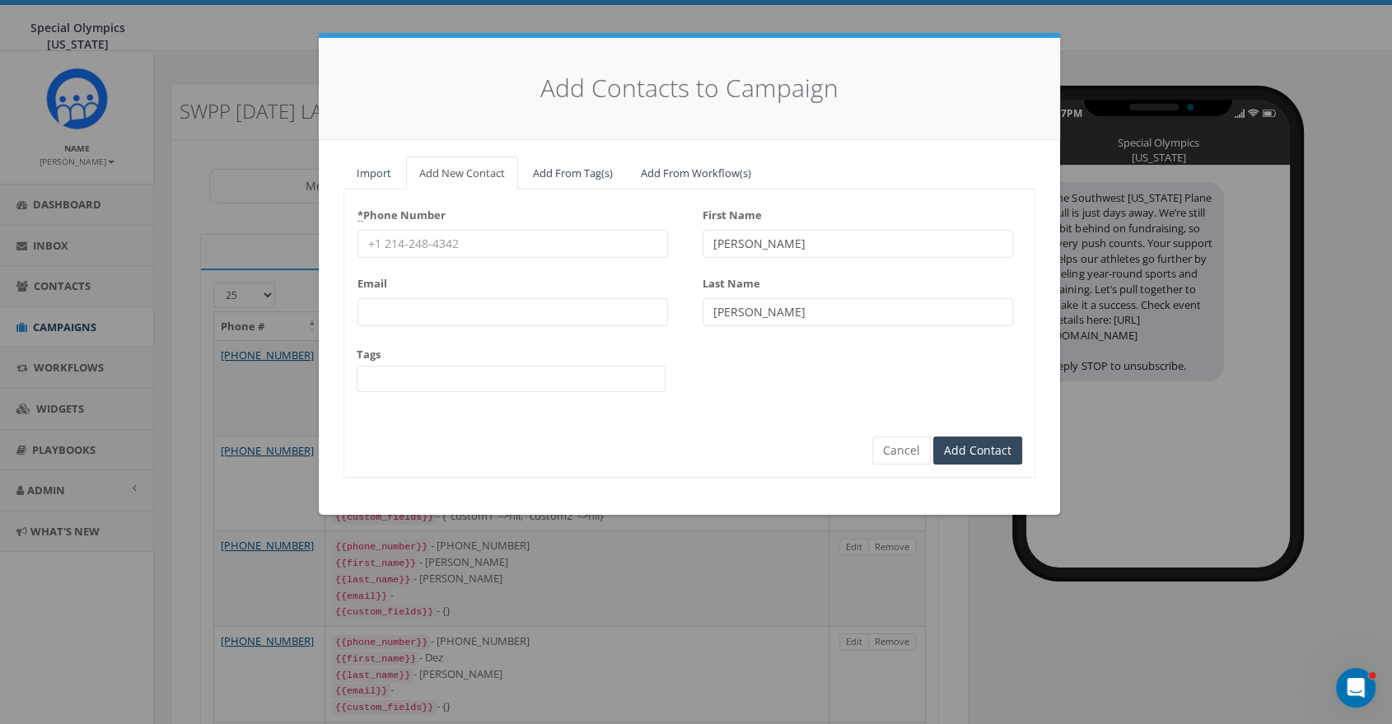
click at [577, 240] on input "* Phone Number" at bounding box center [512, 244] width 311 height 28
type input "609-213-1665"
click at [965, 444] on input "Add Contact" at bounding box center [977, 451] width 89 height 28
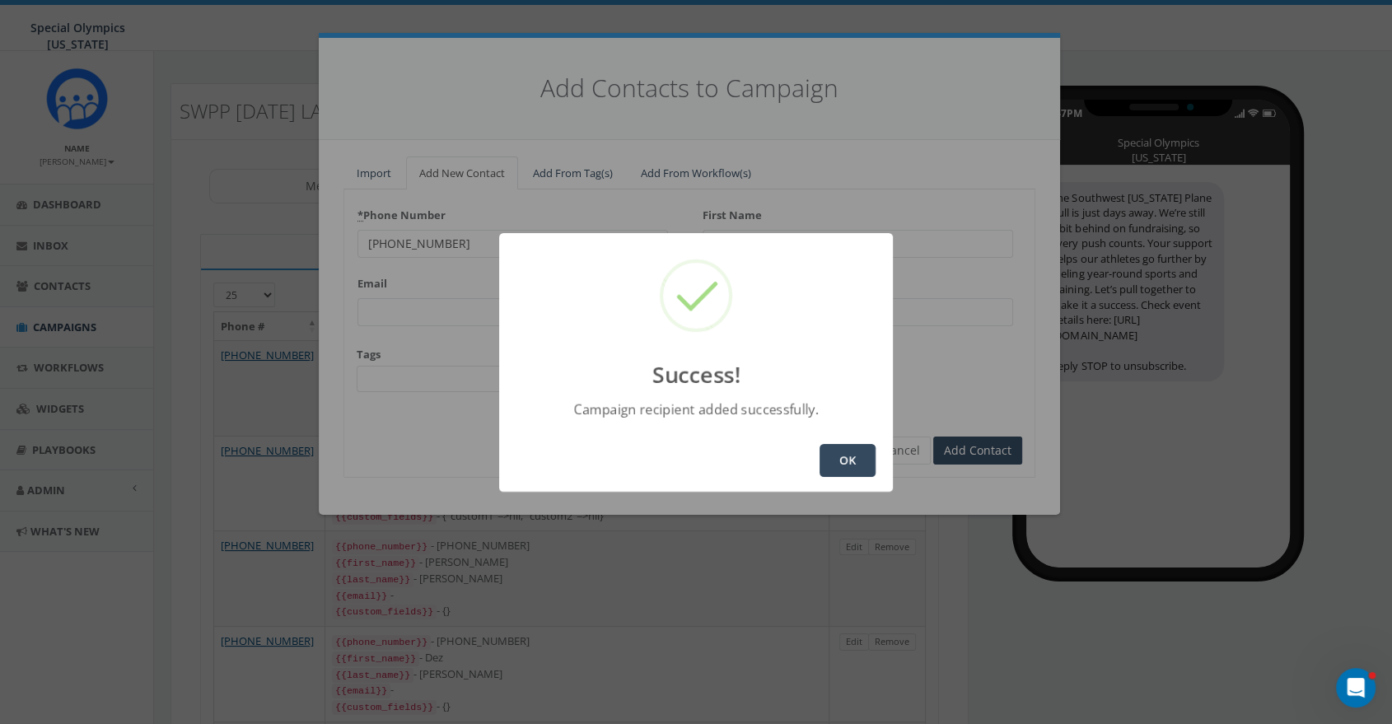
click at [848, 458] on button "OK" at bounding box center [848, 460] width 56 height 33
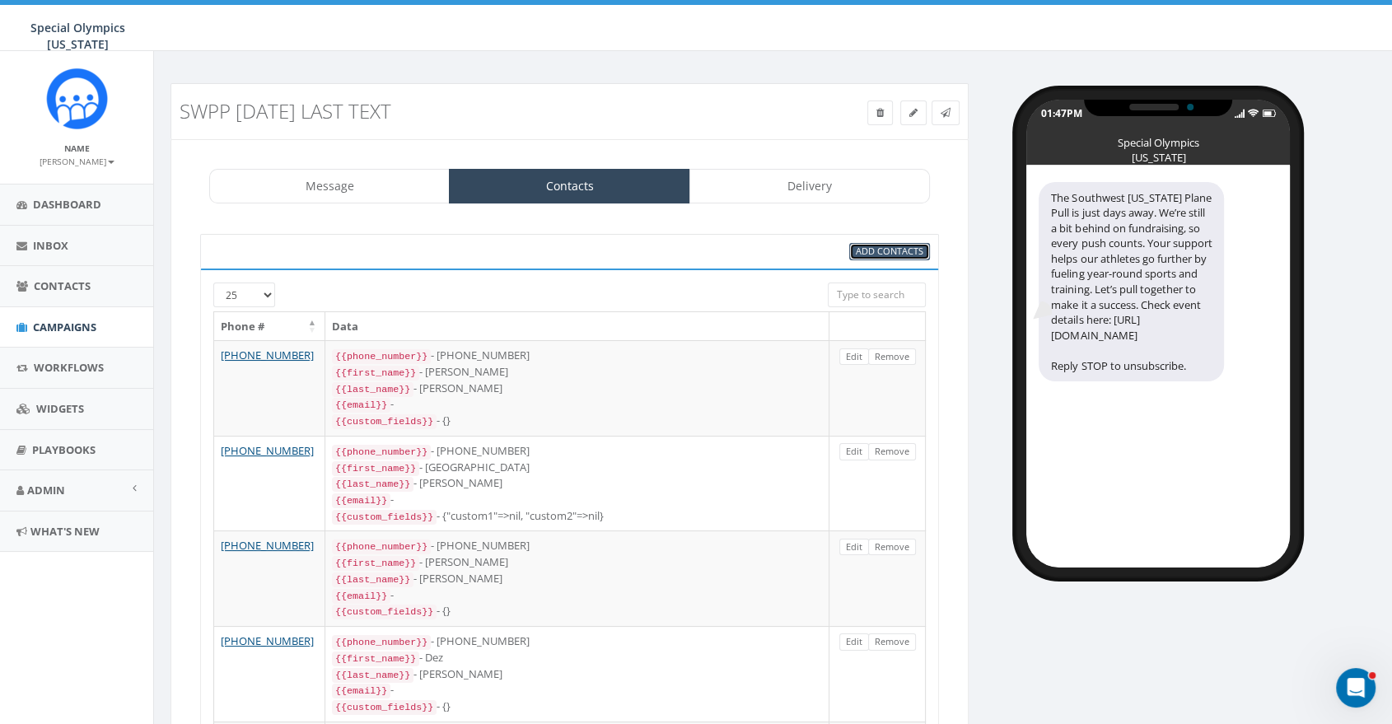
click at [876, 248] on span "Add Contacts" at bounding box center [890, 251] width 68 height 12
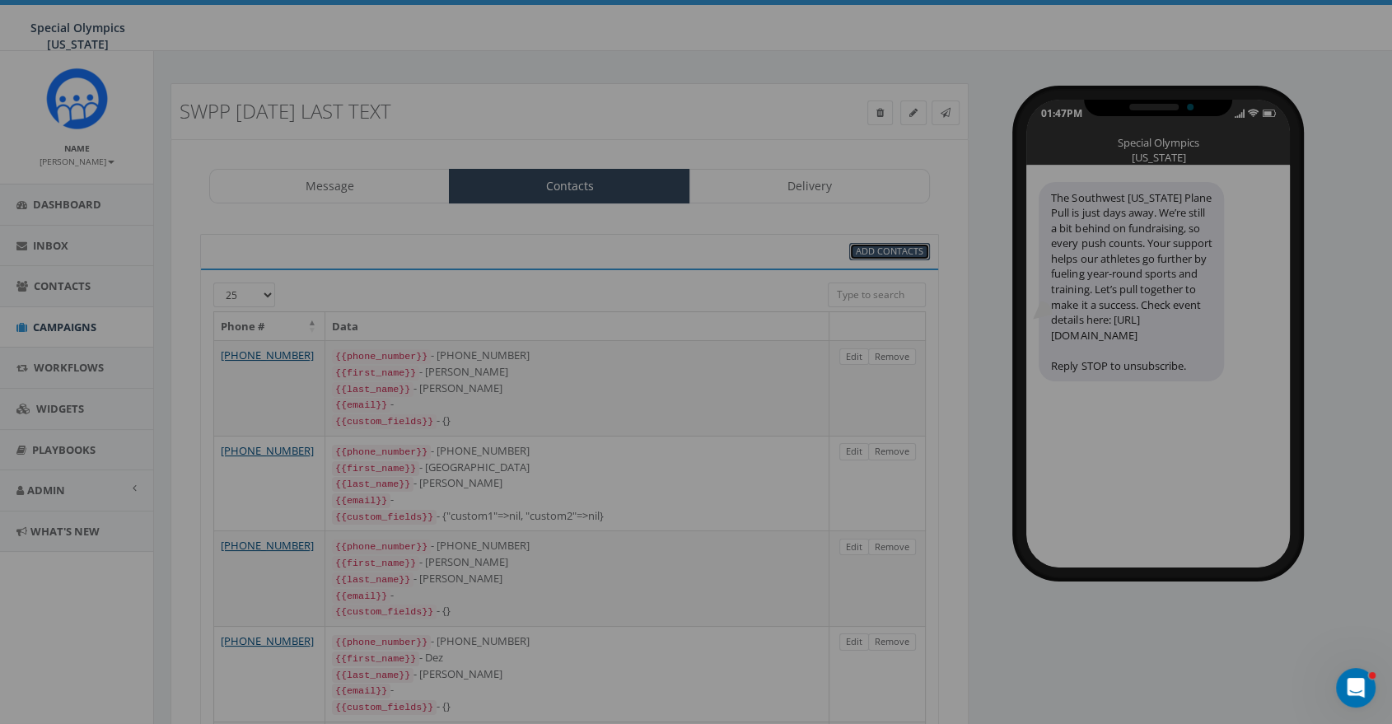
select select
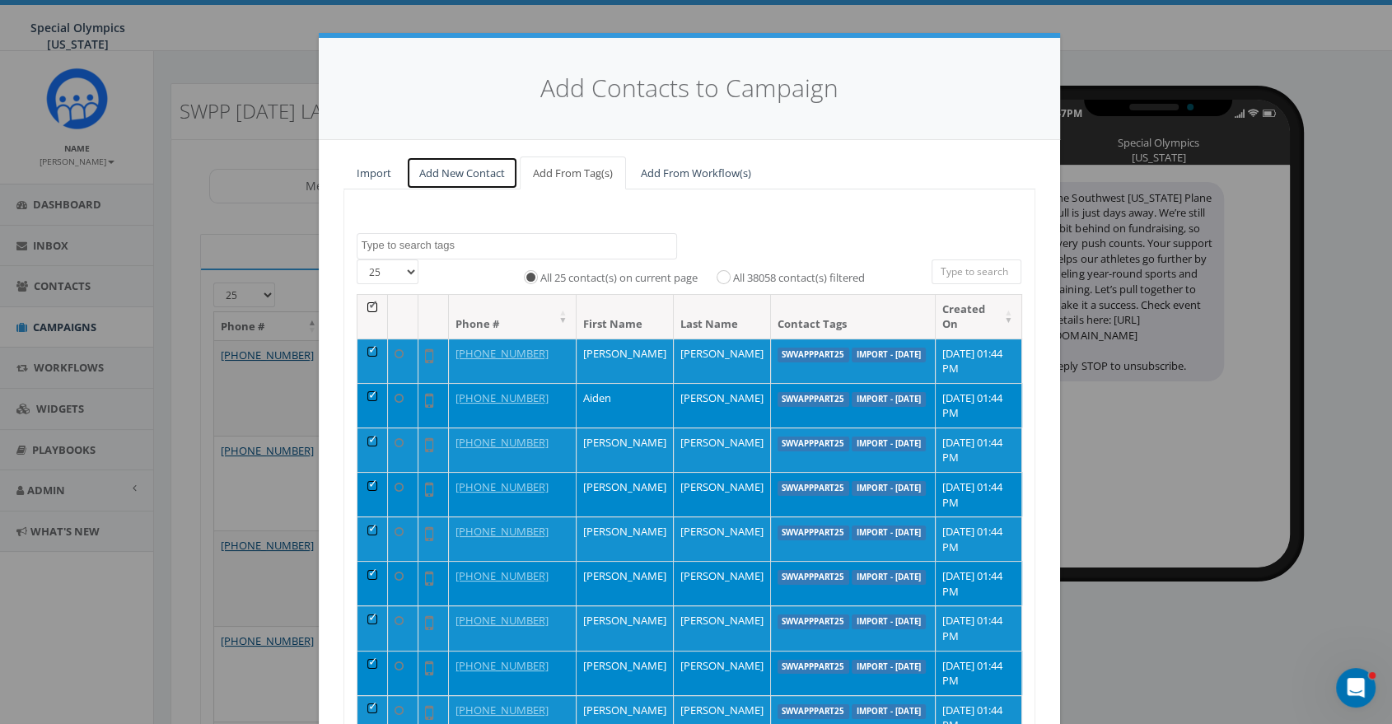
click at [467, 180] on link "Add New Contact" at bounding box center [462, 174] width 112 height 34
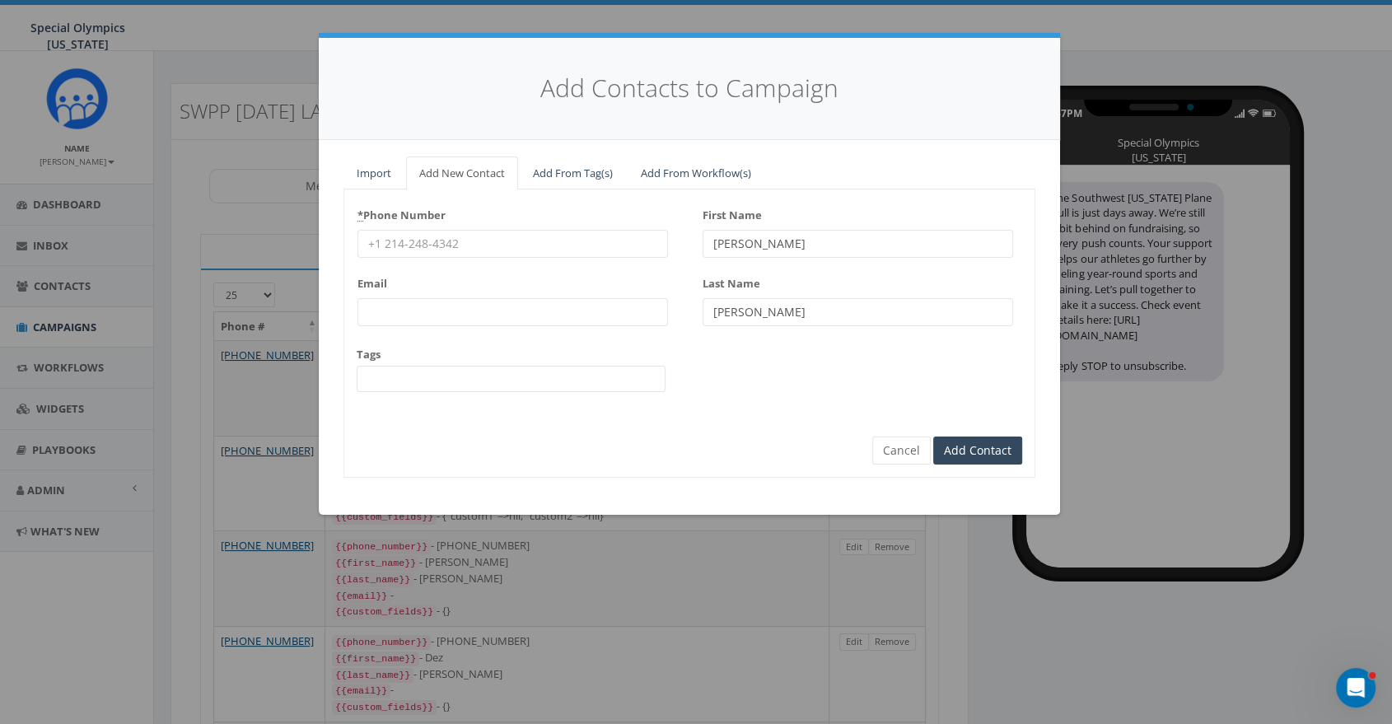
click at [554, 245] on input "* Phone Number" at bounding box center [512, 244] width 311 height 28
type input "610-608-9210"
type input "Katelynn"
type input "Howell"
click at [984, 448] on input "Add Contact" at bounding box center [977, 451] width 89 height 28
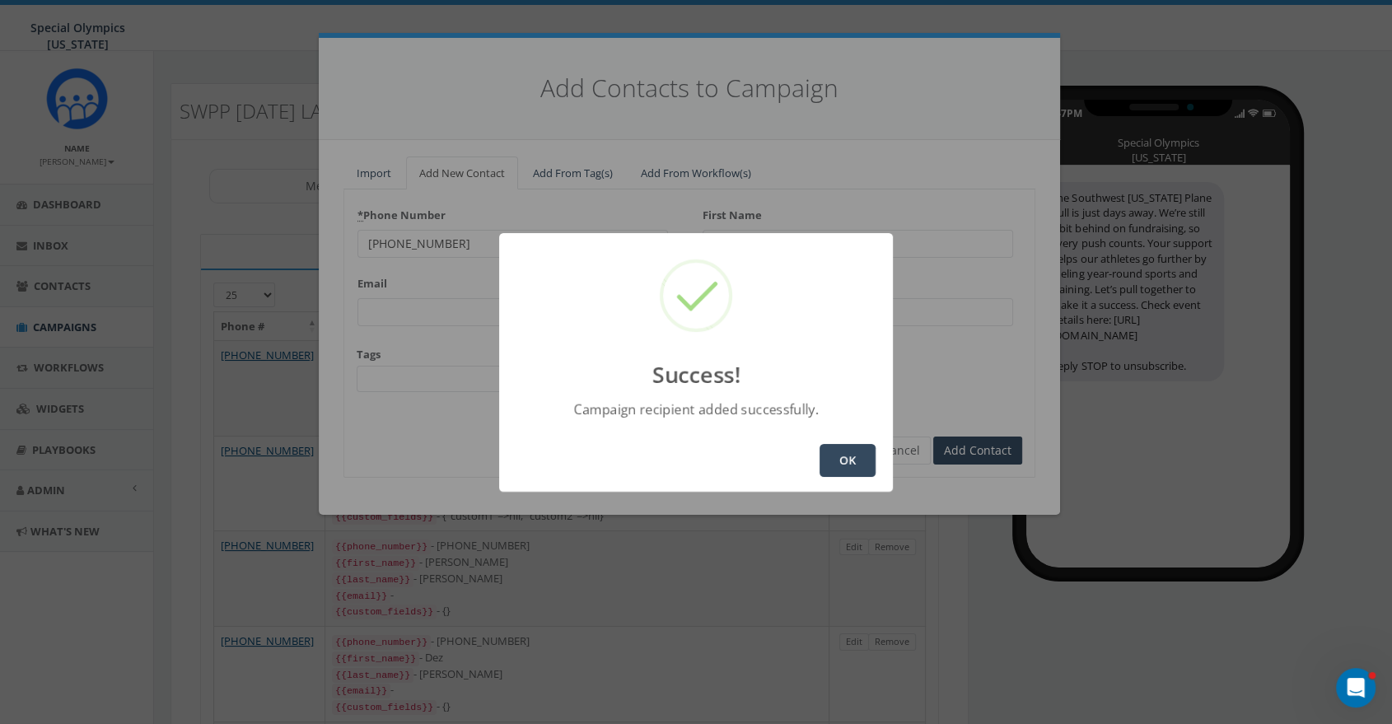
click at [865, 452] on button "OK" at bounding box center [848, 460] width 56 height 33
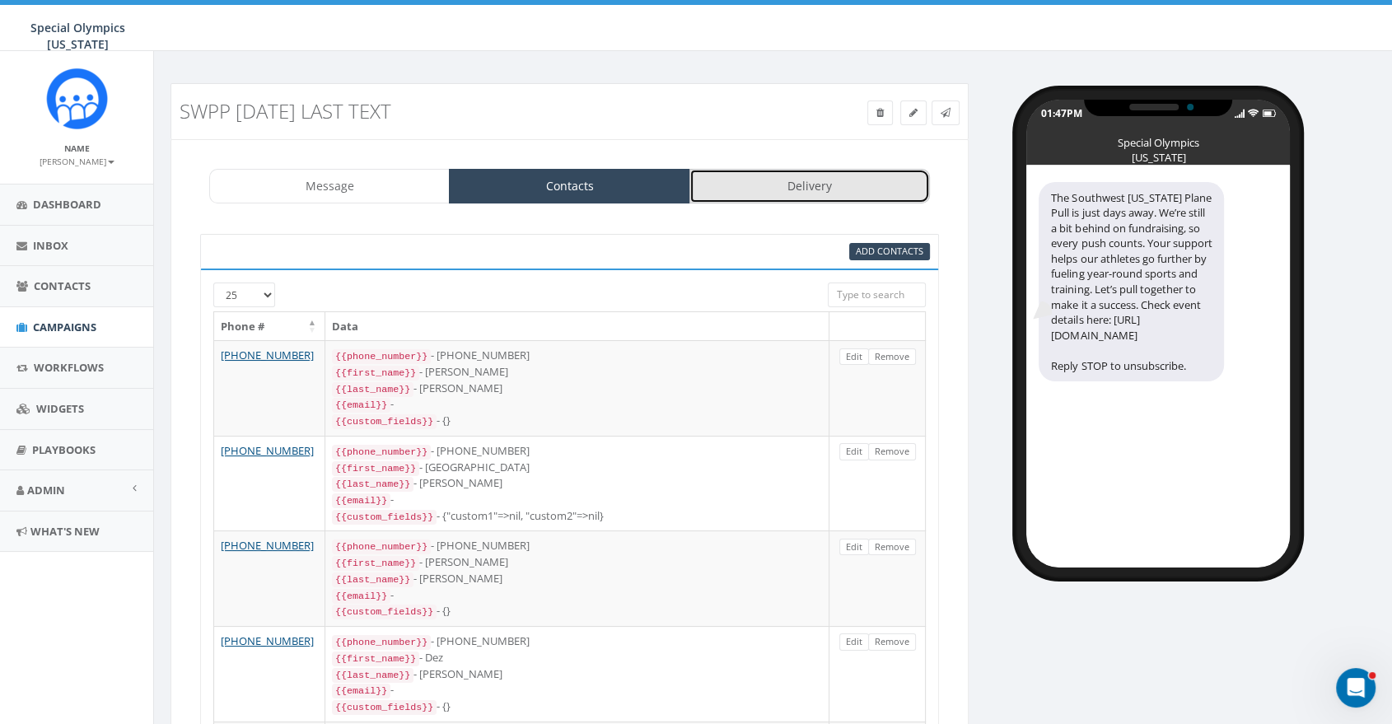
click at [829, 188] on link "Delivery" at bounding box center [809, 186] width 241 height 35
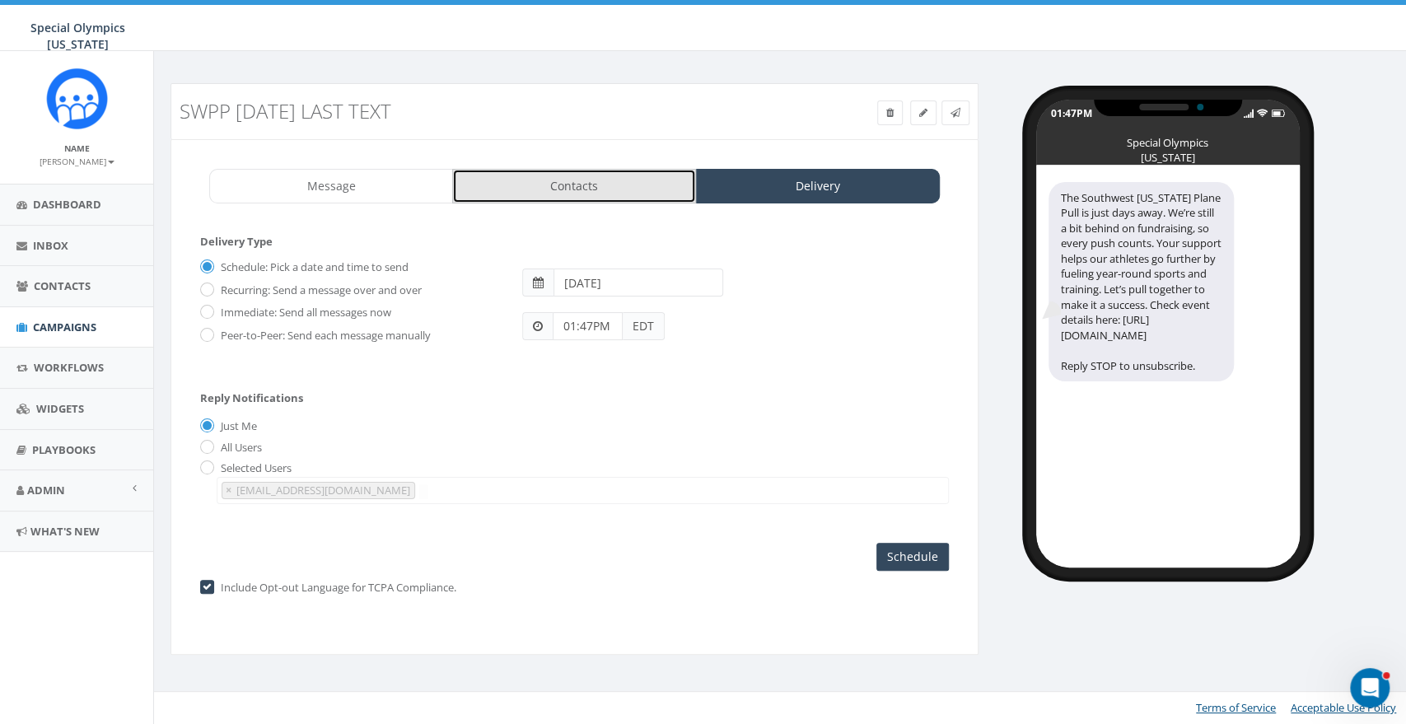
click at [587, 176] on link "Contacts" at bounding box center [574, 186] width 244 height 35
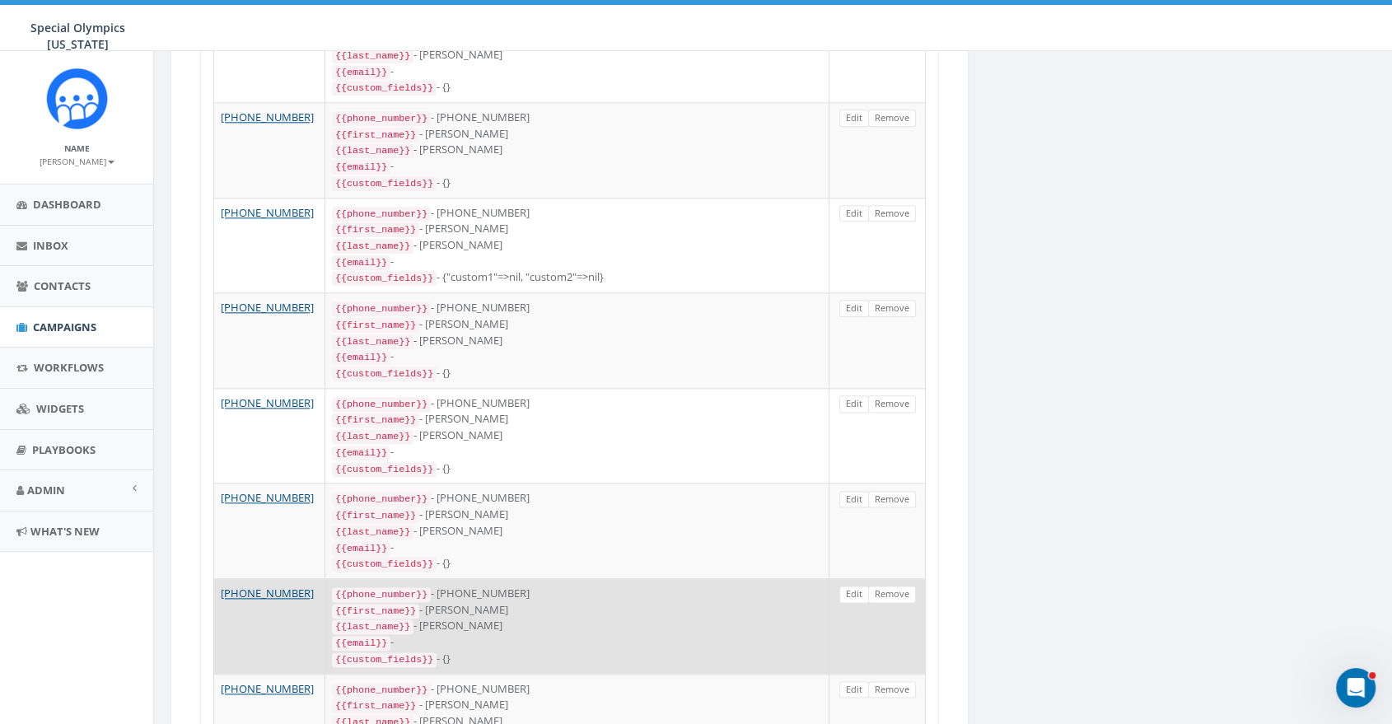
scroll to position [2096, 0]
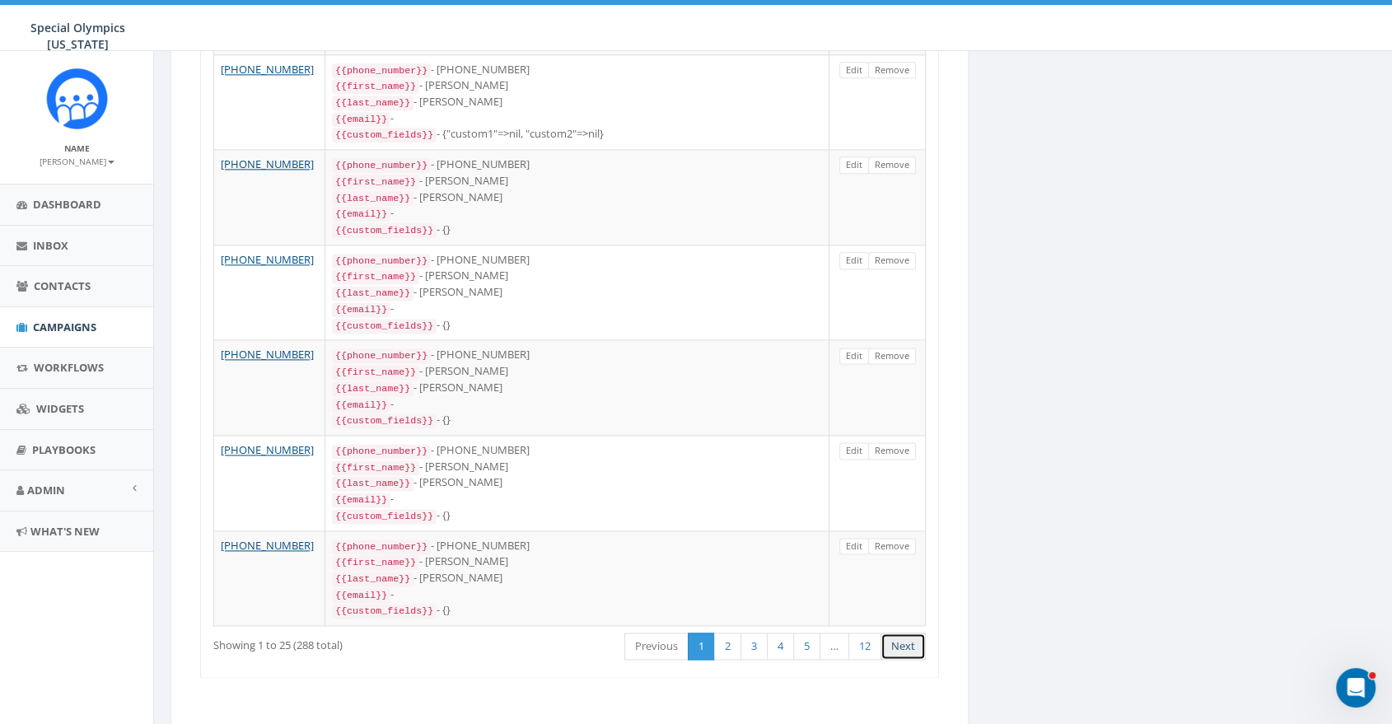
click at [925, 633] on link "Next" at bounding box center [903, 646] width 45 height 27
click at [909, 633] on link "Next" at bounding box center [903, 646] width 45 height 27
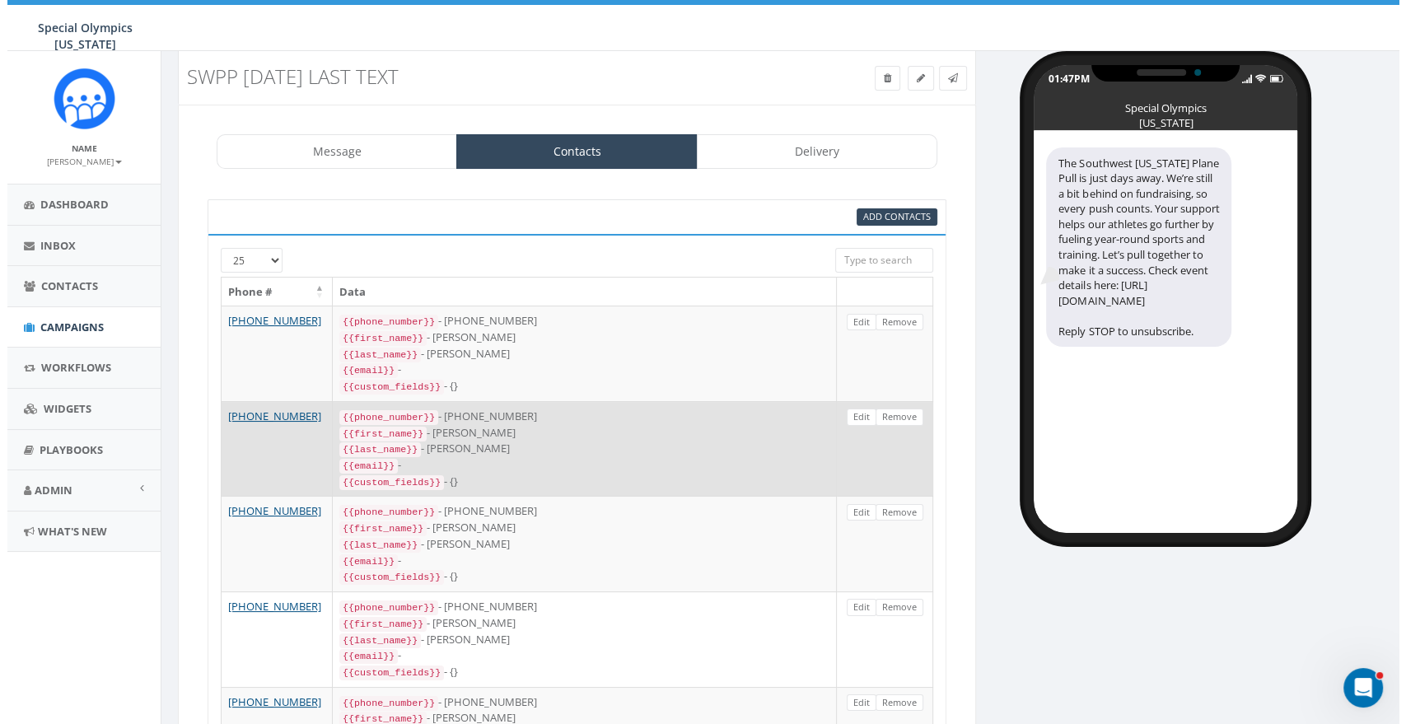
scroll to position [0, 0]
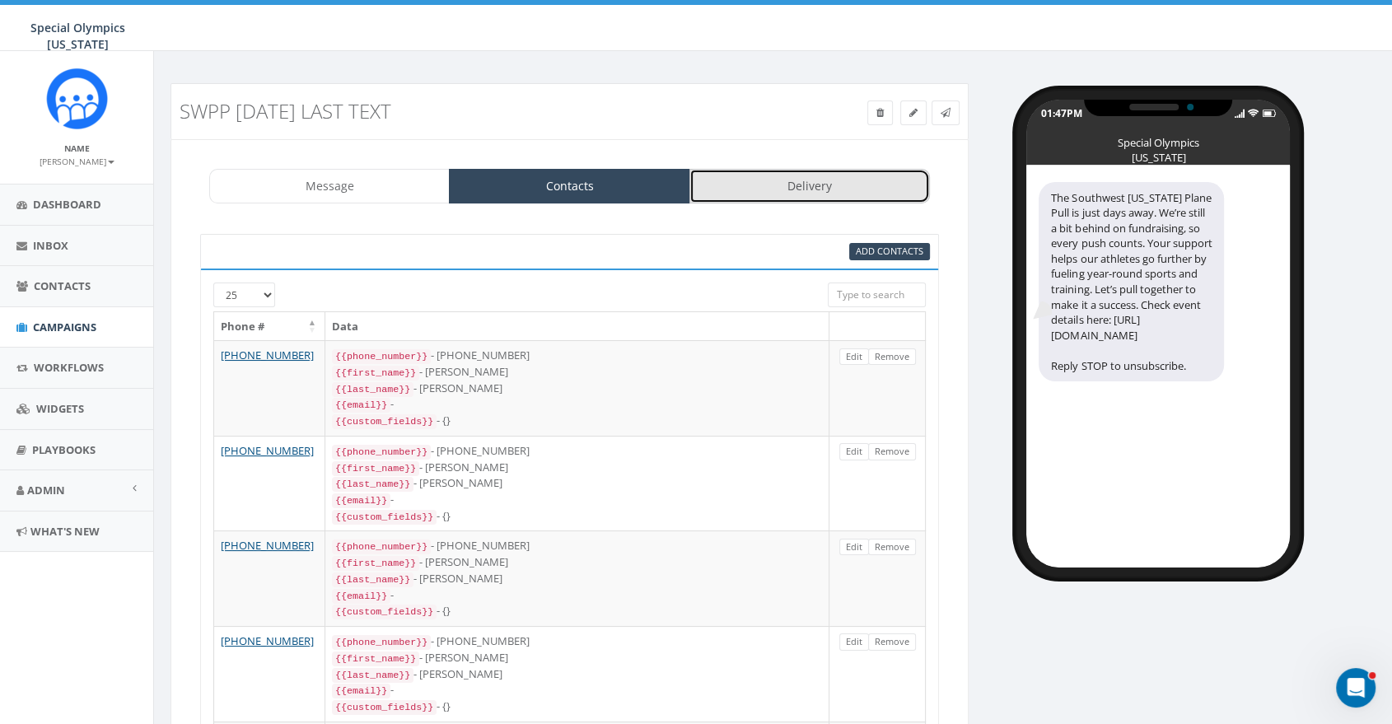
click at [789, 184] on link "Delivery" at bounding box center [809, 186] width 241 height 35
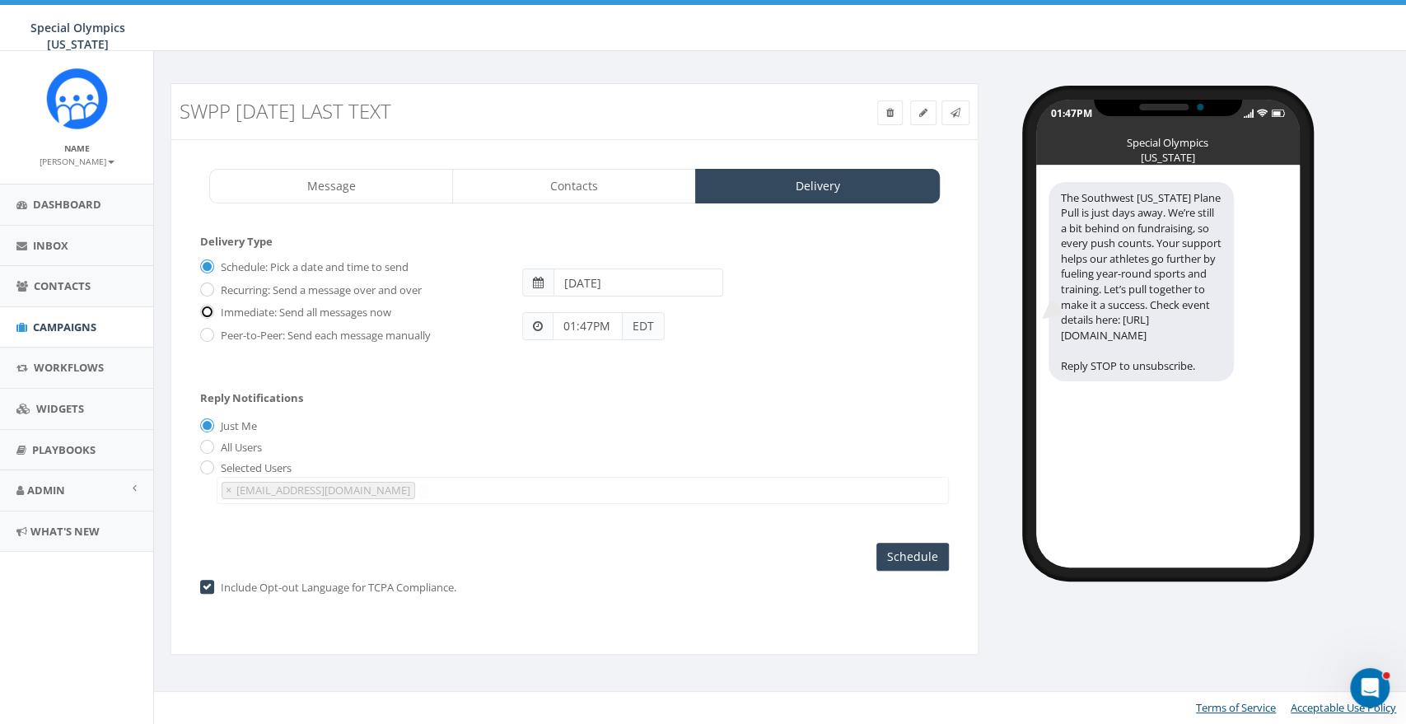
click at [208, 310] on input "Immediate: Send all messages now" at bounding box center [205, 313] width 11 height 11
radio input "true"
click at [203, 449] on input "All Users" at bounding box center [205, 447] width 11 height 11
radio input "true"
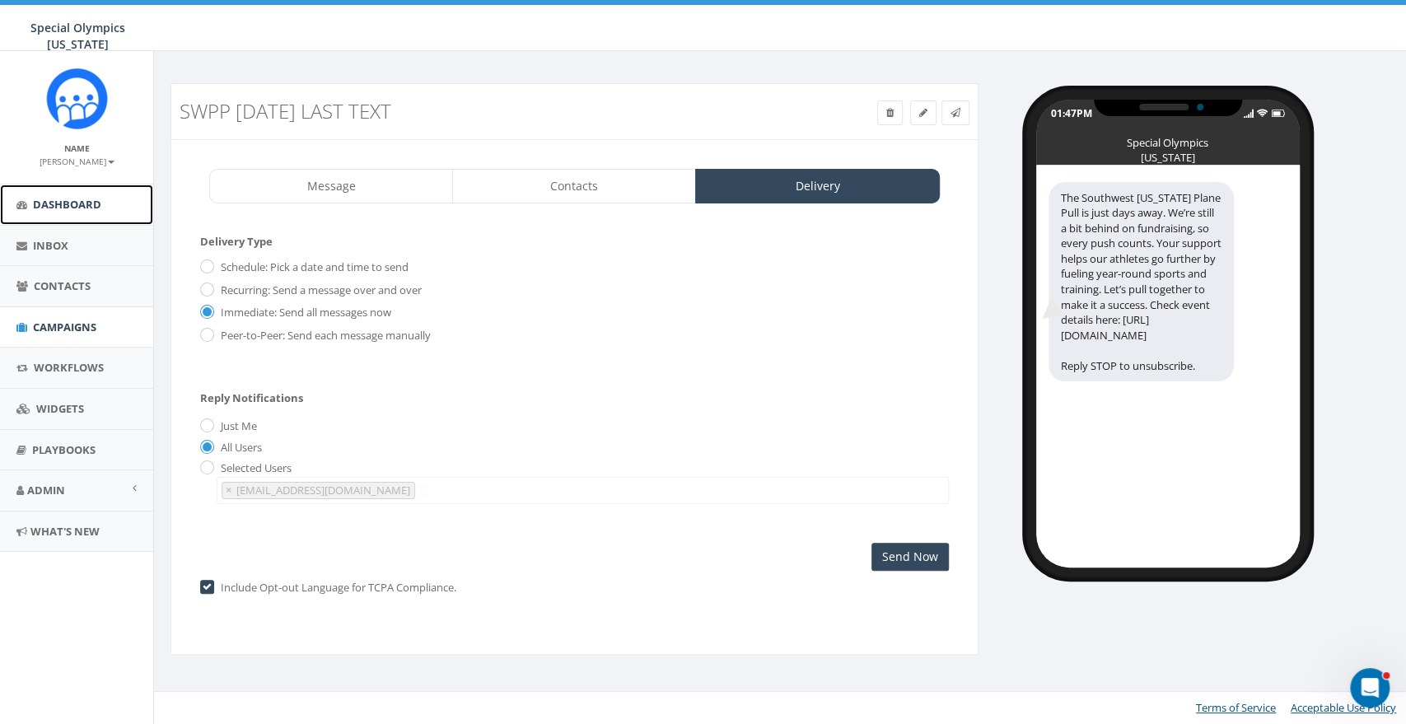
click at [79, 213] on link "Dashboard" at bounding box center [76, 205] width 153 height 40
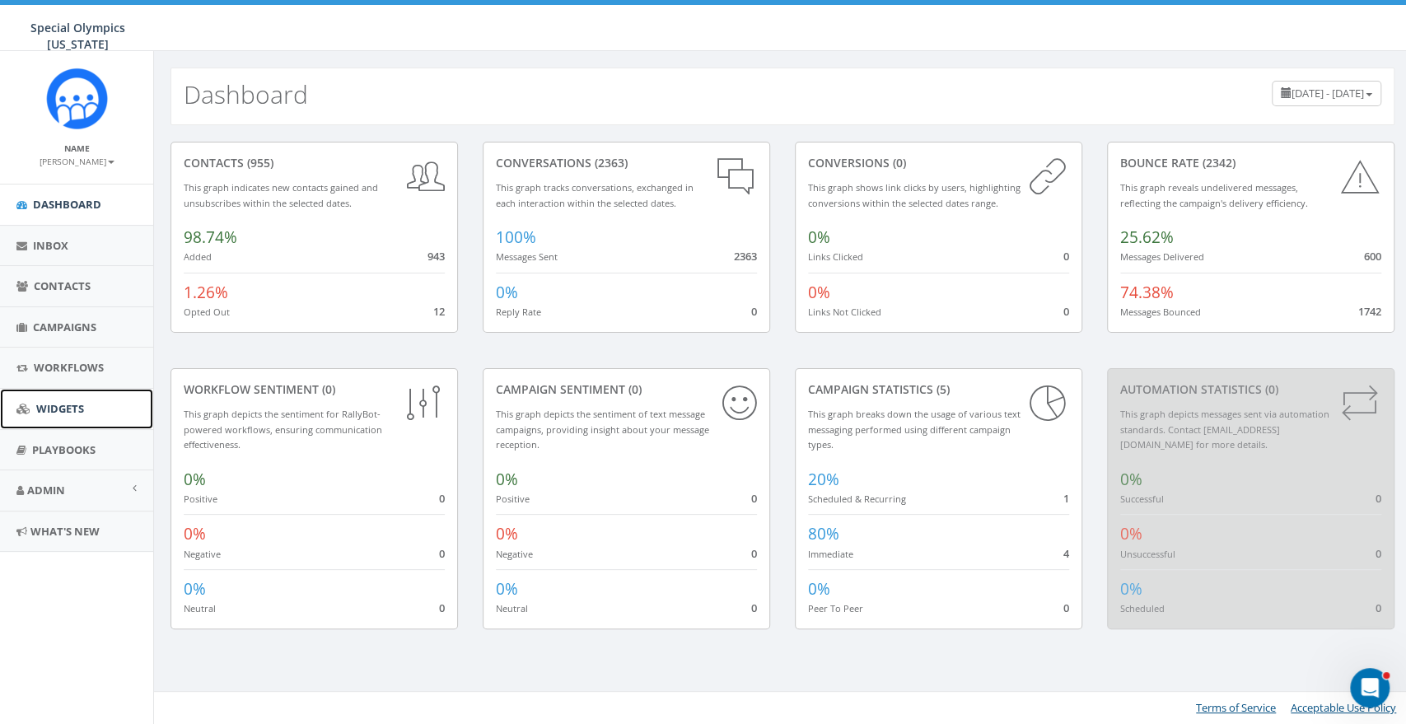
click at [54, 407] on span "Widgets" at bounding box center [60, 408] width 48 height 15
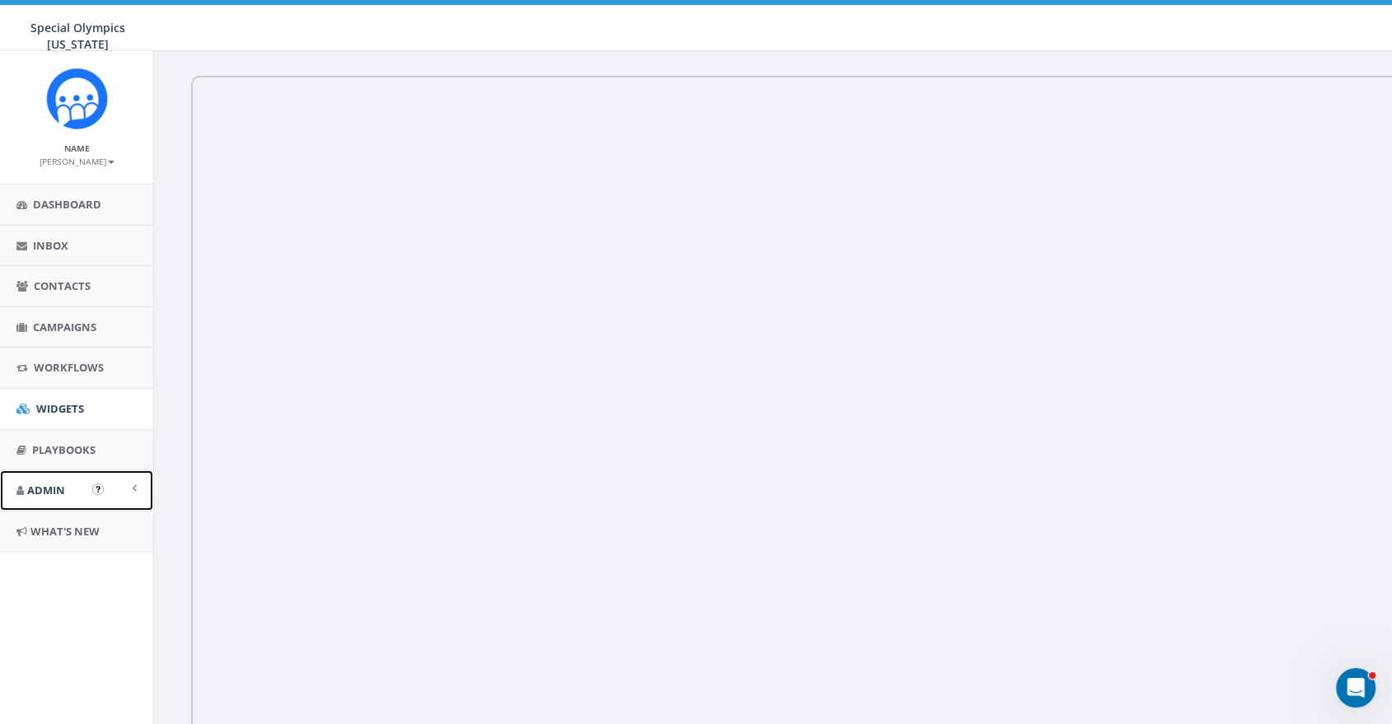
click at [124, 486] on link "Admin" at bounding box center [76, 490] width 153 height 40
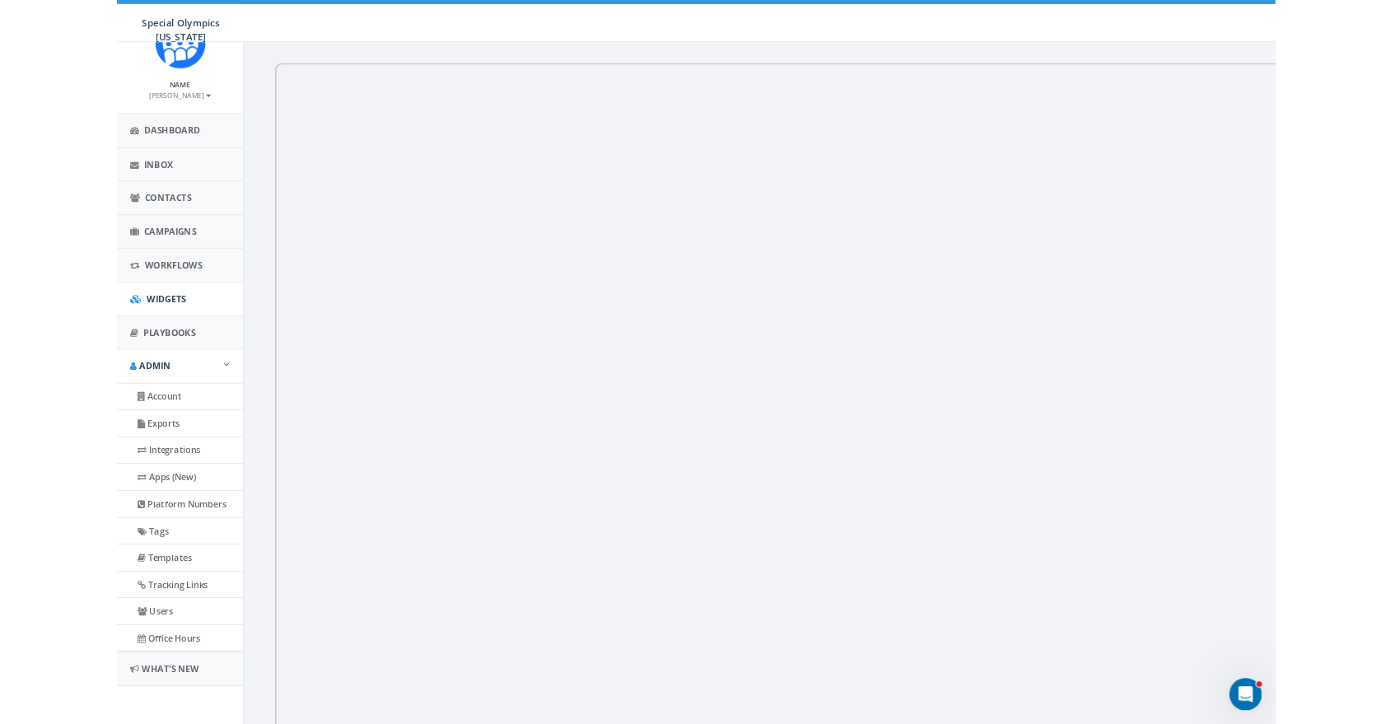
scroll to position [213, 0]
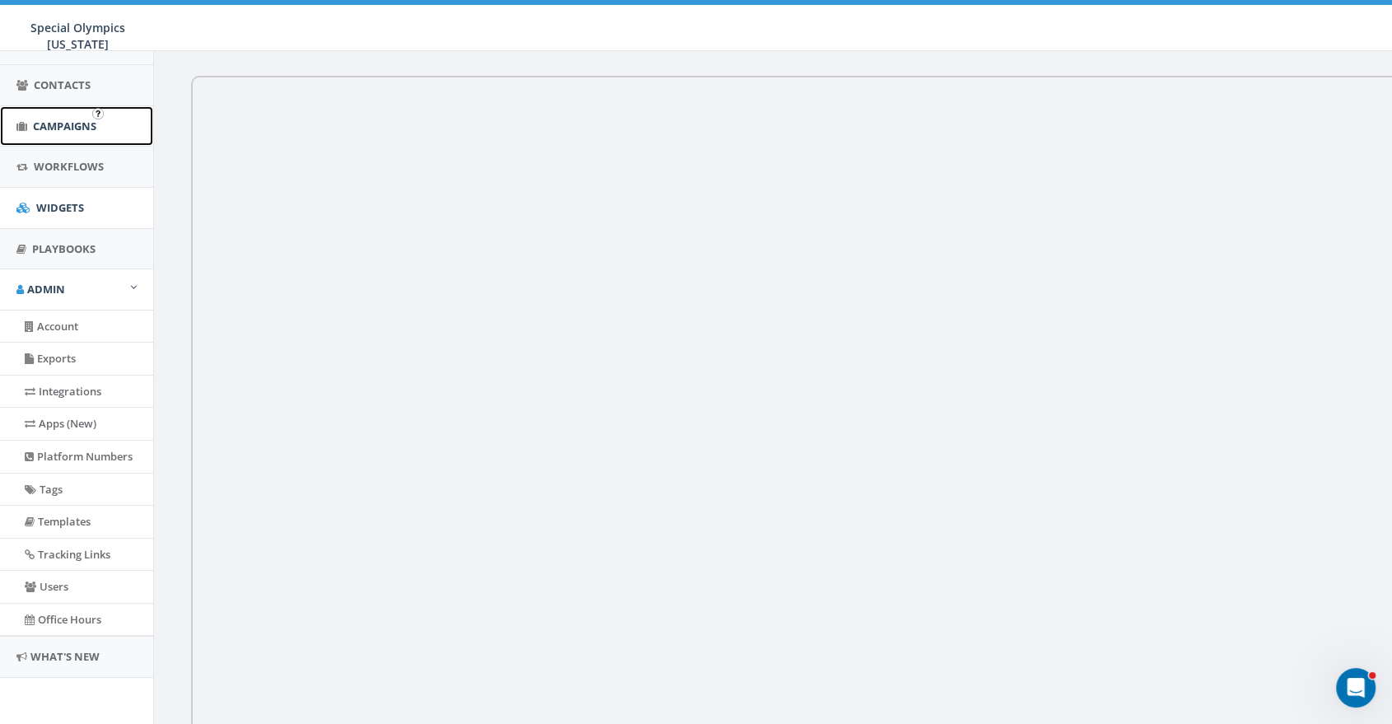
click at [70, 119] on span "Campaigns" at bounding box center [64, 126] width 63 height 15
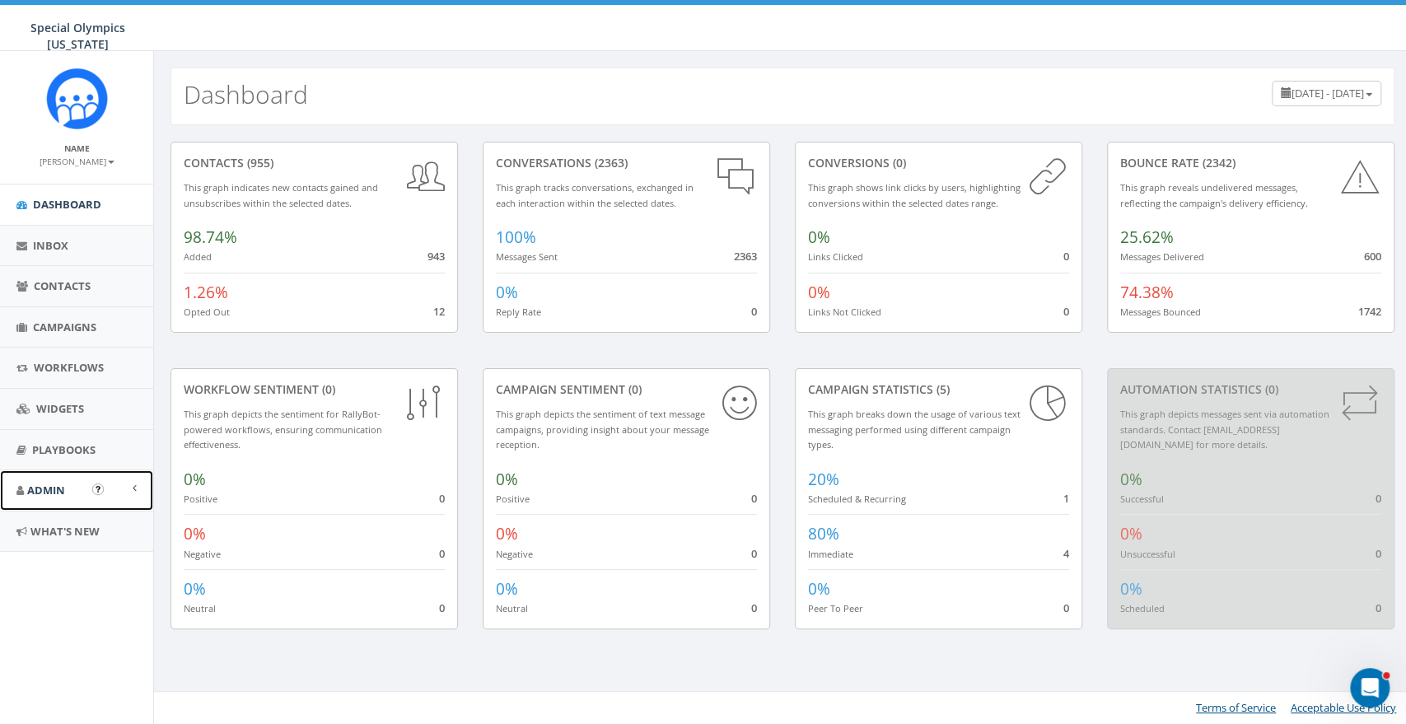
click at [143, 489] on link "Admin" at bounding box center [76, 490] width 153 height 40
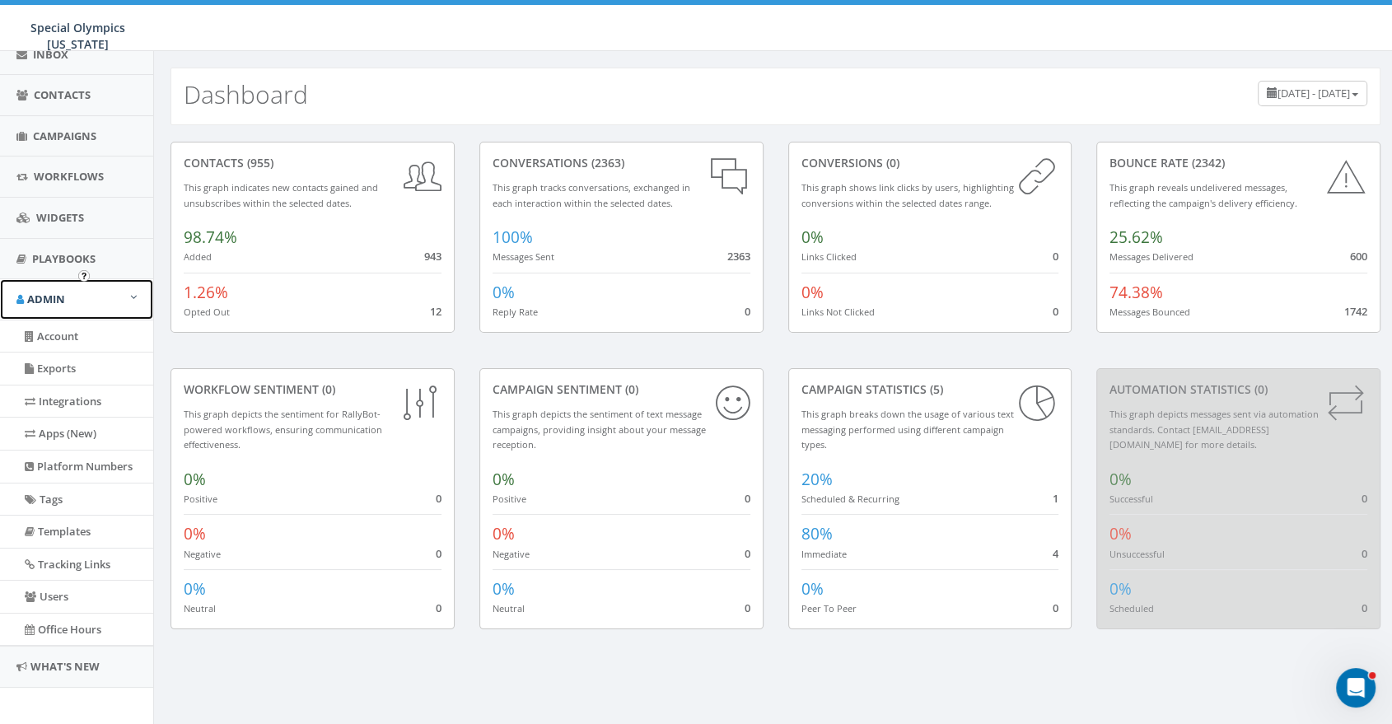
scroll to position [213, 0]
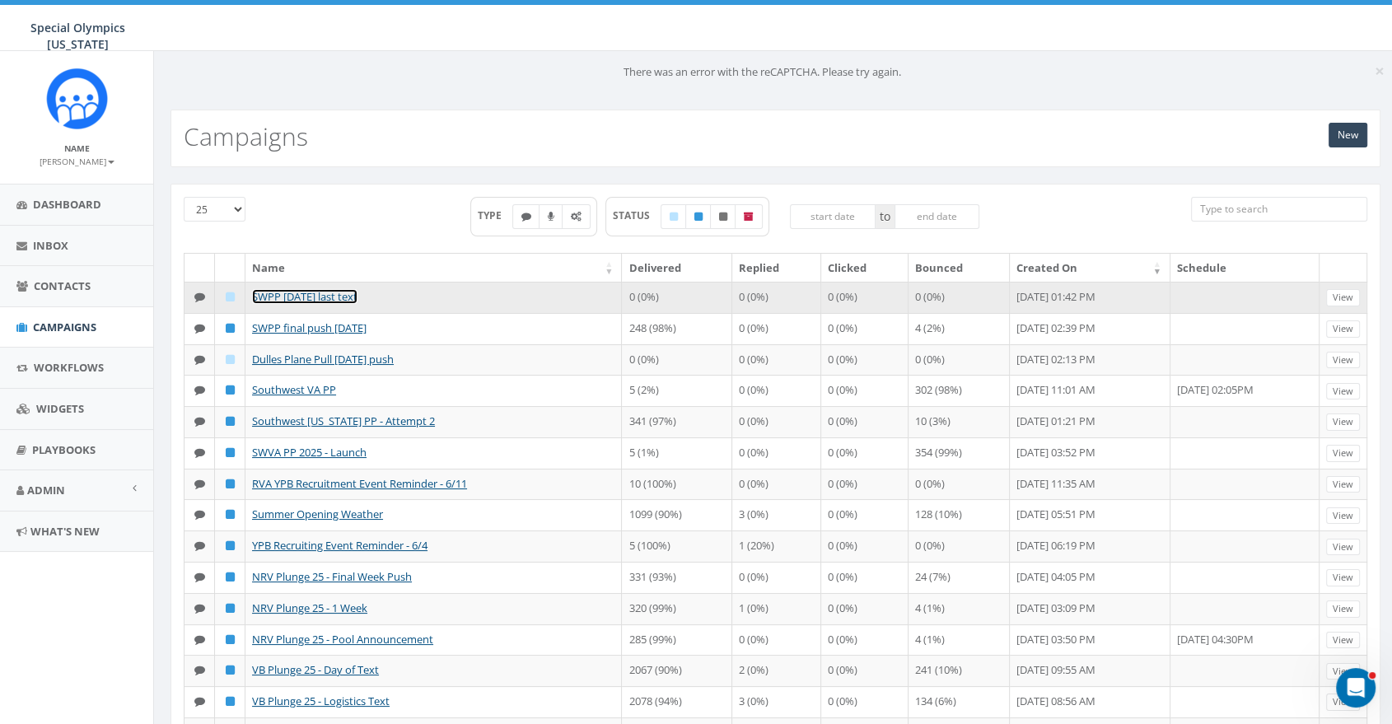
click at [295, 292] on link "SWPP [DATE] last text" at bounding box center [304, 296] width 105 height 15
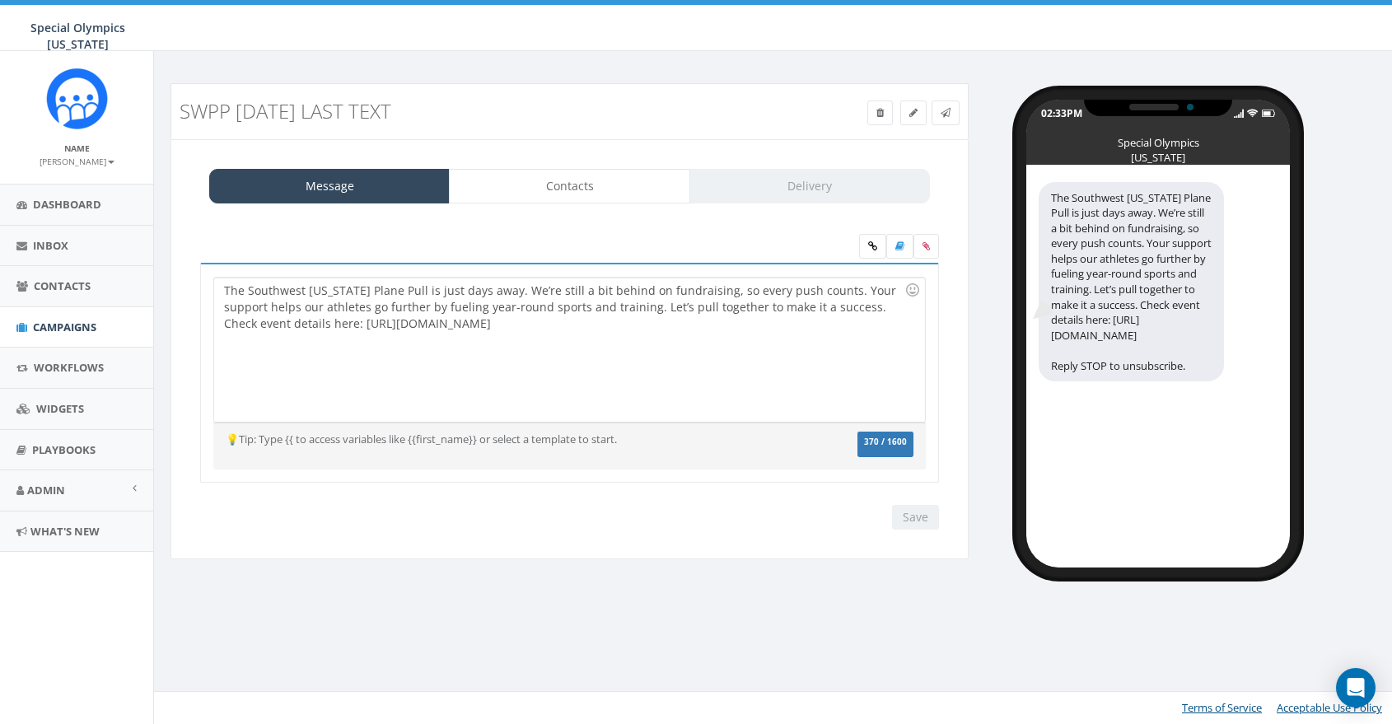
select select
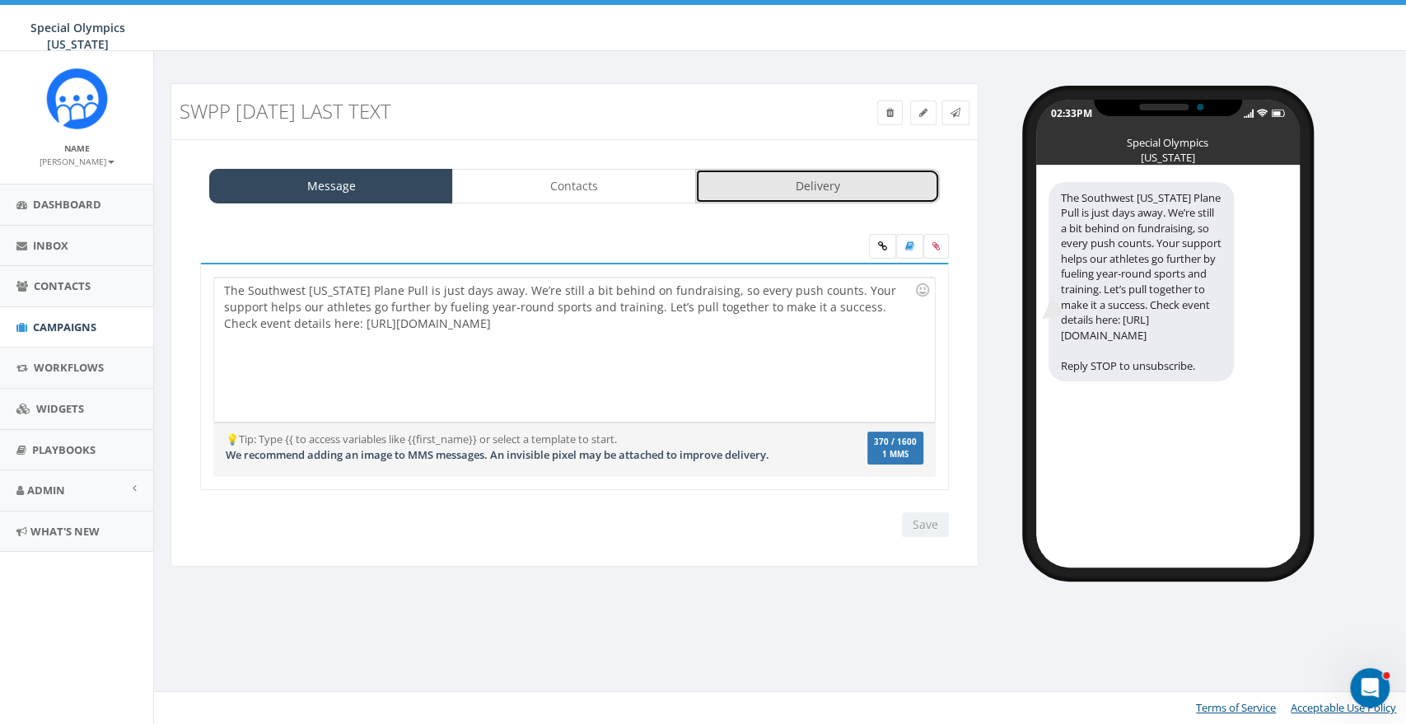
click at [804, 185] on link "Delivery" at bounding box center [817, 186] width 244 height 35
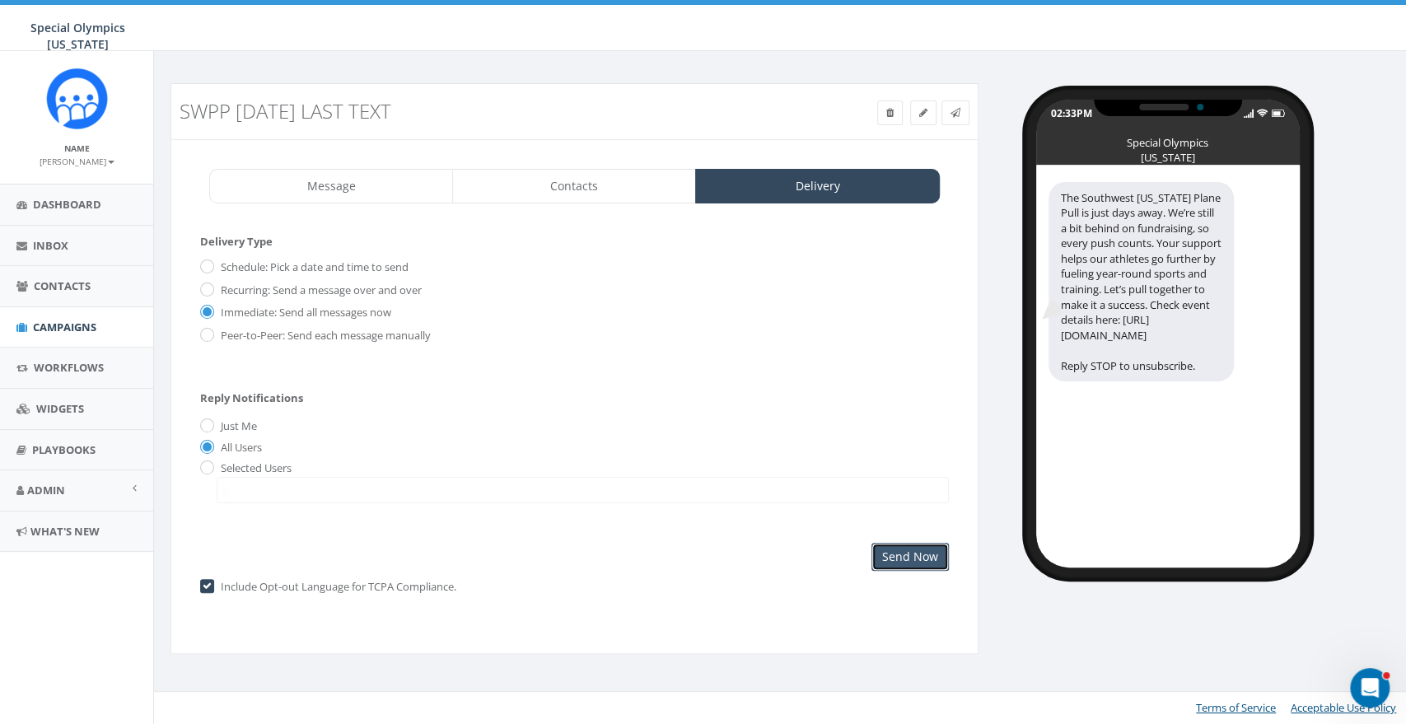
click at [895, 544] on input "Send Now" at bounding box center [909, 557] width 77 height 28
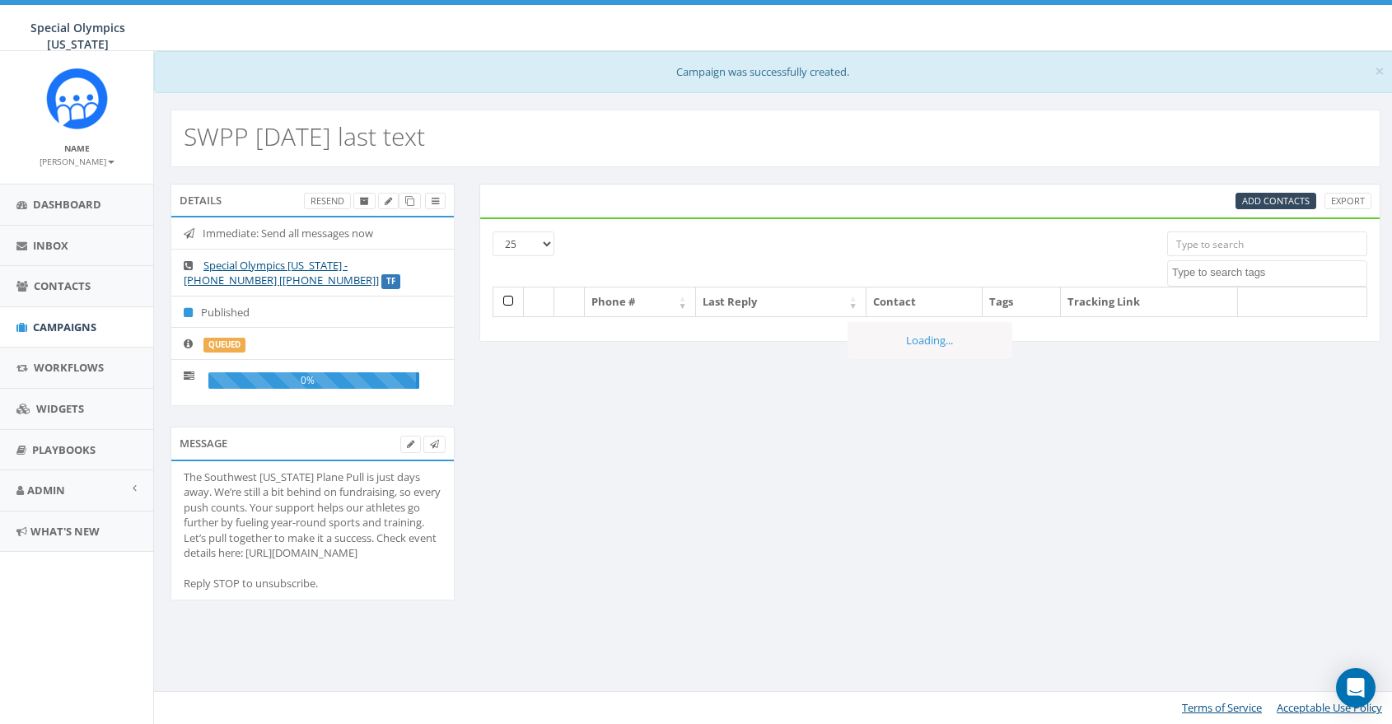
select select
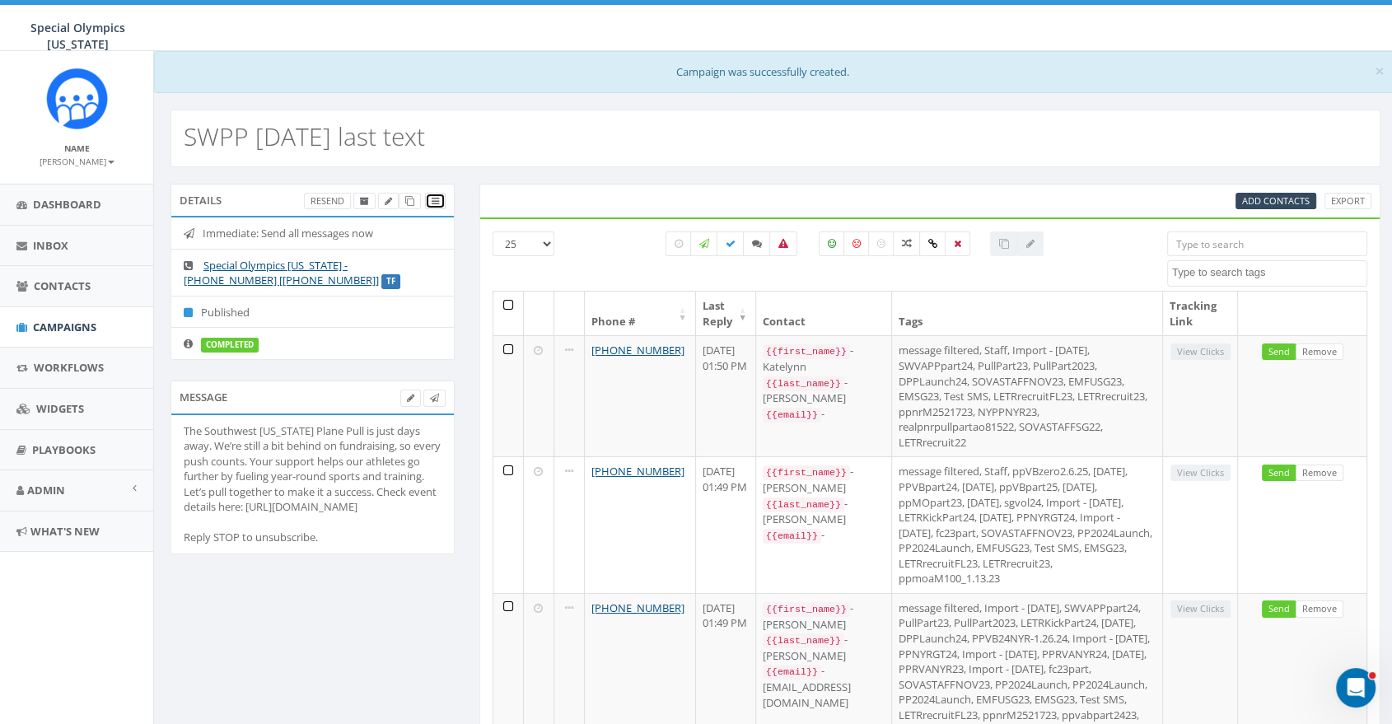
click at [433, 199] on icon at bounding box center [435, 201] width 7 height 9
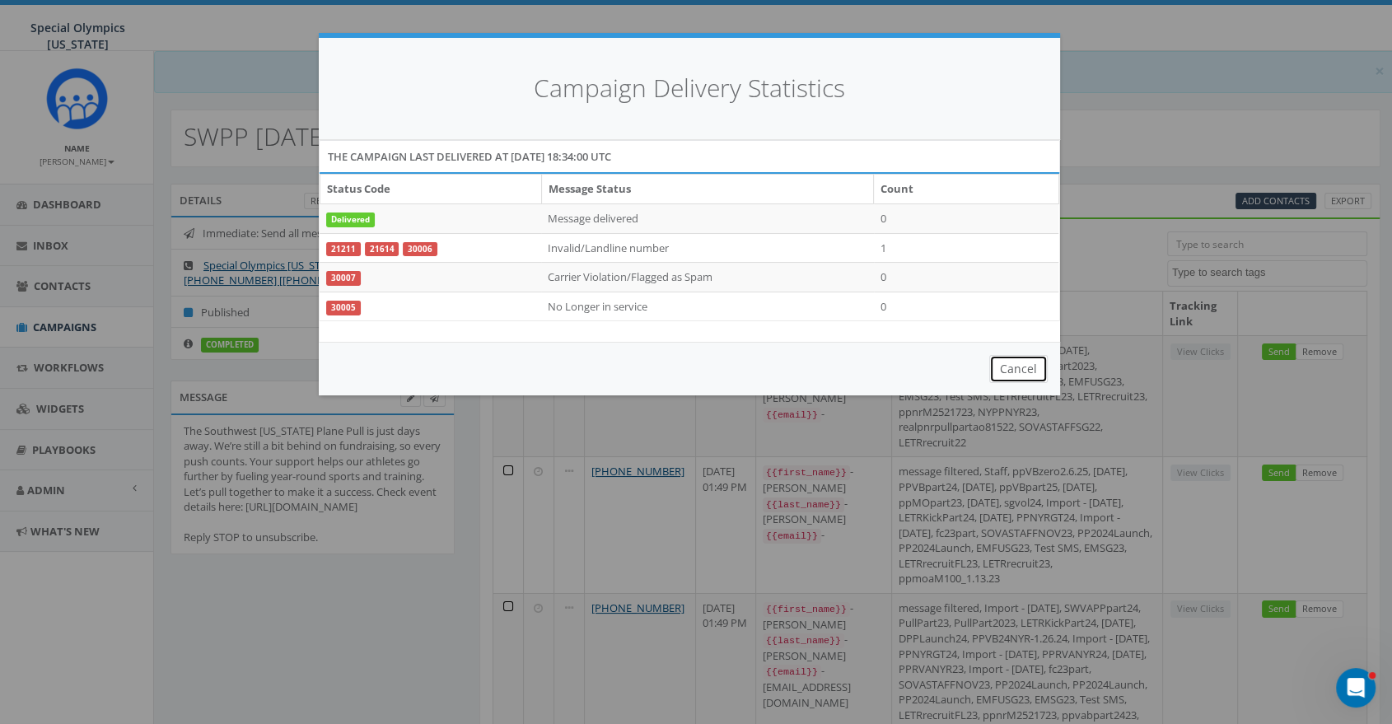
click at [1012, 371] on button "Cancel" at bounding box center [1018, 369] width 58 height 28
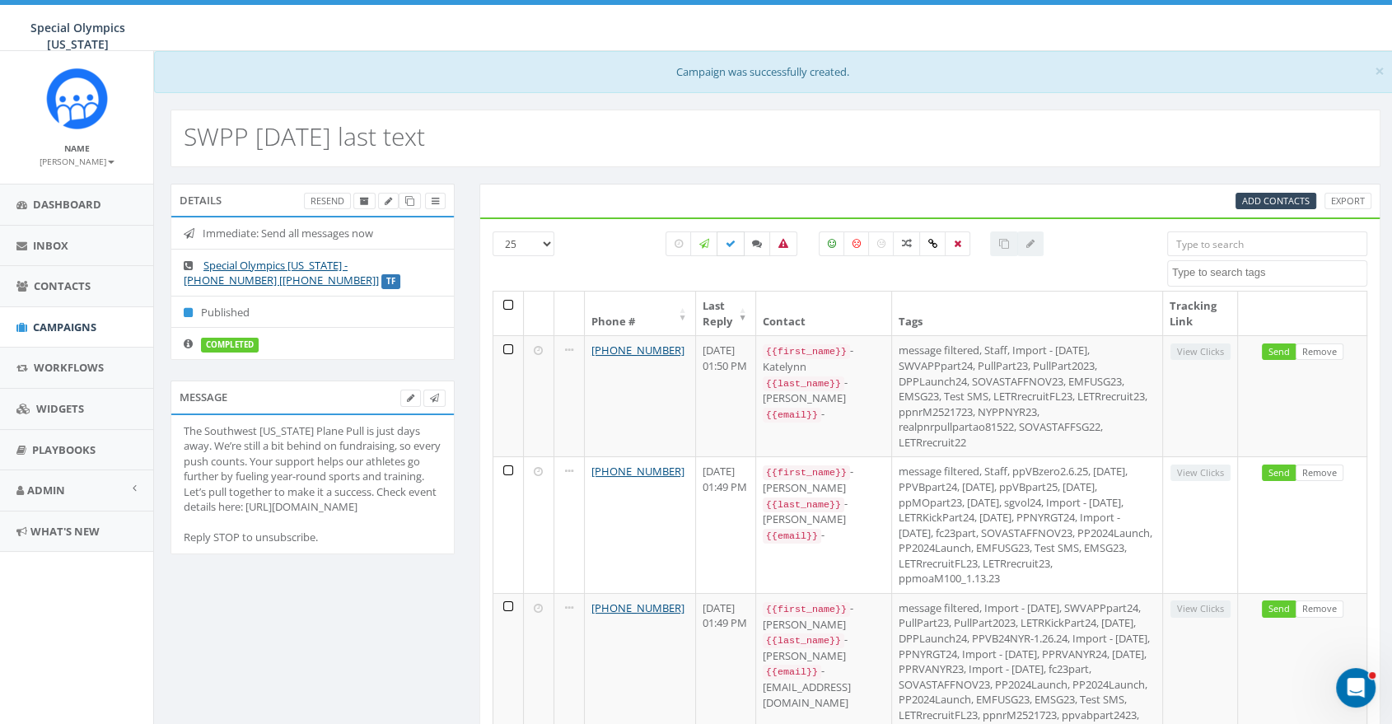
click at [727, 242] on icon at bounding box center [731, 244] width 10 height 10
checkbox input "true"
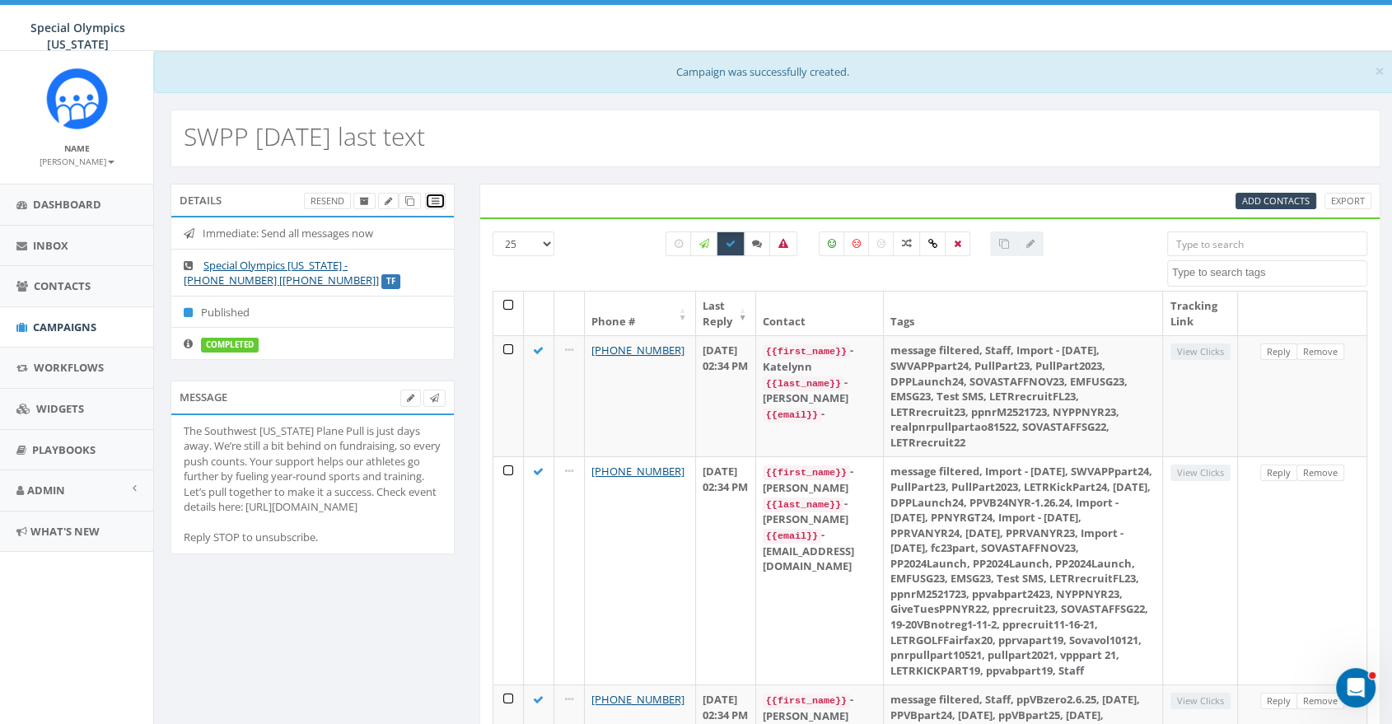
click at [437, 199] on icon at bounding box center [435, 201] width 7 height 9
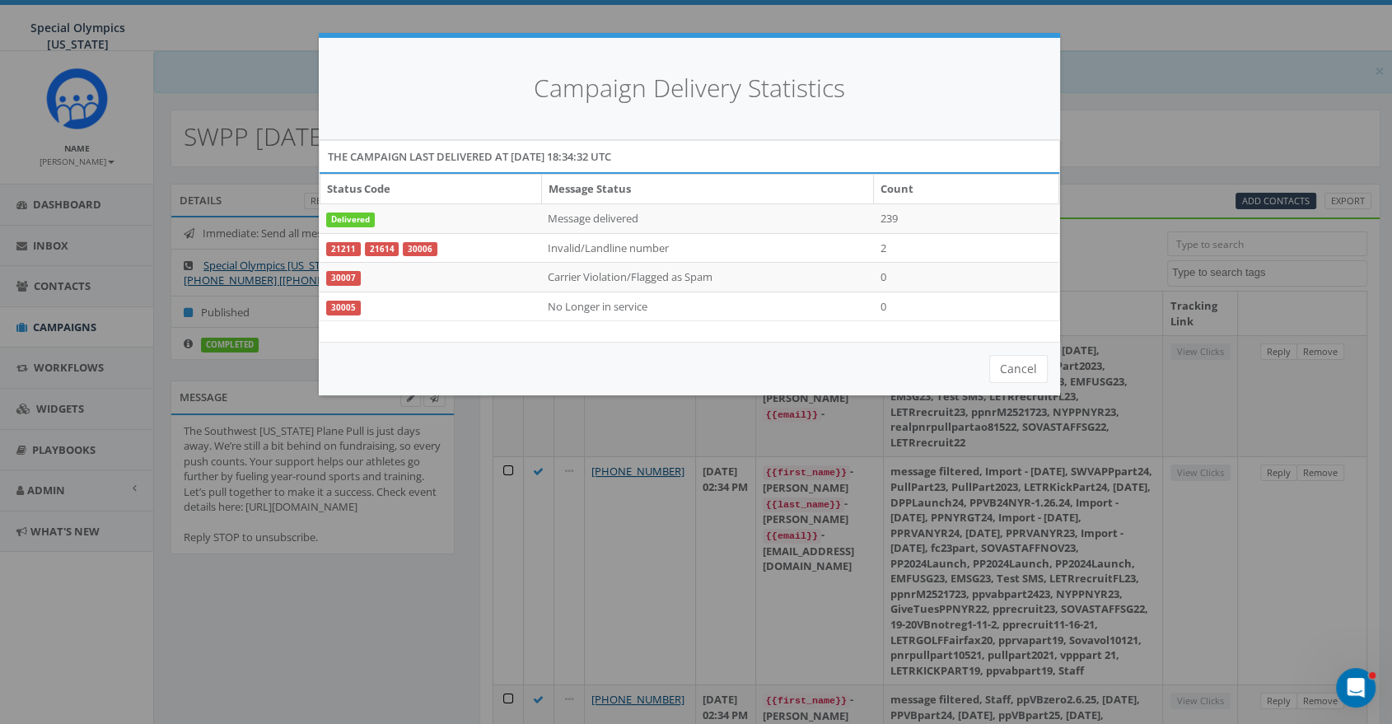
click at [1160, 82] on div "Campaign Delivery Statistics The campaign last delivered at [DATE] 18:34:32 UTC…" at bounding box center [696, 362] width 1392 height 724
click at [1153, 147] on div "Campaign Delivery Statistics The campaign last delivered at [DATE] 18:34:32 UTC…" at bounding box center [696, 362] width 1392 height 724
click at [1001, 374] on button "Cancel" at bounding box center [1018, 369] width 58 height 28
